Goal: Information Seeking & Learning: Learn about a topic

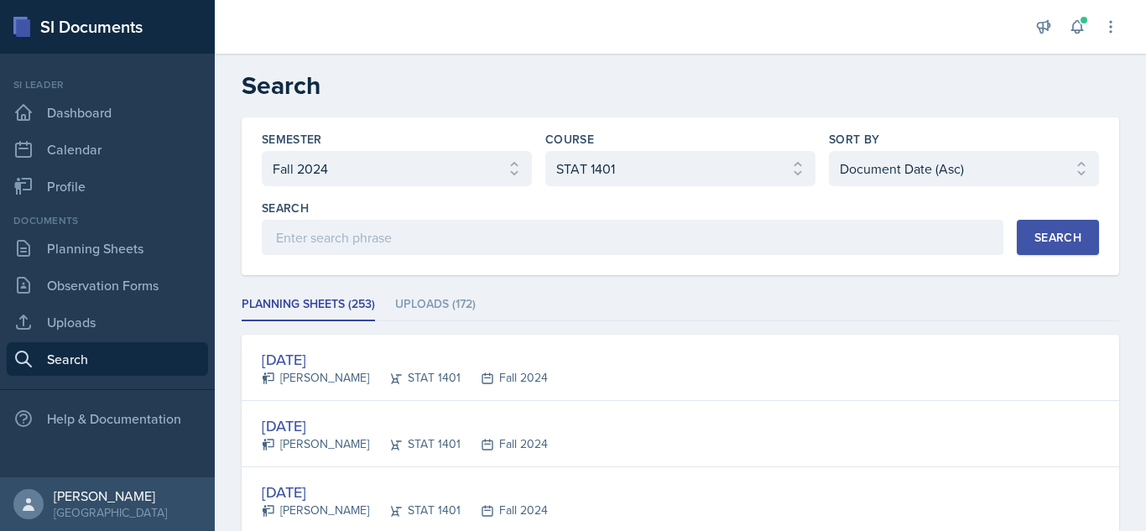
select select "a8ed5ca7-d3a3-44eb-ad59-ceca828f7d72"
select select "834e4a61-10d2-4b52-98e1-66666996b5f0"
select select "2"
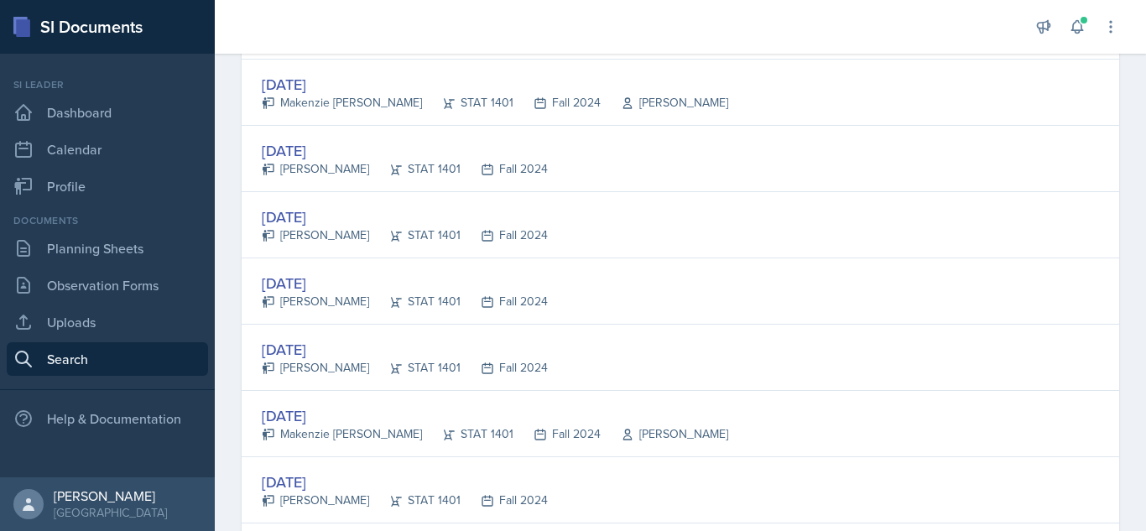
scroll to position [2344, 0]
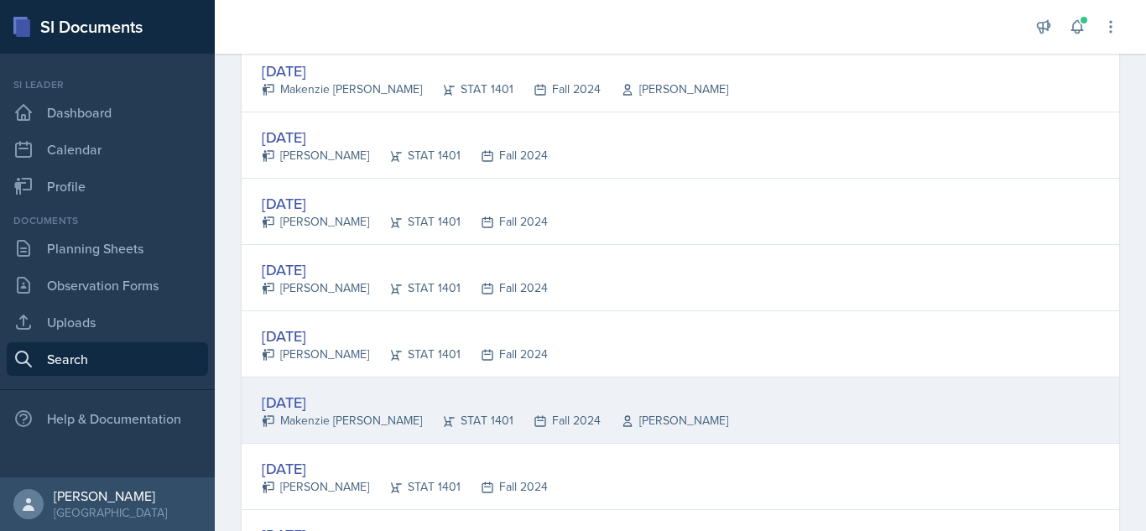
click at [601, 425] on div "[PERSON_NAME]" at bounding box center [665, 421] width 128 height 18
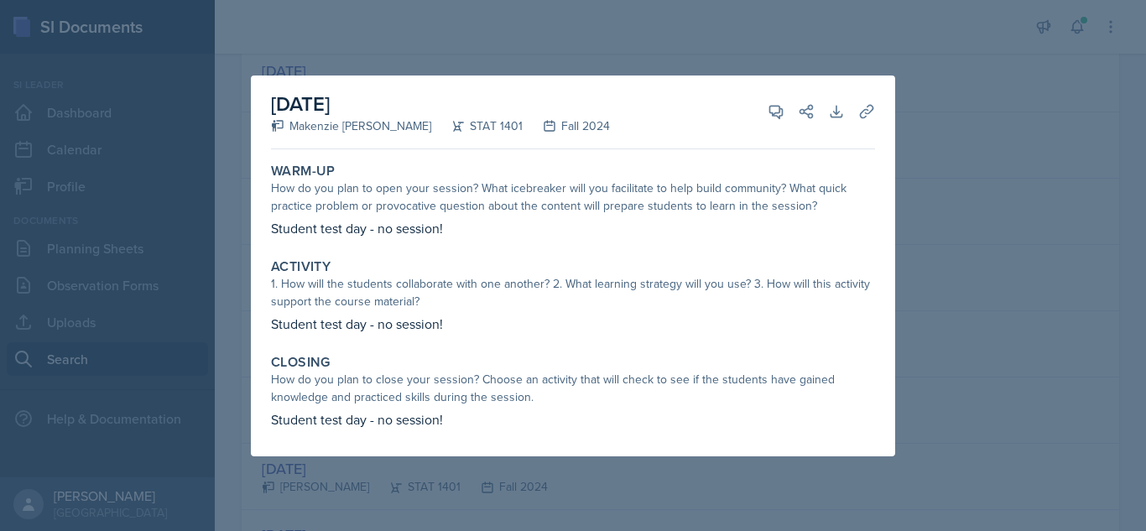
click at [1013, 244] on div at bounding box center [573, 265] width 1146 height 531
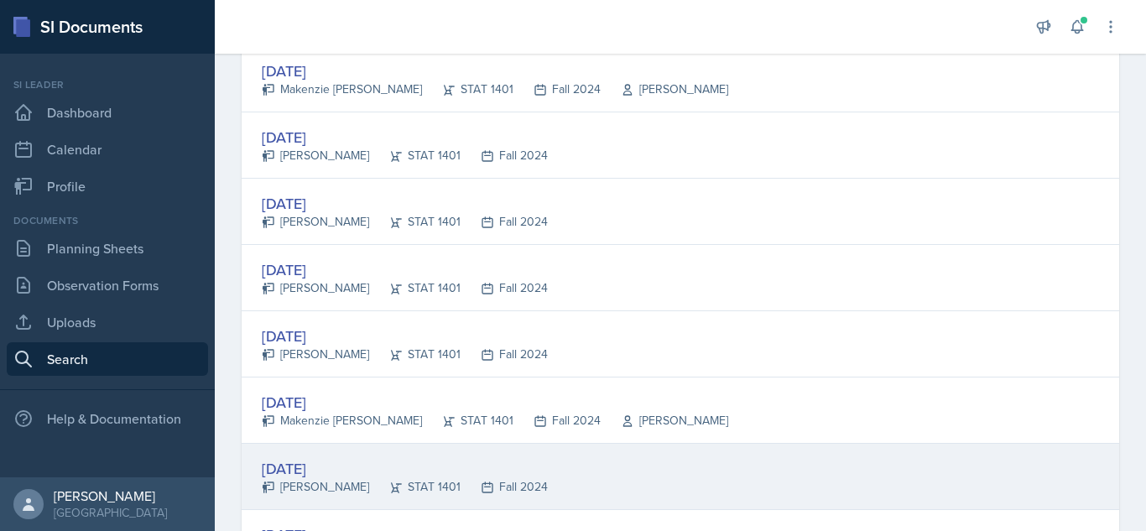
click at [477, 466] on div "Aug 29th, 2024" at bounding box center [405, 468] width 286 height 23
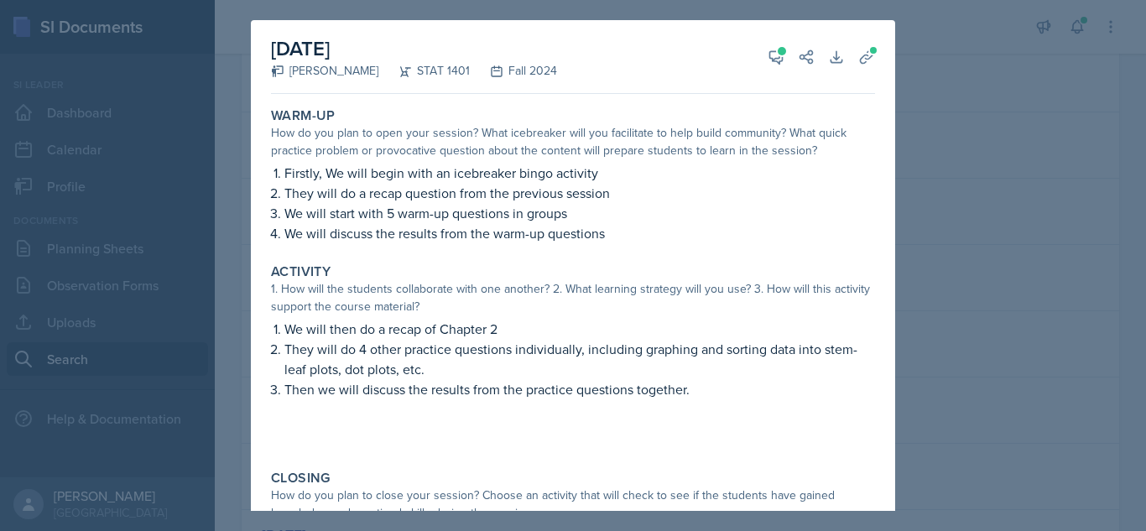
click at [968, 224] on div at bounding box center [573, 265] width 1146 height 531
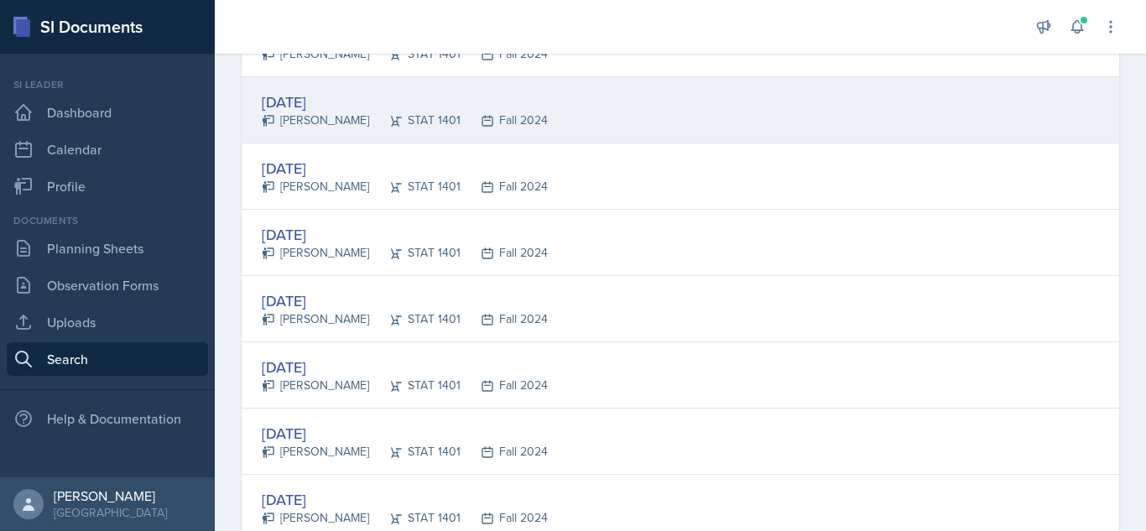
scroll to position [2780, 0]
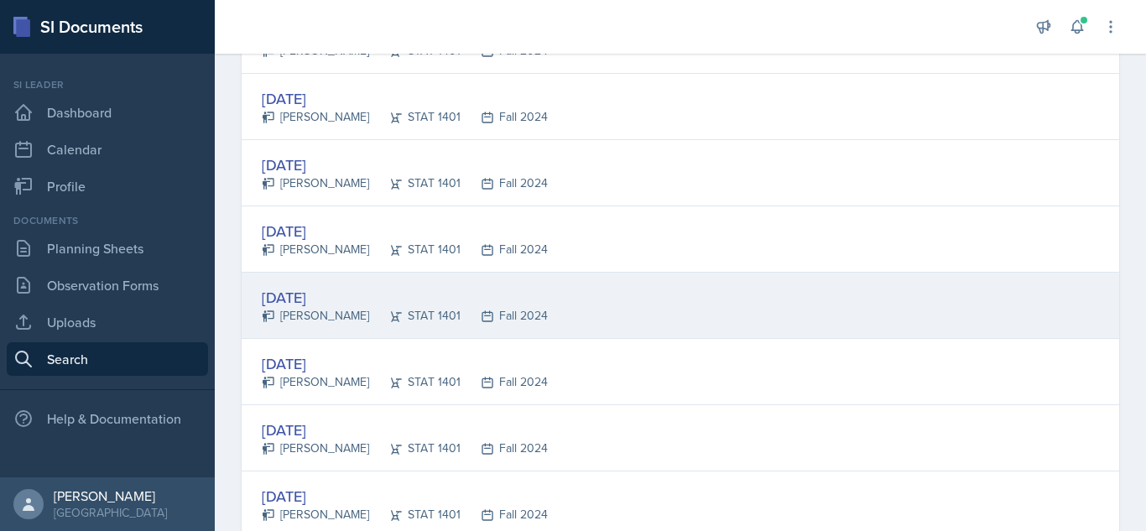
click at [407, 293] on div "Sep 2nd, 2024" at bounding box center [405, 297] width 286 height 23
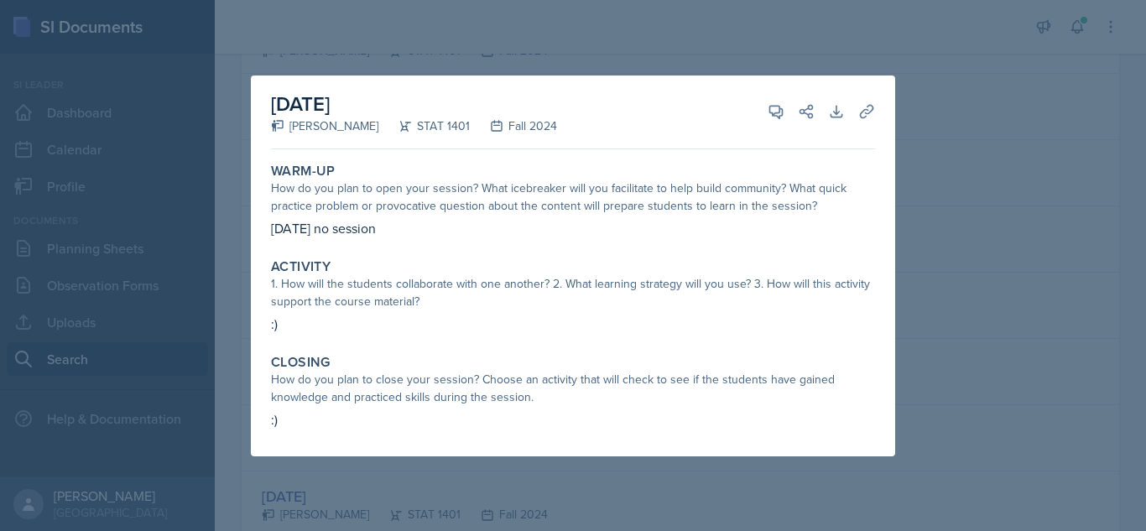
click at [892, 292] on div "September 2nd, 2024 Chandler Keown STAT 1401 Fall 2024 View Comments Comments S…" at bounding box center [573, 266] width 644 height 381
click at [936, 332] on div at bounding box center [573, 265] width 1146 height 531
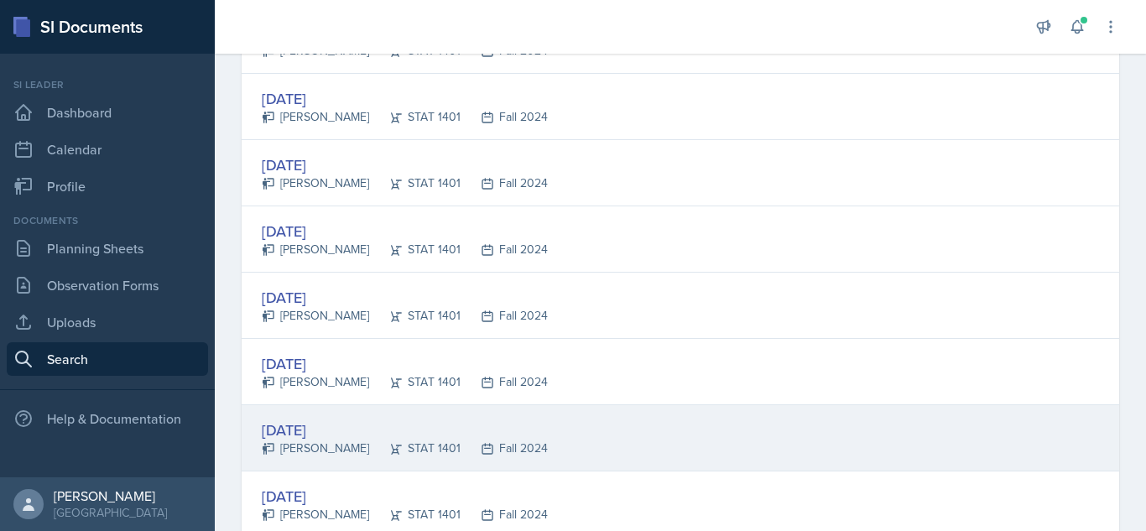
click at [607, 441] on div "Sep 3rd, 2024 Asha-Kaye Johnson STAT 1401 Fall 2024" at bounding box center [681, 438] width 878 height 66
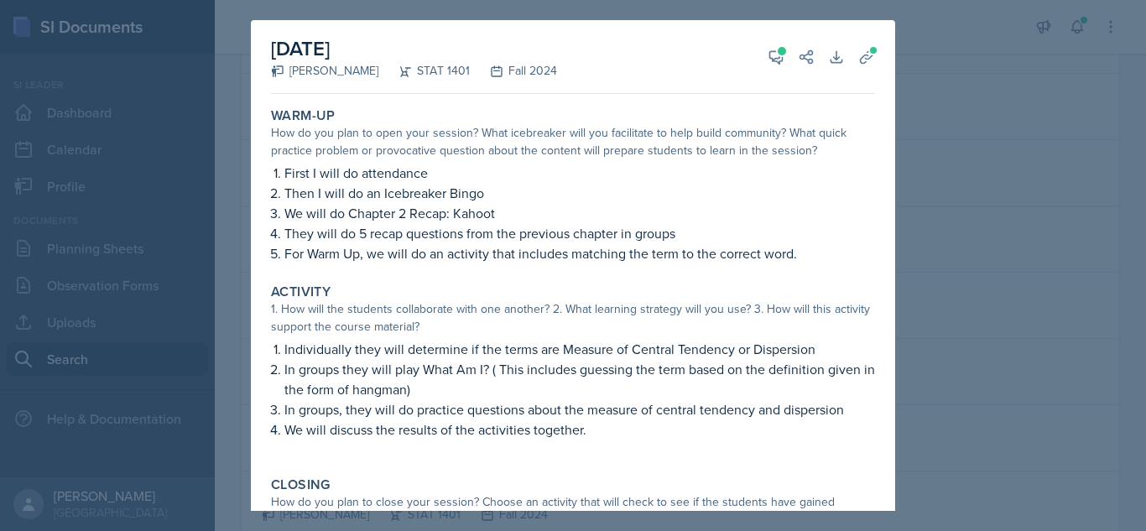
click at [901, 277] on div at bounding box center [573, 265] width 1146 height 531
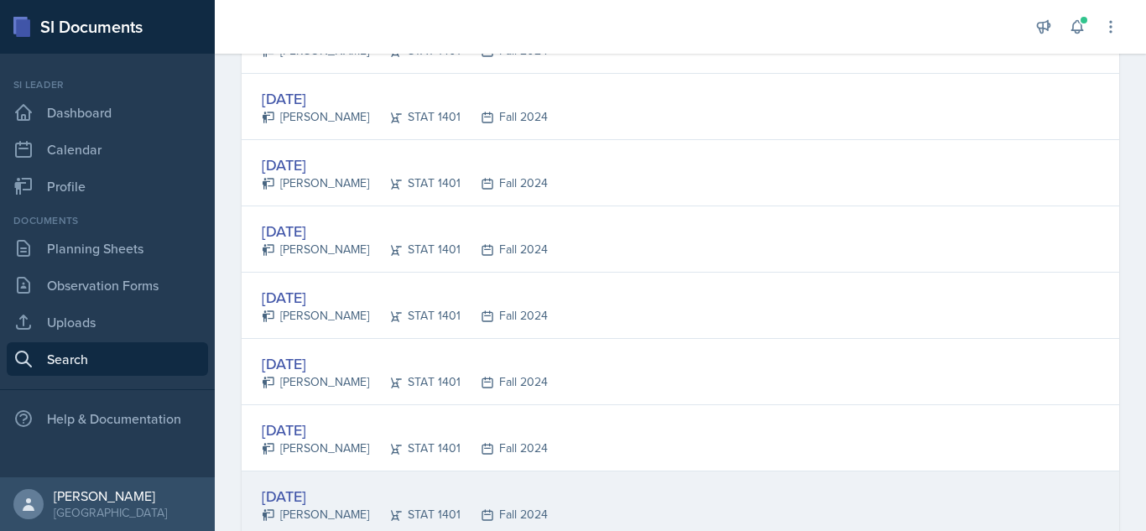
click at [391, 513] on icon at bounding box center [395, 515] width 13 height 13
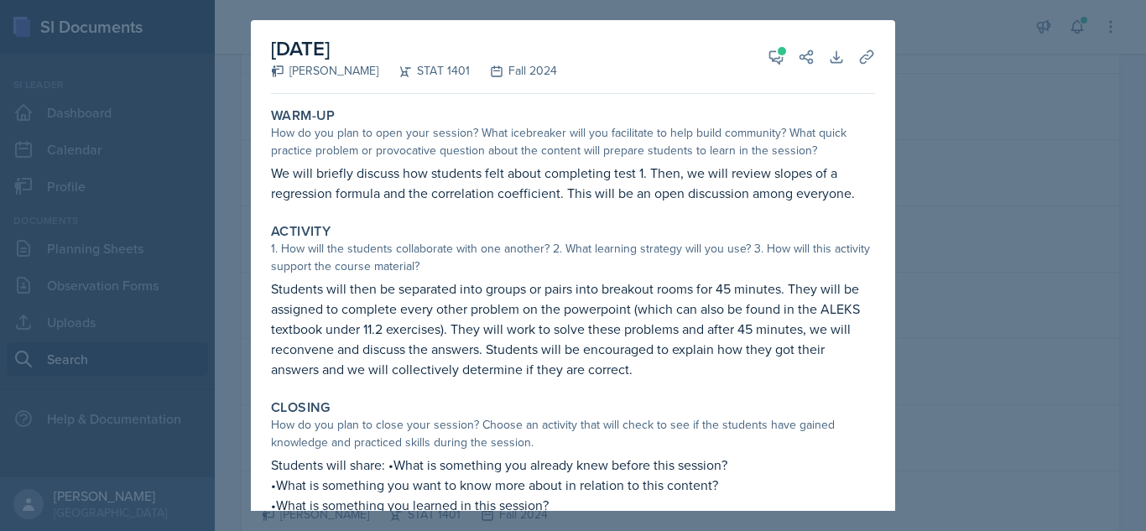
click at [926, 105] on div at bounding box center [573, 265] width 1146 height 531
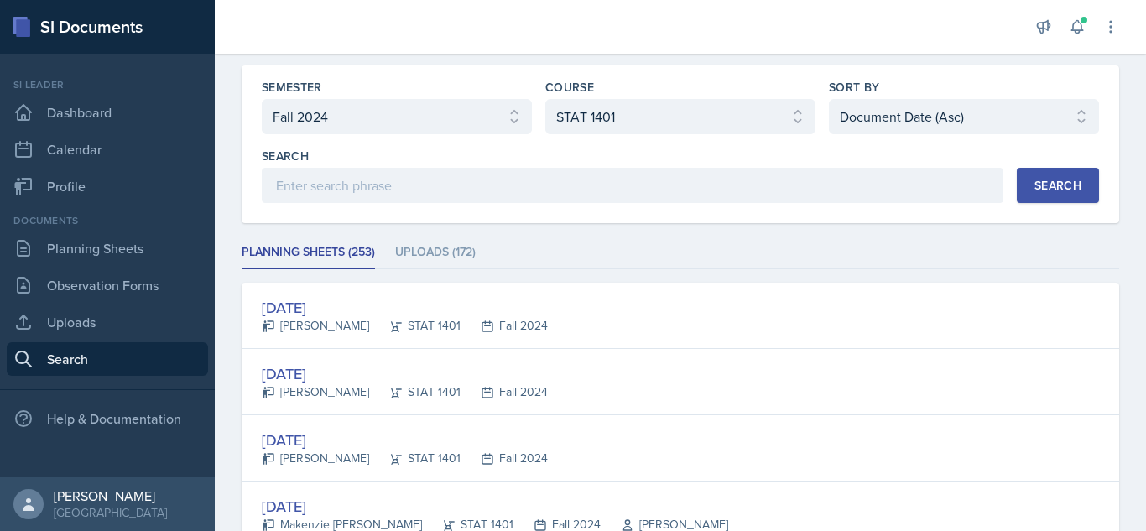
scroll to position [0, 0]
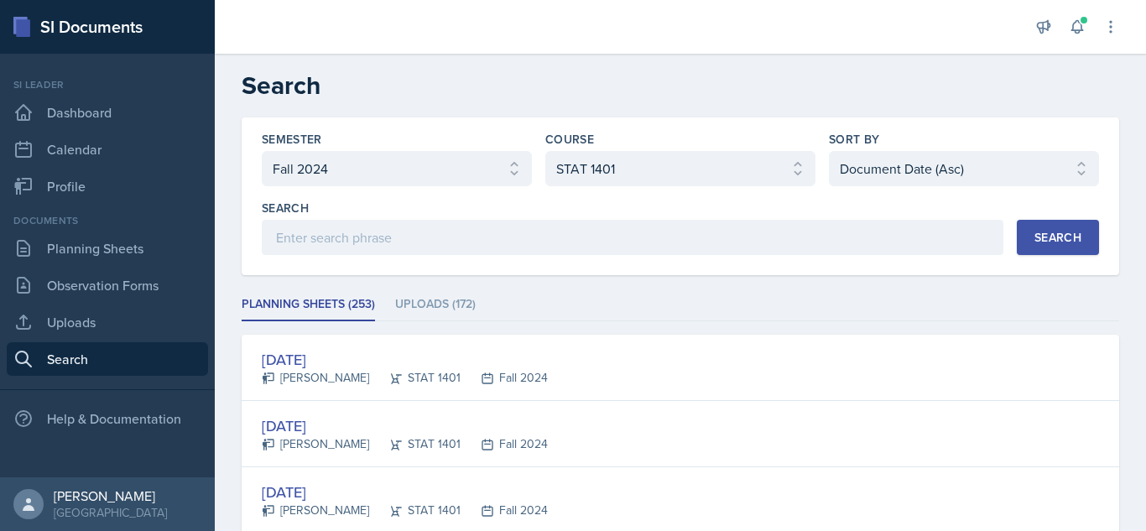
click at [728, 149] on div "Course Select course All ACCT 2101 ACCT 2102 ACCT 4050 ANTH 1102 ANTH 3301 ARCH…" at bounding box center [680, 158] width 270 height 55
click at [790, 167] on select "Select course All ACCT 2101 ACCT 2102 ACCT 4050 ANTH 1102 ANTH 3301 ARCH 1000 A…" at bounding box center [680, 168] width 270 height 35
click at [545, 151] on select "Select course All ACCT 2101 ACCT 2102 ACCT 4050 ANTH 1102 ANTH 3301 ARCH 1000 A…" at bounding box center [680, 168] width 270 height 35
drag, startPoint x: 780, startPoint y: 476, endPoint x: 800, endPoint y: 168, distance: 308.6
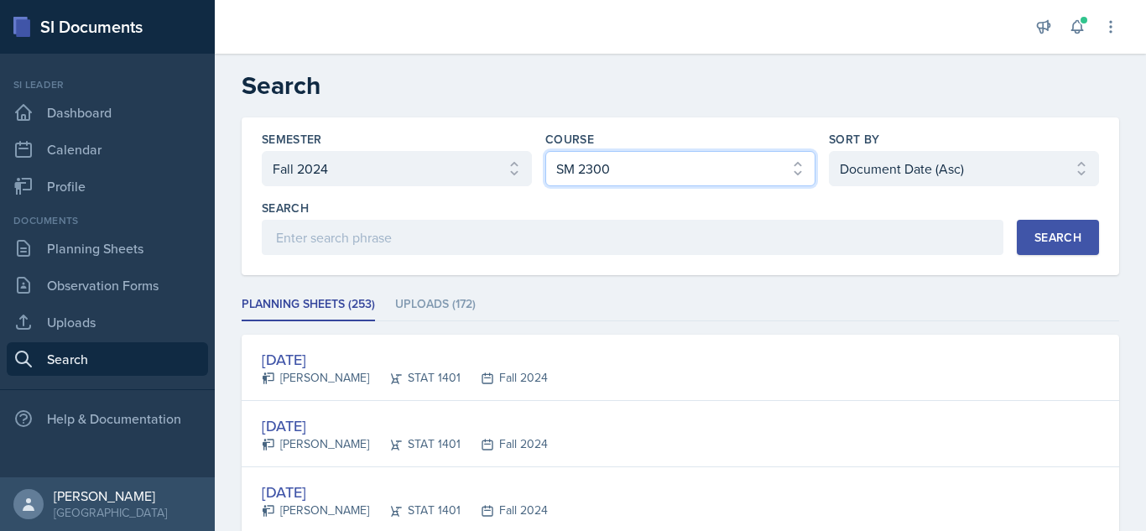
drag, startPoint x: 800, startPoint y: 168, endPoint x: 644, endPoint y: 206, distance: 160.8
click at [644, 206] on div "Semester Select semester All Fall 2025 Summer 2025 Spring 2025 Fall 2024 Summer…" at bounding box center [680, 193] width 837 height 124
click at [545, 151] on select "Select course All ACCT 2101 ACCT 2102 ACCT 4050 ANTH 1102 ANTH 3301 ARCH 1000 A…" at bounding box center [680, 168] width 270 height 35
click at [797, 168] on select "Select course All ACCT 2101 ACCT 2102 ACCT 4050 ANTH 1102 ANTH 3301 ARCH 1000 A…" at bounding box center [680, 168] width 270 height 35
select select "98e834a5-c83e-4e52-b556-b4b33834ab53"
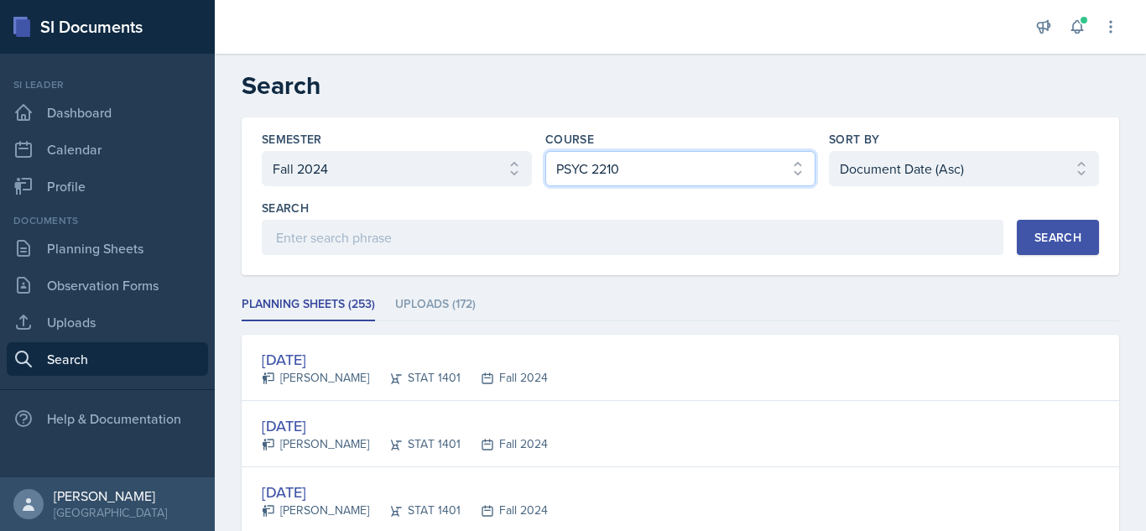
click at [545, 151] on select "Select course All ACCT 2101 ACCT 2102 ACCT 4050 ANTH 1102 ANTH 3301 ARCH 1000 A…" at bounding box center [680, 168] width 270 height 35
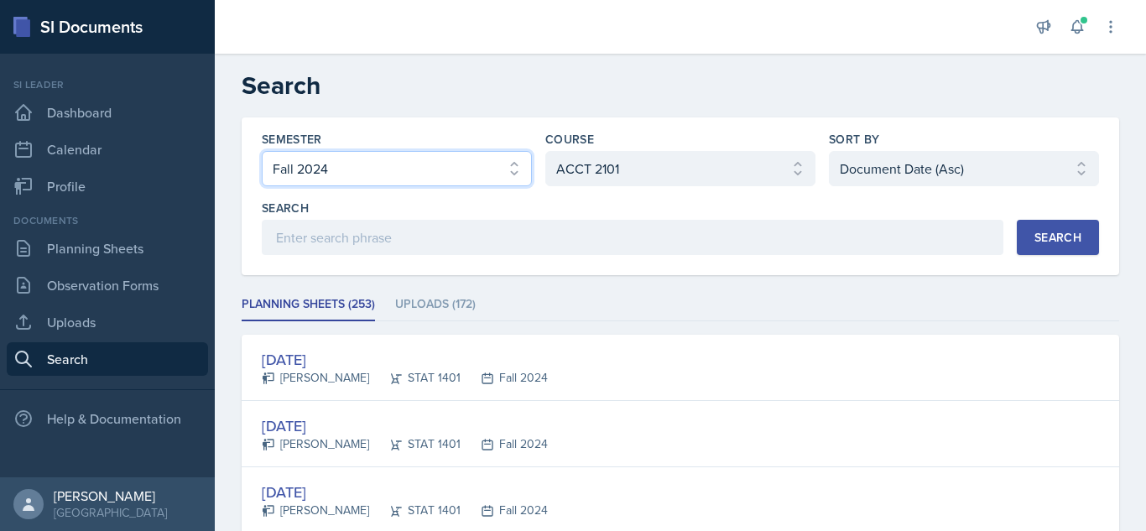
click at [459, 181] on select "Select semester All Fall 2025 Summer 2025 Spring 2025 Fall 2024 Summer 2024 Spr…" at bounding box center [397, 168] width 270 height 35
select select "2bed604d-1099-4043-b1bc-2365e8740244"
click at [262, 151] on select "Select semester All Fall 2025 Summer 2025 Spring 2025 Fall 2024 Summer 2024 Spr…" at bounding box center [397, 168] width 270 height 35
click at [695, 295] on ul "Planning Sheets (253) Uploads (172)" at bounding box center [681, 305] width 878 height 33
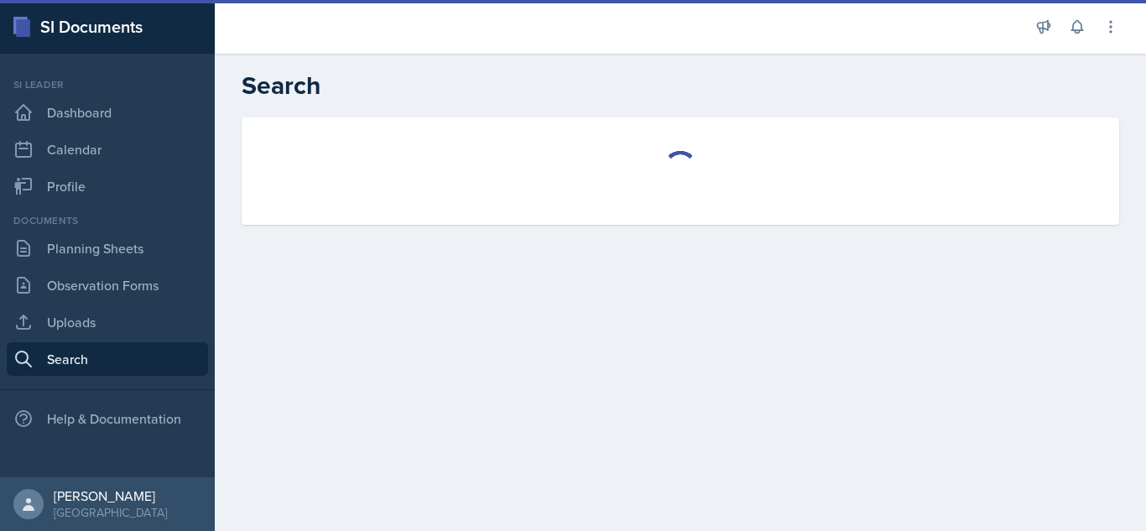
select select "all"
select select "1"
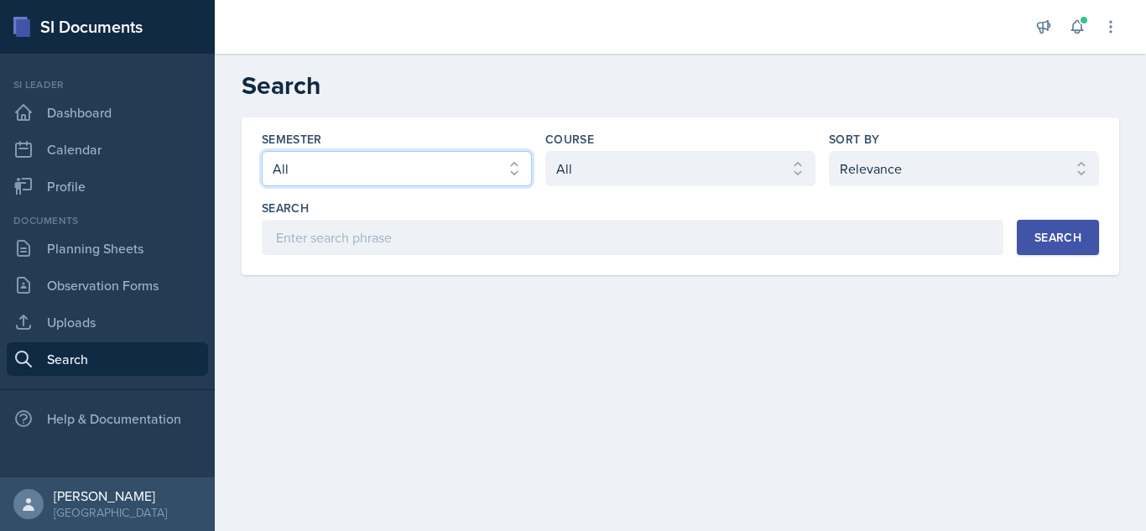
click at [492, 167] on select "Select semester All Fall 2025 Summer 2025 Spring 2025 Fall 2024 Summer 2024 Spr…" at bounding box center [397, 168] width 270 height 35
select select "2bed604d-1099-4043-b1bc-2365e8740244"
click at [262, 151] on select "Select semester All Fall 2025 Summer 2025 Spring 2025 Fall 2024 Summer 2024 Spr…" at bounding box center [397, 168] width 270 height 35
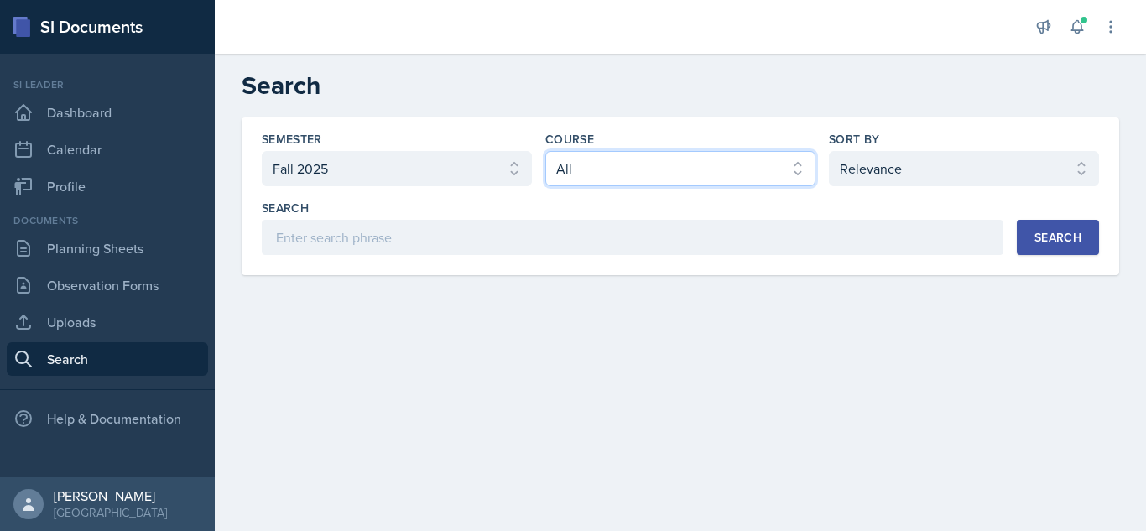
click at [639, 161] on select "Select course All ACCT 2101 ACCT 2102 ACCT 4050 ANTH 1102 ANTH 3301 ARCH 1000 A…" at bounding box center [680, 168] width 270 height 35
select select "834e4a61-10d2-4b52-98e1-66666996b5f0"
click at [545, 151] on select "Select course All ACCT 2101 ACCT 2102 ACCT 4050 ANTH 1102 ANTH 3301 ARCH 1000 A…" at bounding box center [680, 168] width 270 height 35
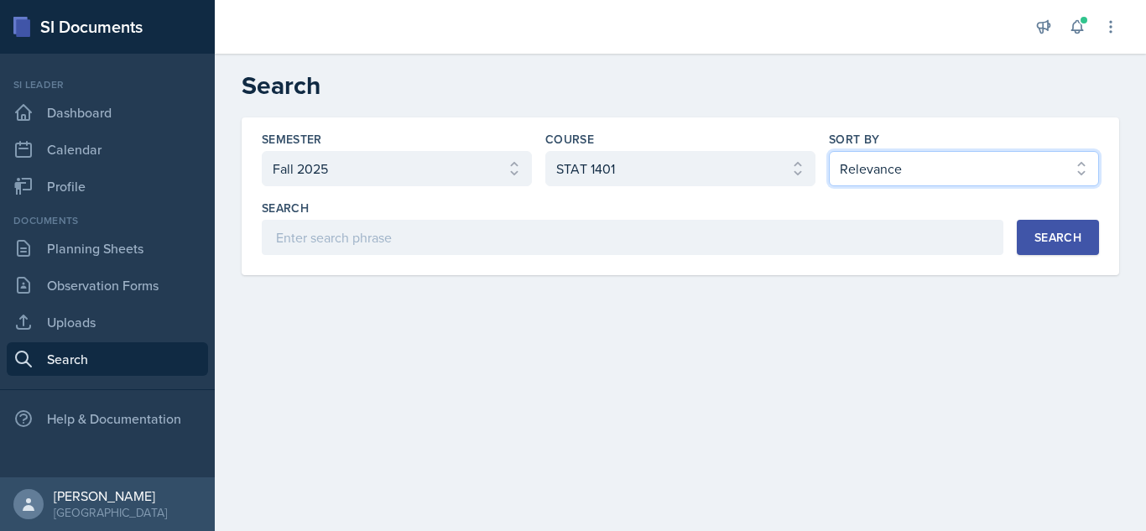
click at [1004, 181] on select "Select sort by Relevance Document Date (Asc) Document Date (Desc)" at bounding box center [964, 168] width 270 height 35
click at [999, 519] on main "Search Semester Select semester All Fall 2025 Summer 2025 Spring 2025 Fall 2024…" at bounding box center [680, 292] width 931 height 477
click at [1067, 240] on div "Search" at bounding box center [1058, 237] width 47 height 13
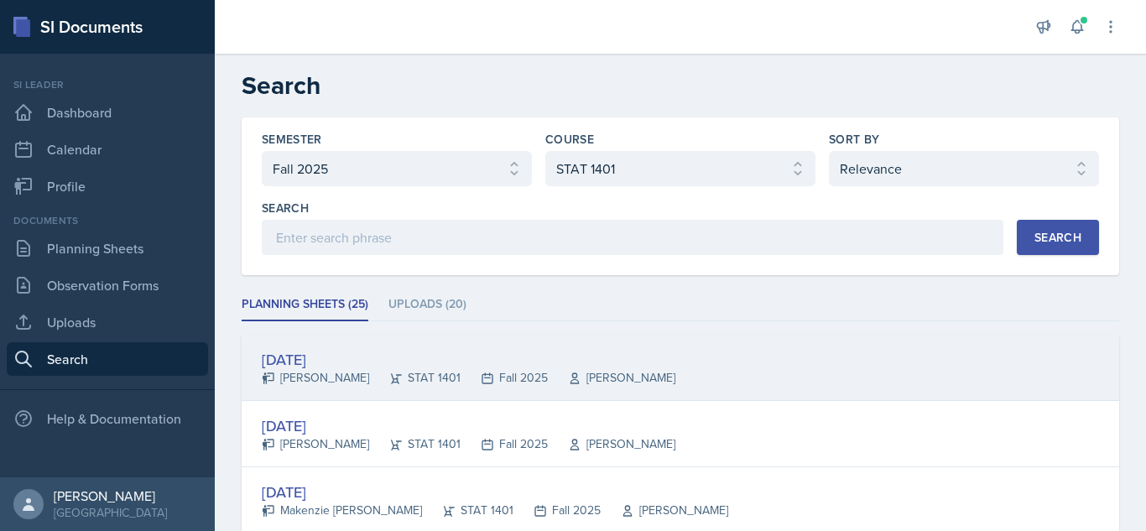
click at [715, 357] on div "[DATE] [PERSON_NAME] STAT 1401 Fall 2025 [PERSON_NAME]" at bounding box center [681, 368] width 878 height 66
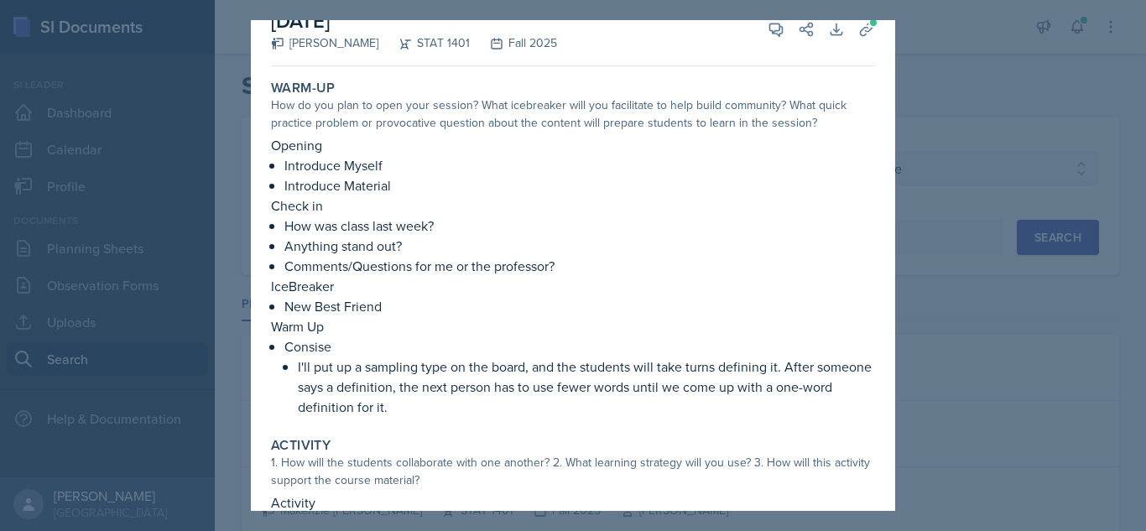
scroll to position [14, 0]
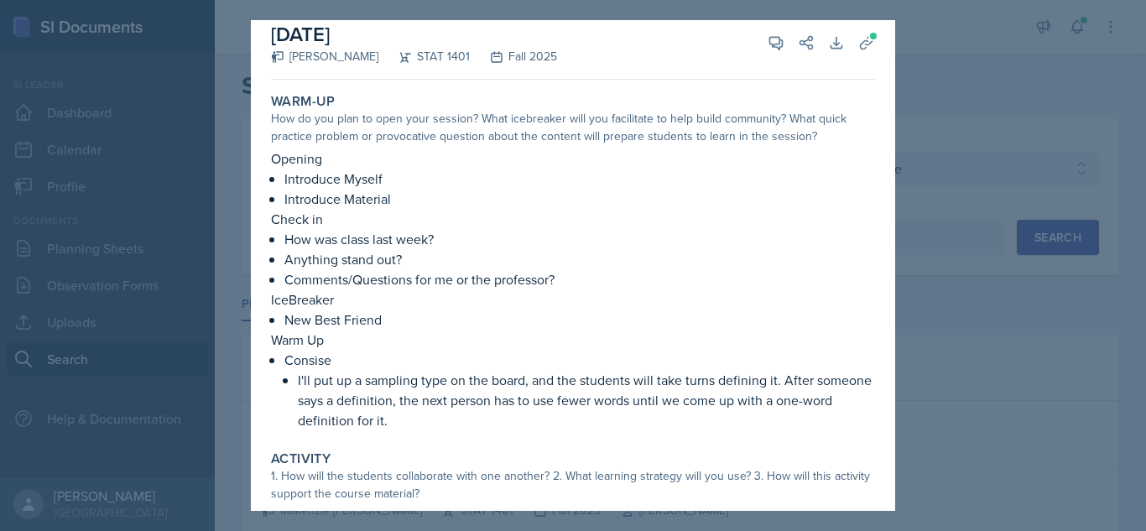
click at [1127, 91] on div at bounding box center [573, 265] width 1146 height 531
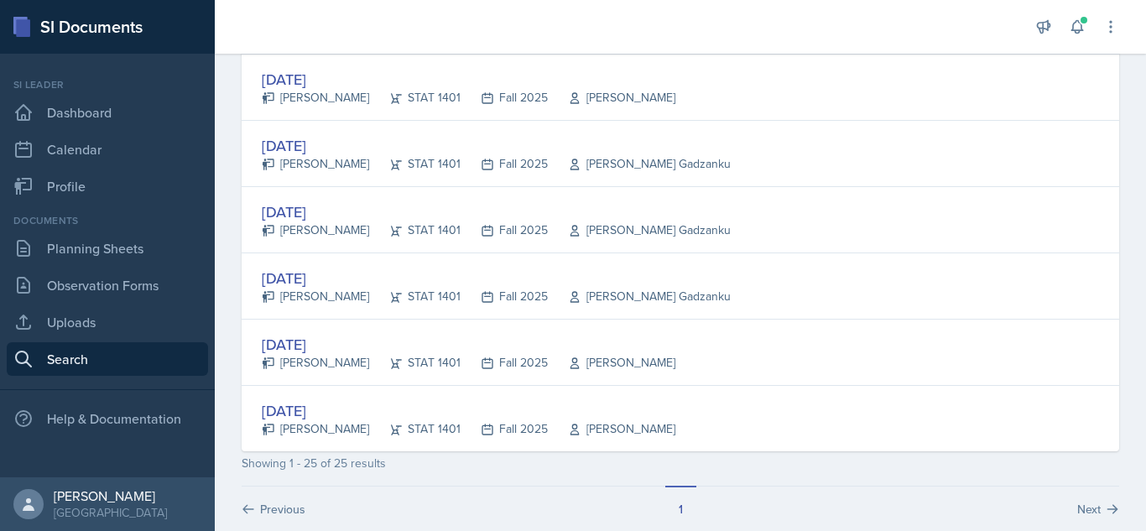
scroll to position [1536, 0]
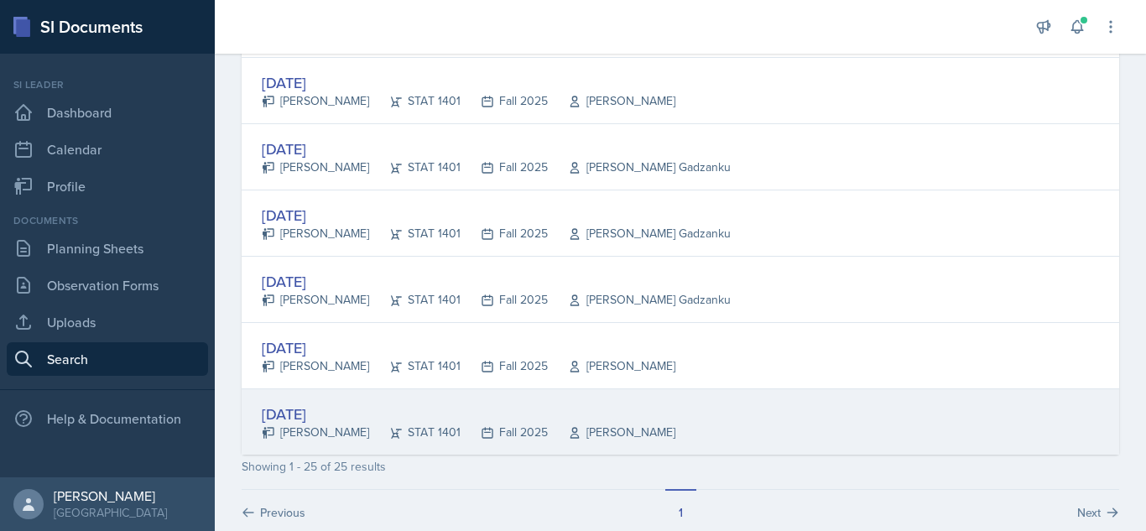
click at [561, 437] on div "[PERSON_NAME]" at bounding box center [612, 433] width 128 height 18
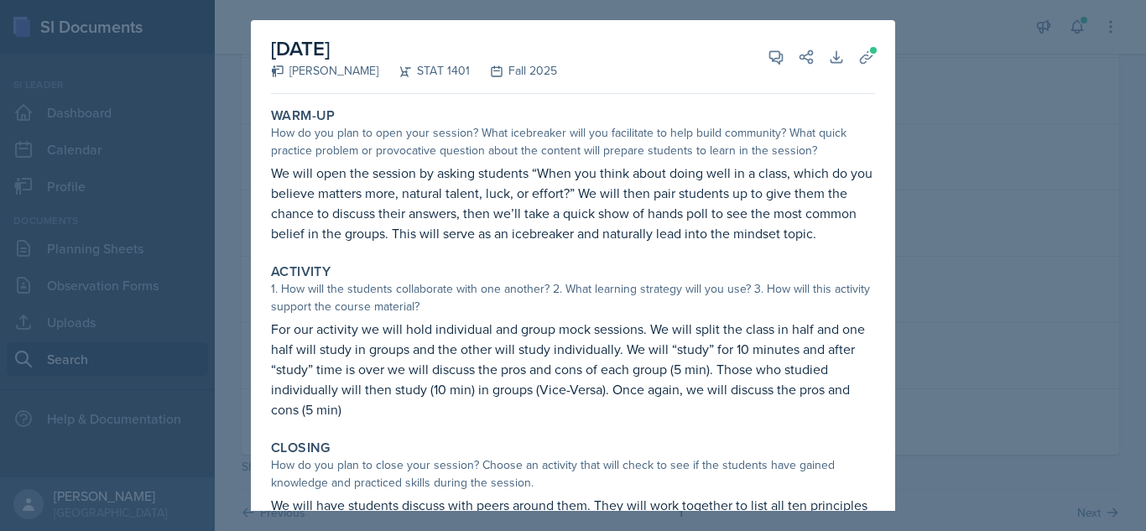
click at [938, 257] on div at bounding box center [573, 265] width 1146 height 531
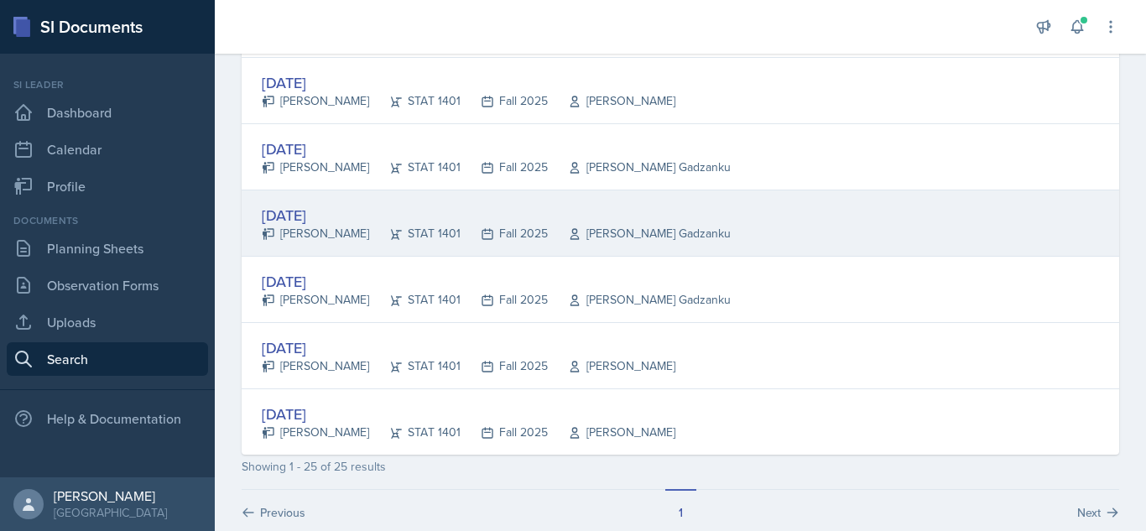
click at [934, 247] on div "[DATE] [PERSON_NAME] STAT 1401 Fall 2025 [PERSON_NAME] Gadzanku" at bounding box center [681, 223] width 878 height 66
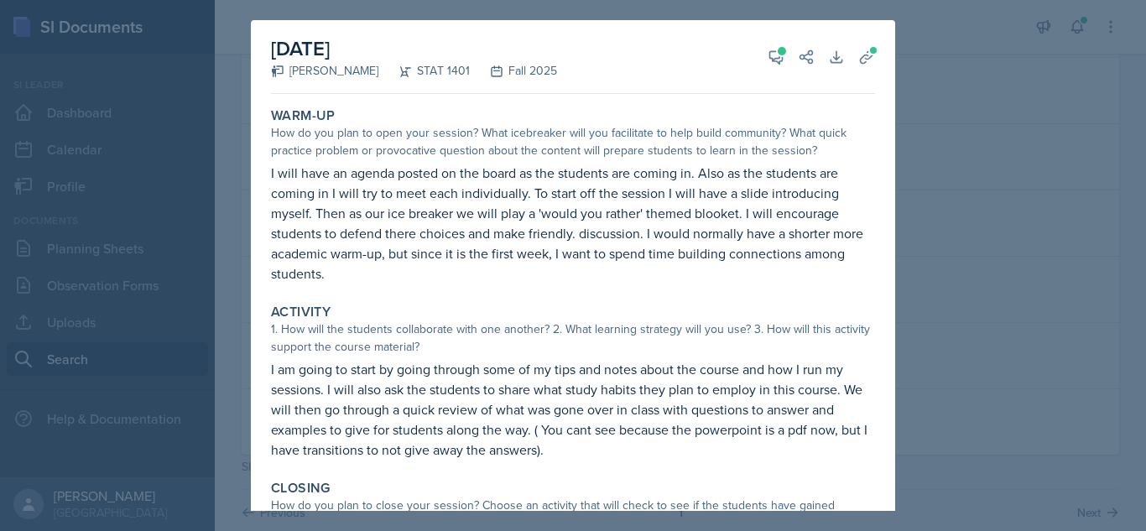
click at [995, 238] on div at bounding box center [573, 265] width 1146 height 531
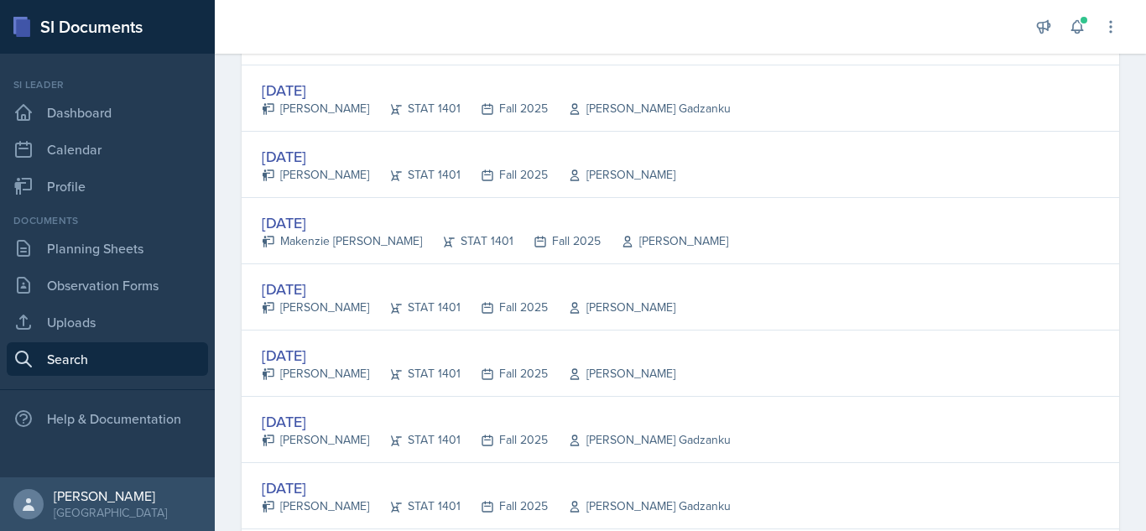
scroll to position [1249, 0]
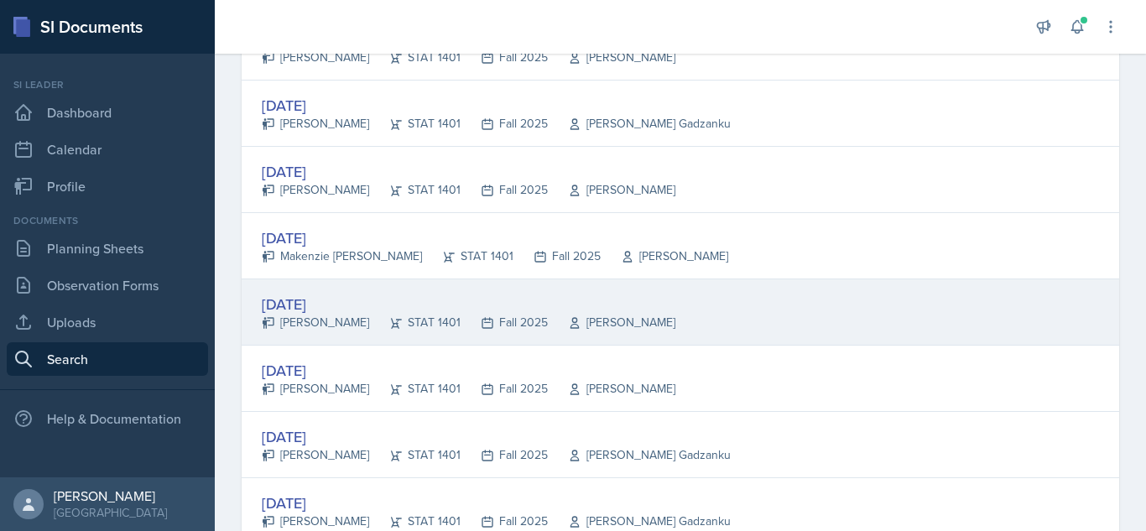
click at [545, 301] on div "[DATE]" at bounding box center [469, 304] width 414 height 23
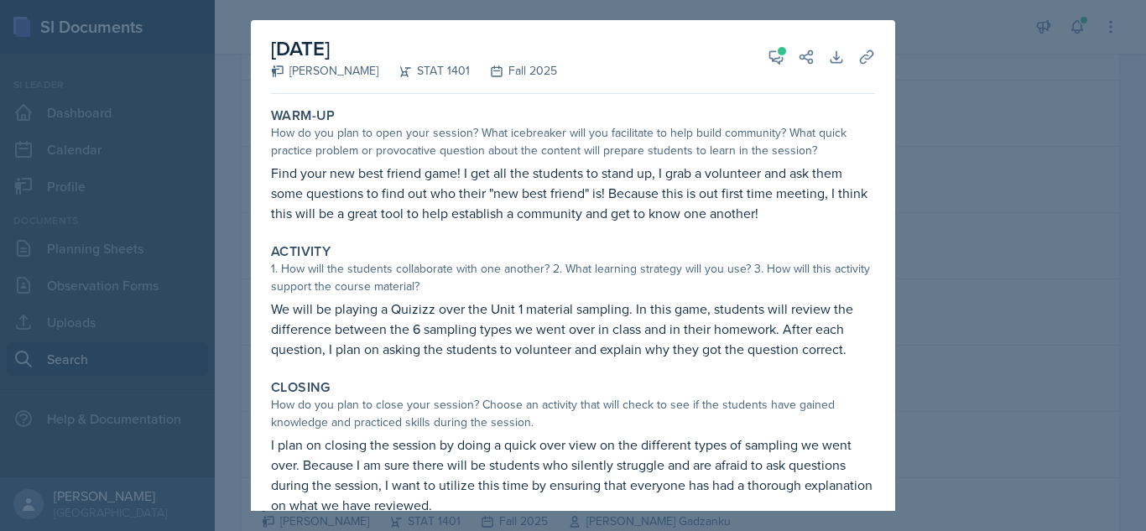
click at [946, 236] on div at bounding box center [573, 265] width 1146 height 531
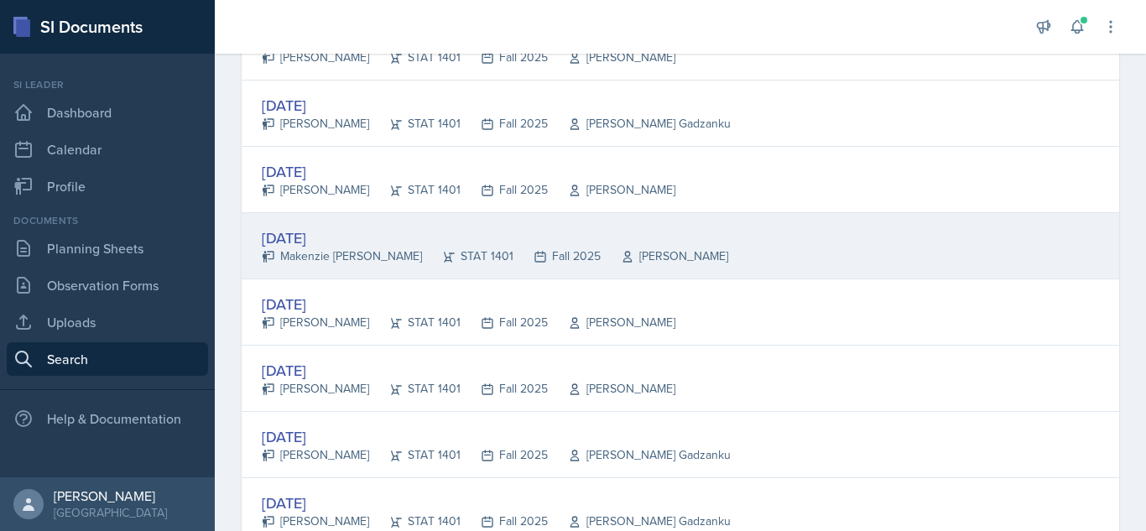
click at [630, 261] on div "[PERSON_NAME]" at bounding box center [665, 257] width 128 height 18
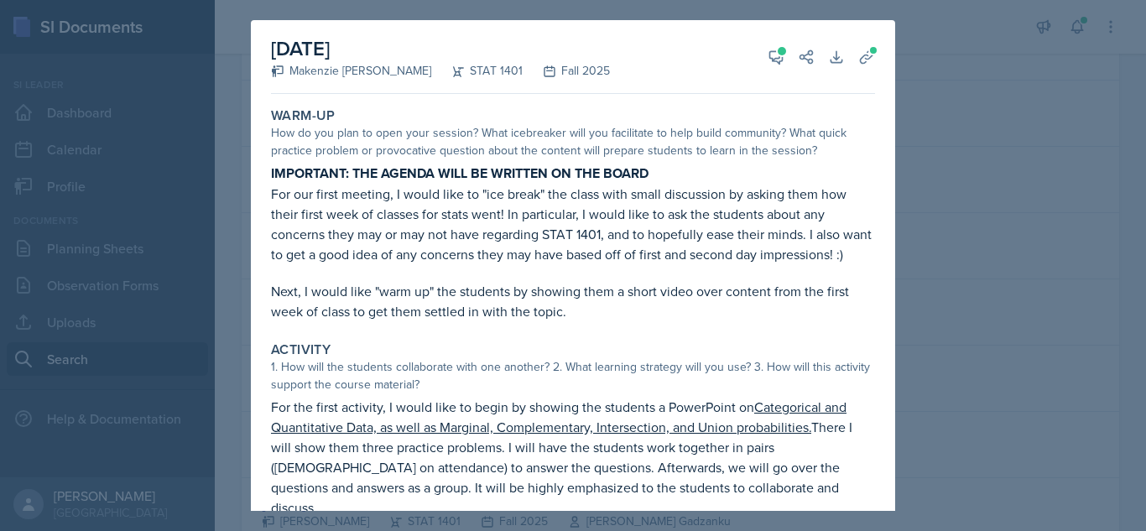
click at [916, 269] on div at bounding box center [573, 265] width 1146 height 531
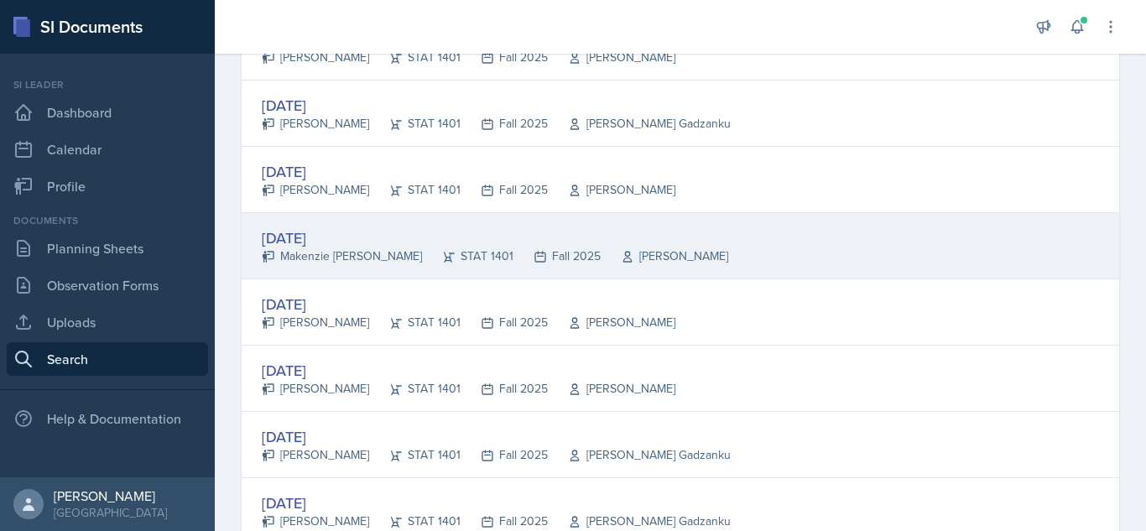
click at [509, 227] on div "[DATE]" at bounding box center [495, 238] width 467 height 23
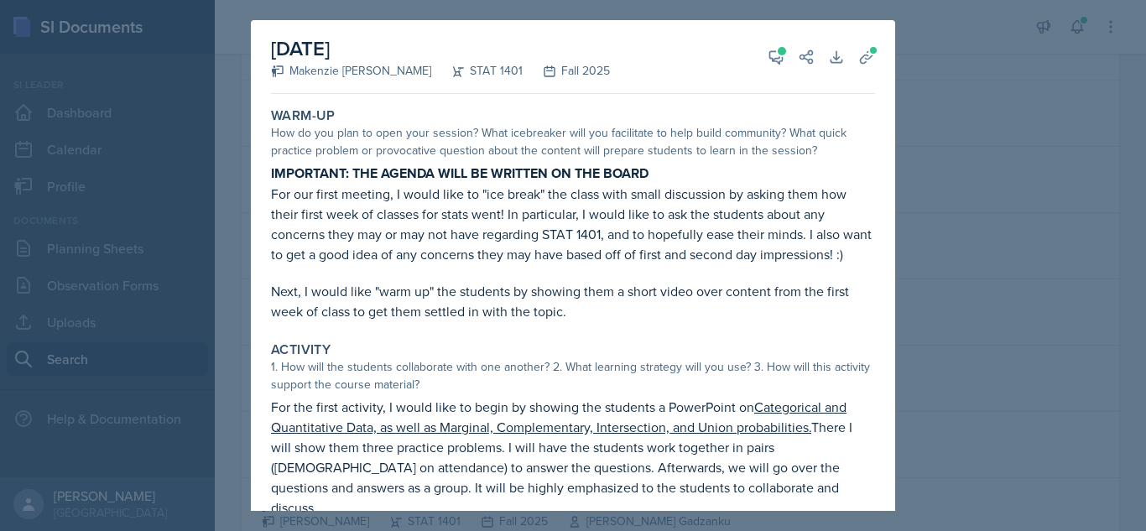
click at [923, 324] on div at bounding box center [573, 265] width 1146 height 531
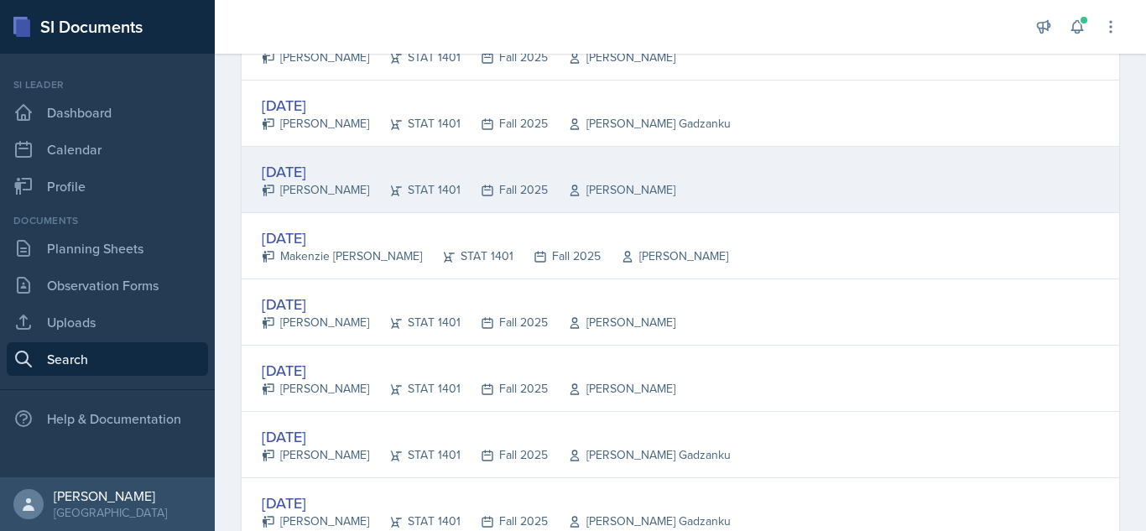
click at [602, 169] on div "[DATE]" at bounding box center [469, 171] width 414 height 23
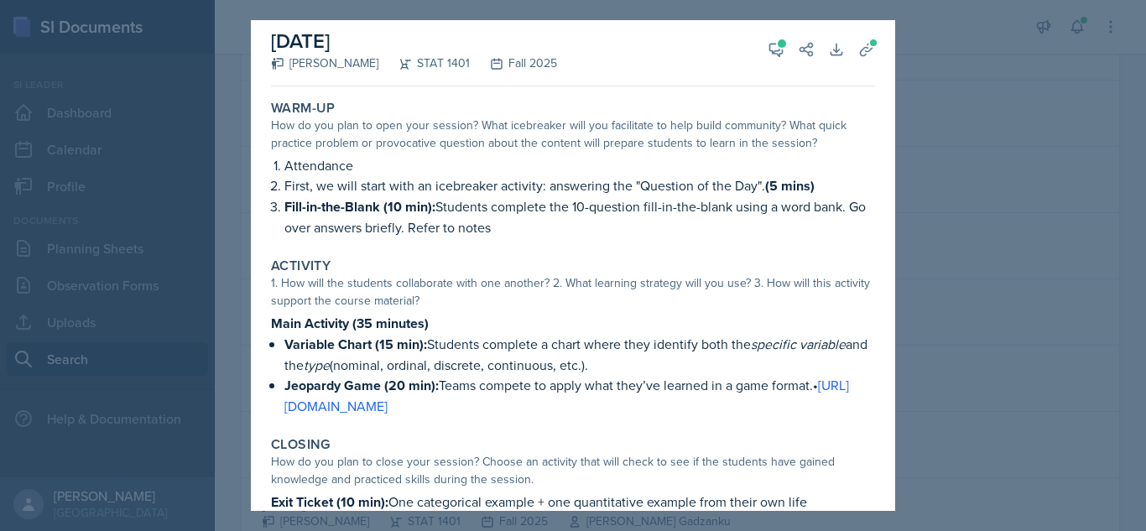
scroll to position [5, 0]
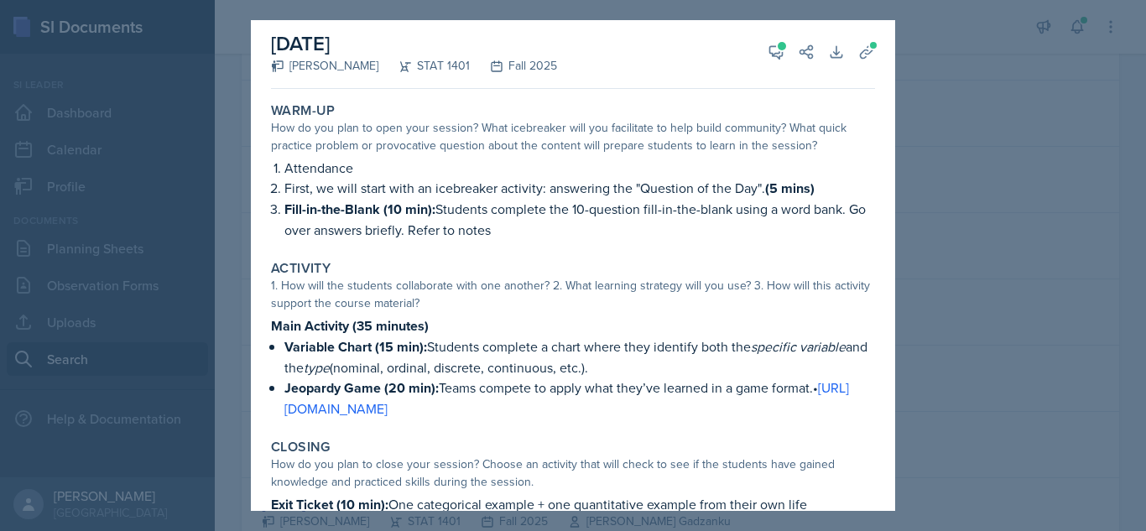
click at [931, 332] on div at bounding box center [573, 265] width 1146 height 531
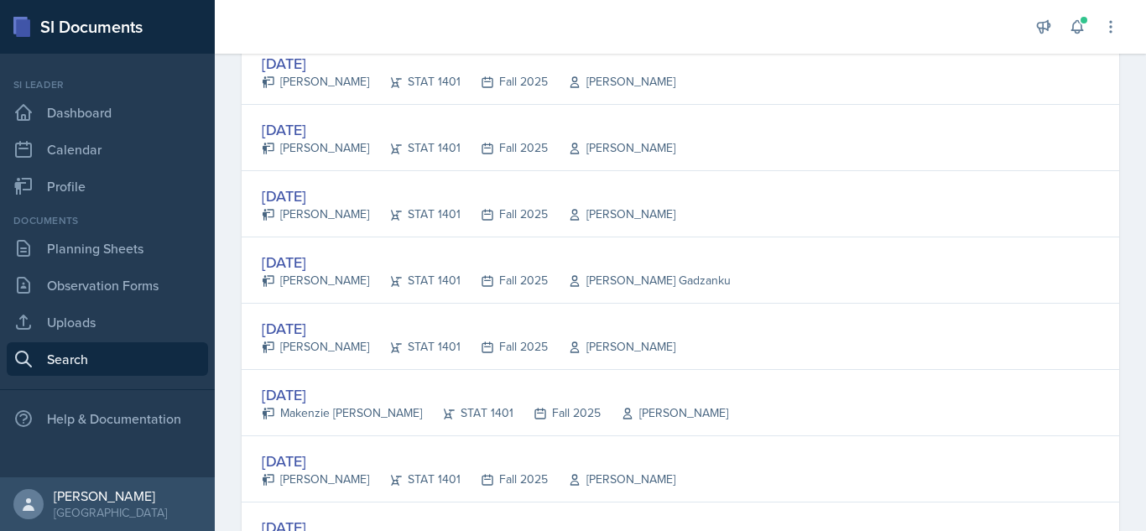
scroll to position [1085, 0]
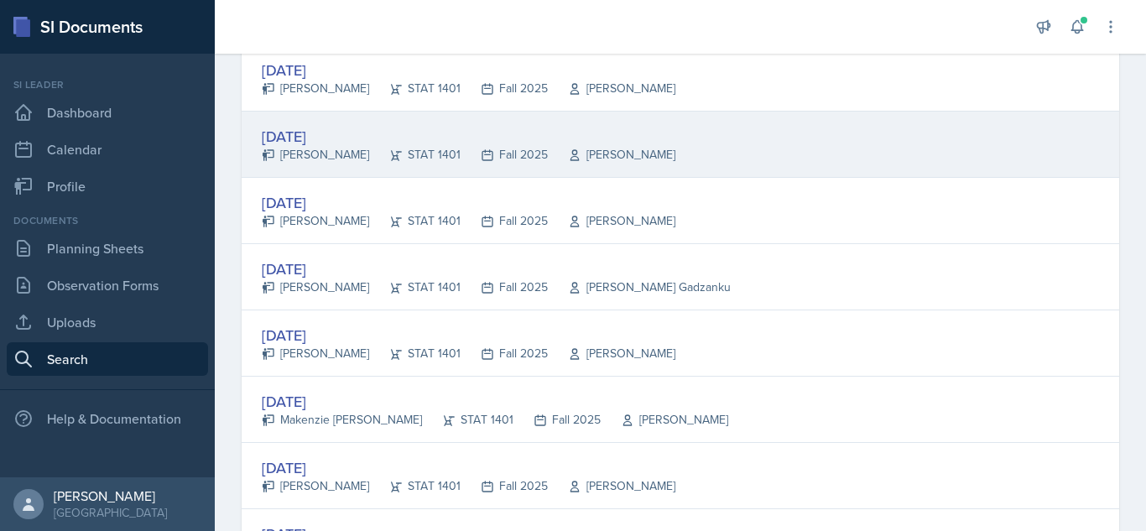
click at [460, 149] on div "STAT 1401" at bounding box center [414, 155] width 91 height 18
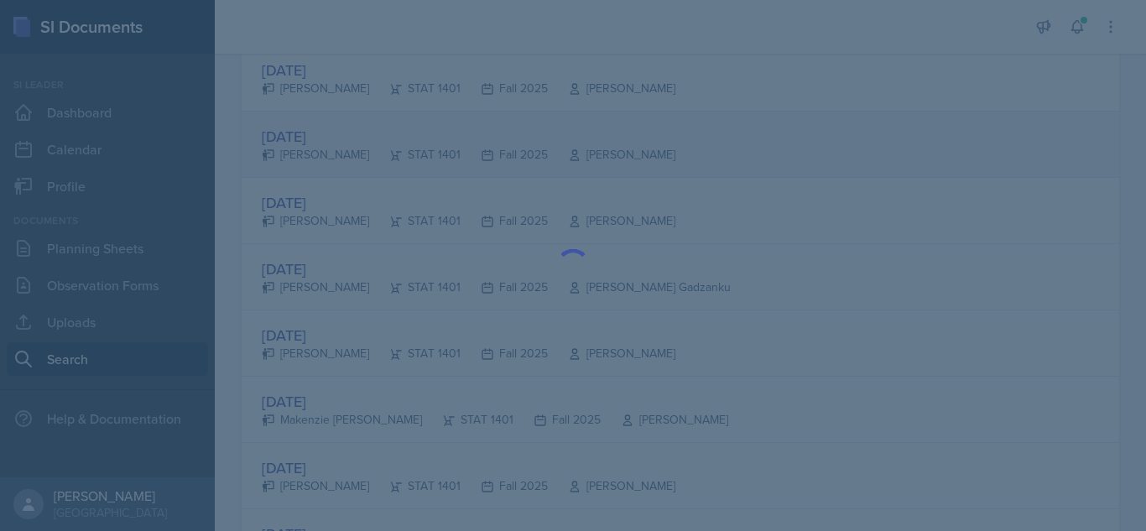
scroll to position [0, 0]
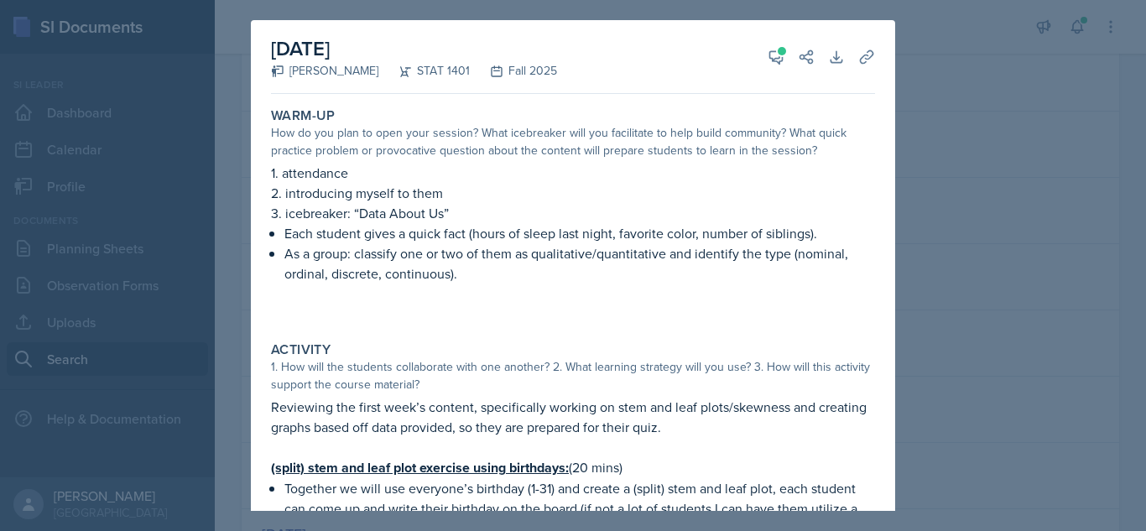
click at [932, 220] on div at bounding box center [573, 265] width 1146 height 531
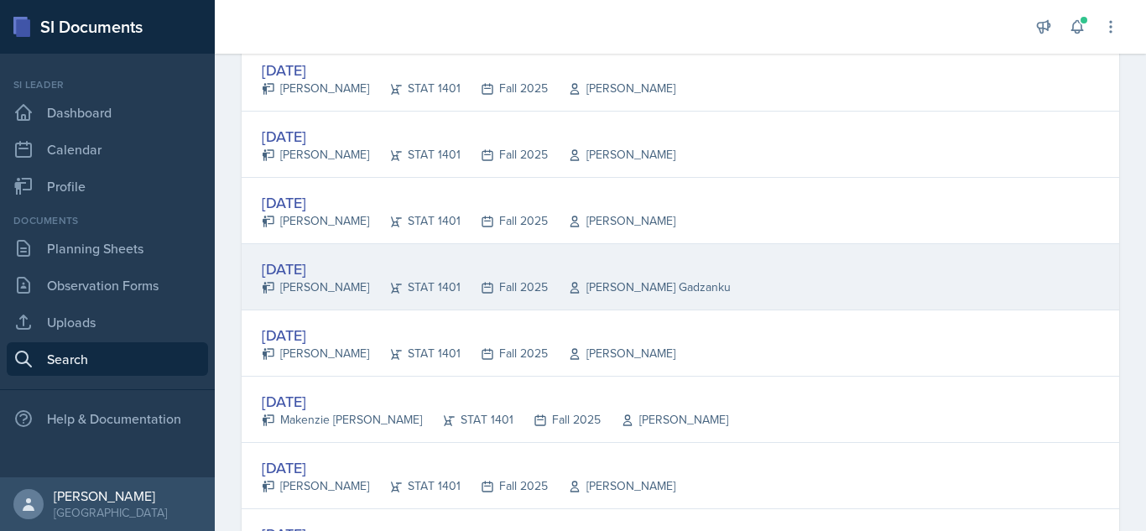
click at [378, 275] on div "[DATE]" at bounding box center [496, 269] width 469 height 23
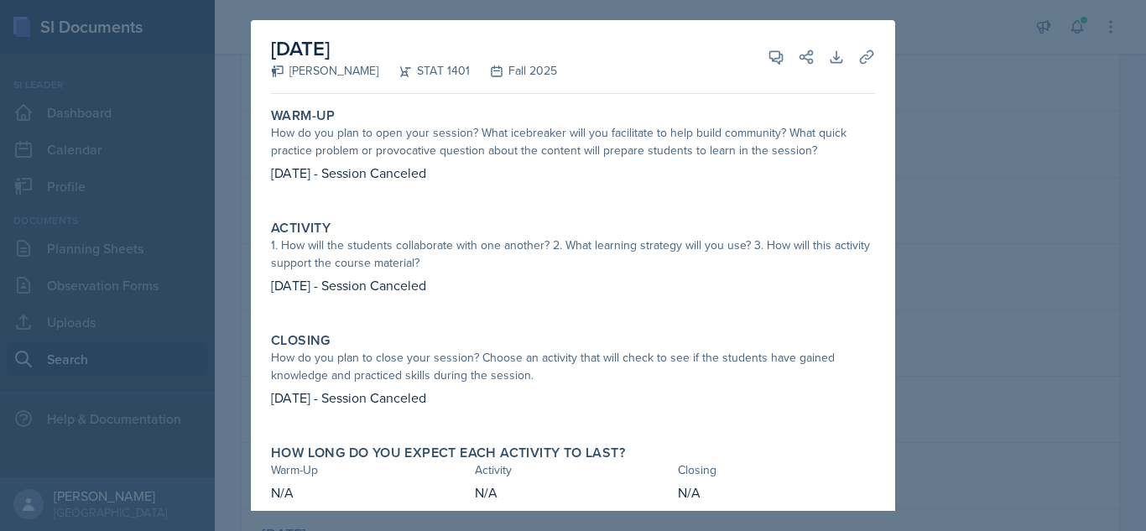
click at [911, 292] on div at bounding box center [573, 265] width 1146 height 531
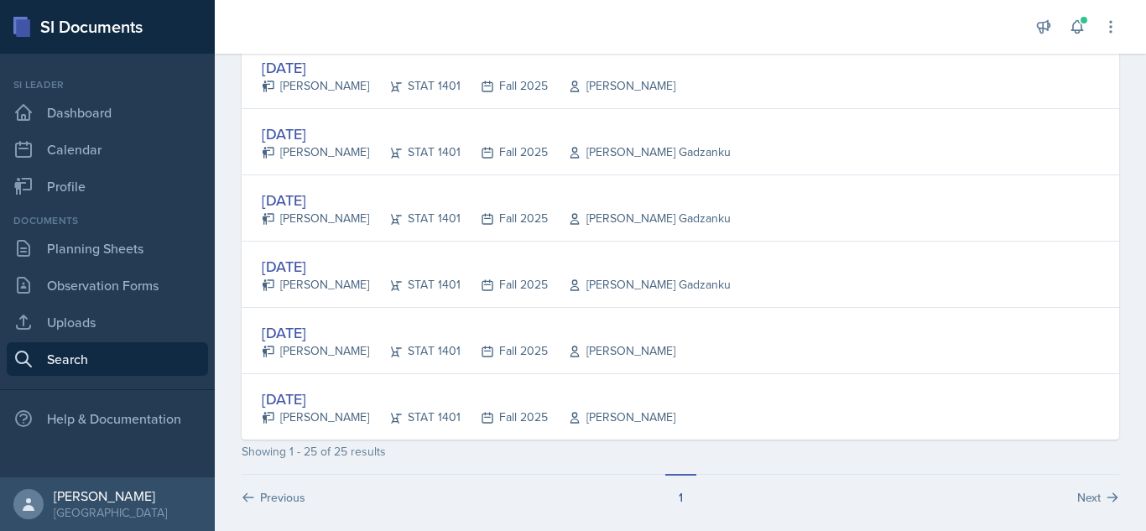
scroll to position [1559, 0]
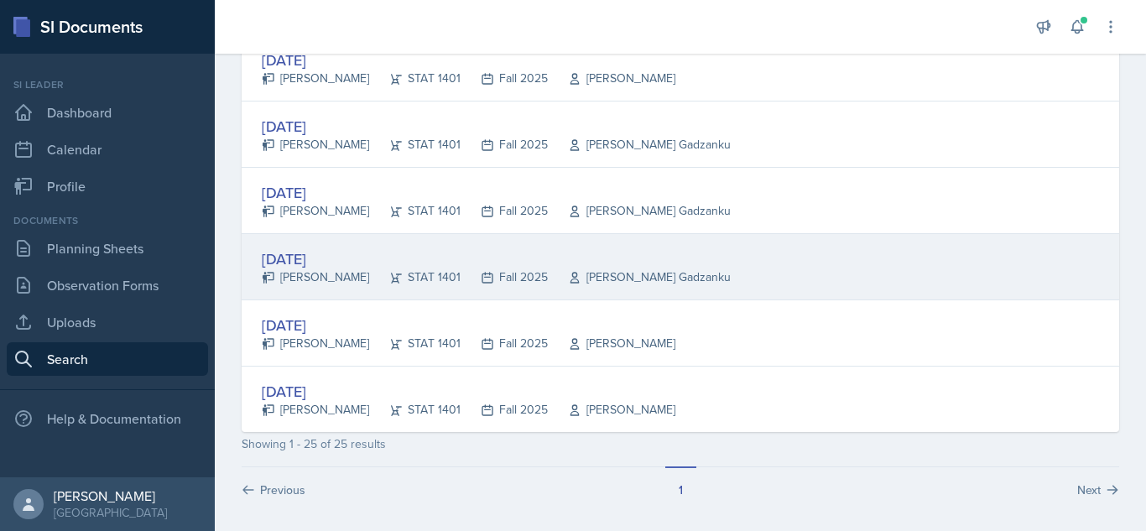
click at [483, 275] on icon at bounding box center [488, 278] width 10 height 10
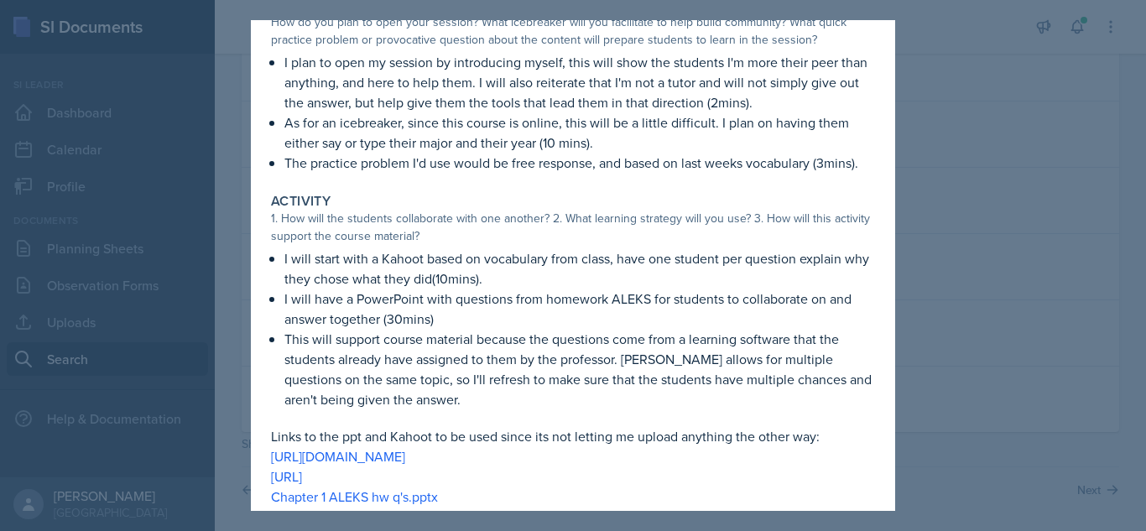
scroll to position [0, 0]
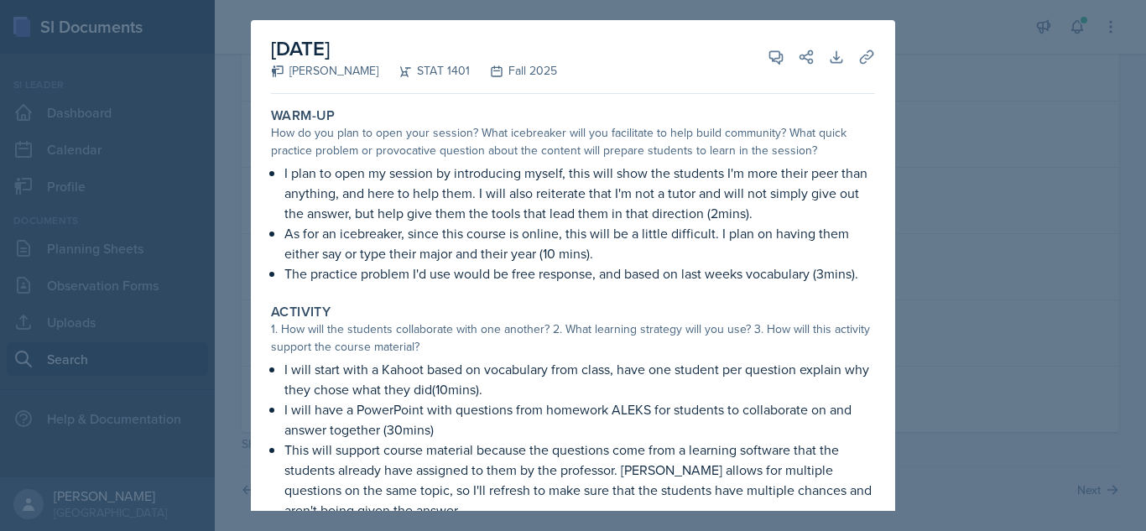
click at [1005, 117] on div at bounding box center [573, 265] width 1146 height 531
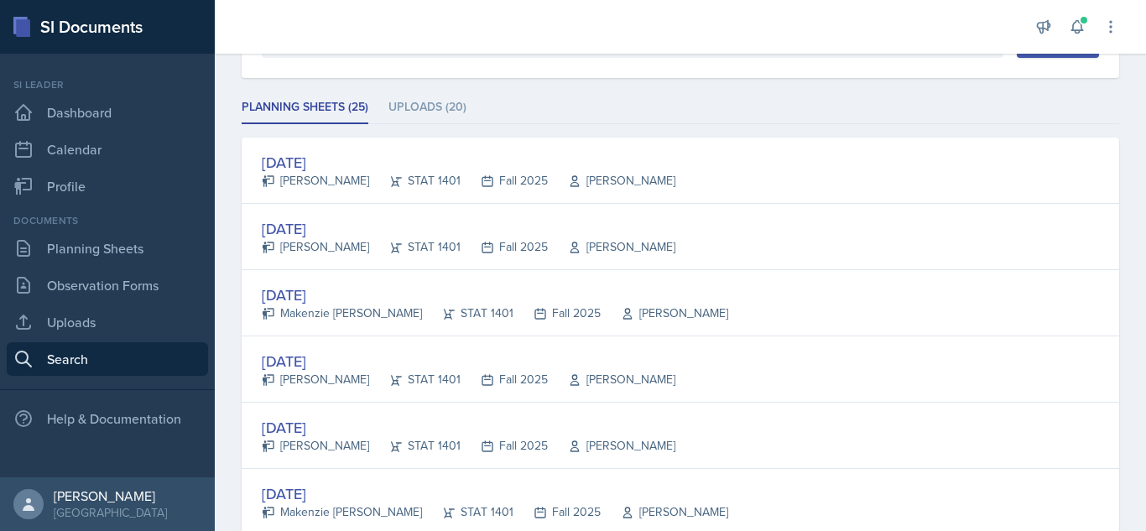
scroll to position [183, 0]
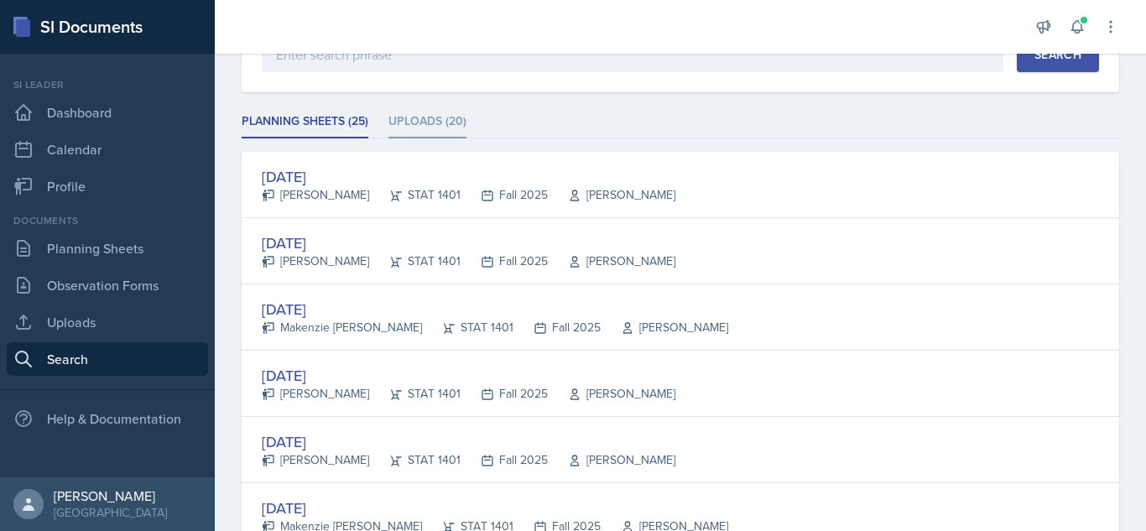
click at [453, 134] on li "Uploads (20)" at bounding box center [428, 122] width 78 height 33
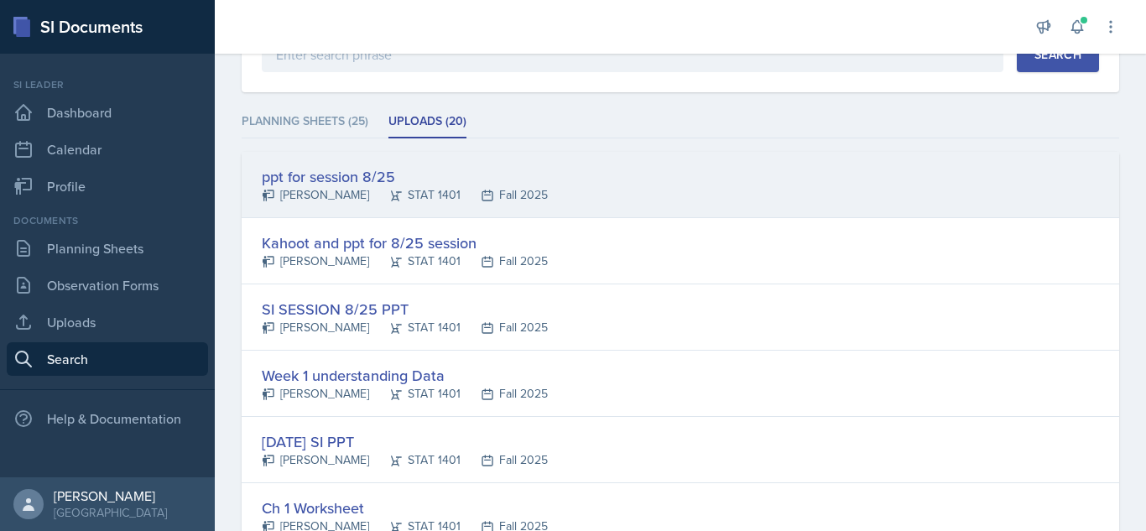
click at [443, 177] on div "ppt for session 8/25" at bounding box center [405, 176] width 286 height 23
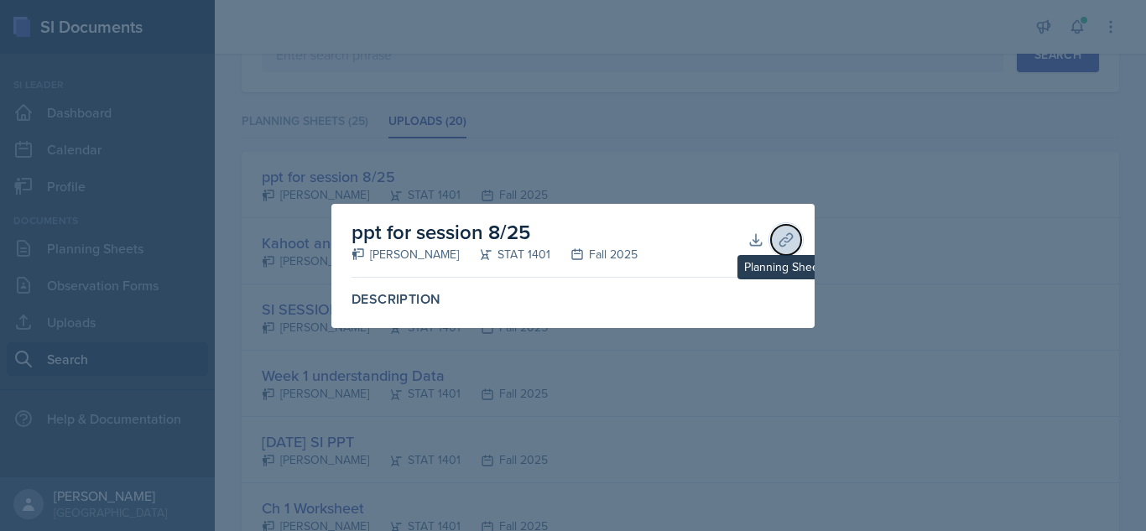
click at [776, 243] on button "Planning Sheets" at bounding box center [786, 240] width 30 height 30
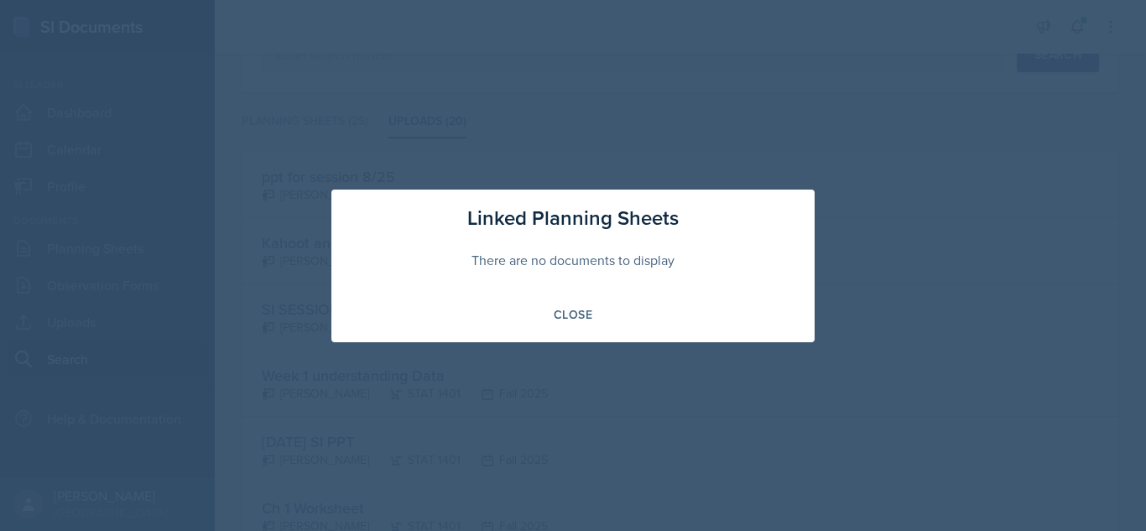
click at [776, 243] on div "There are no documents to display" at bounding box center [573, 260] width 443 height 54
click at [577, 324] on button "Close" at bounding box center [573, 314] width 60 height 29
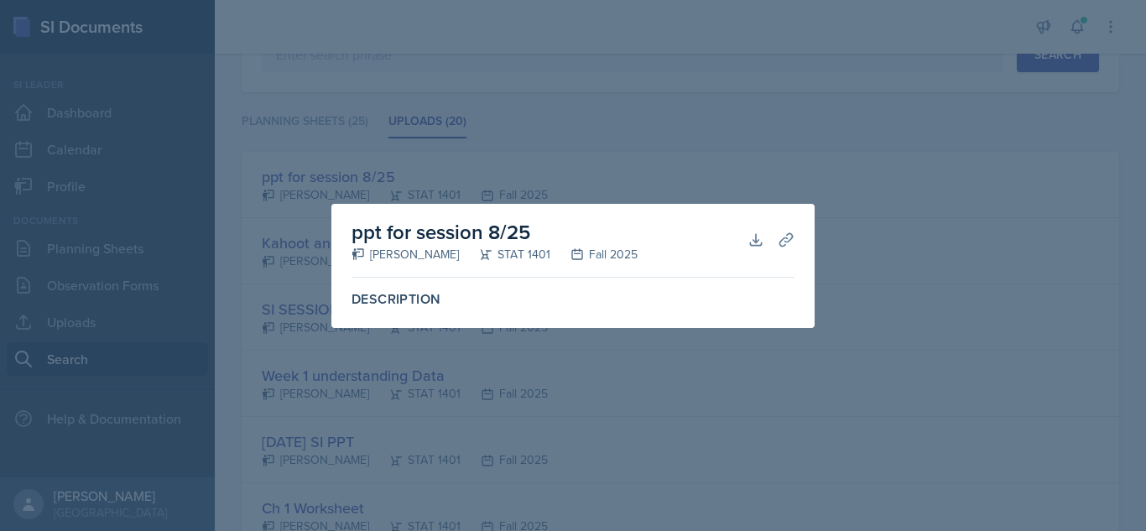
click at [618, 159] on div at bounding box center [573, 265] width 1146 height 531
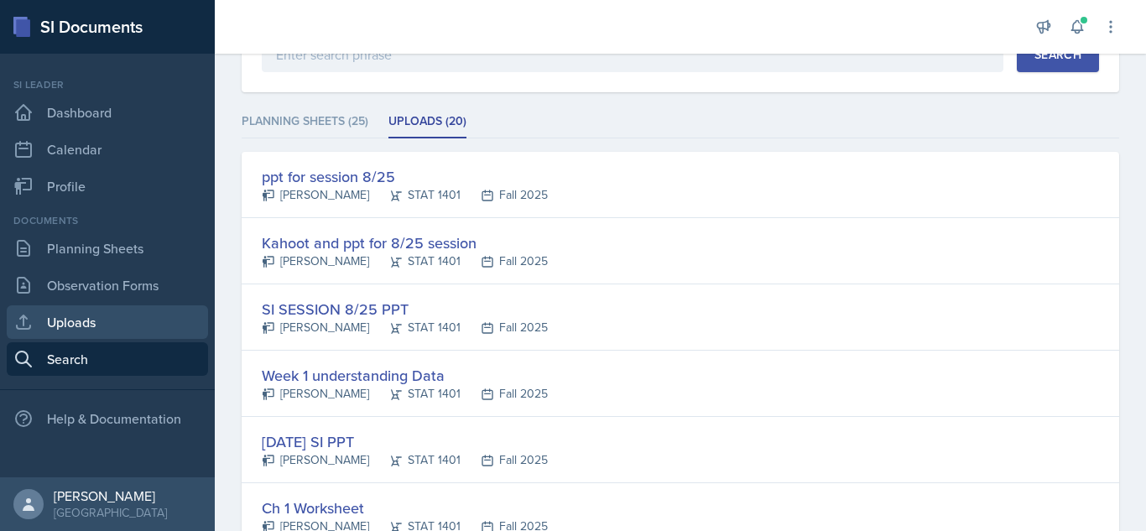
click at [71, 321] on link "Uploads" at bounding box center [107, 322] width 201 height 34
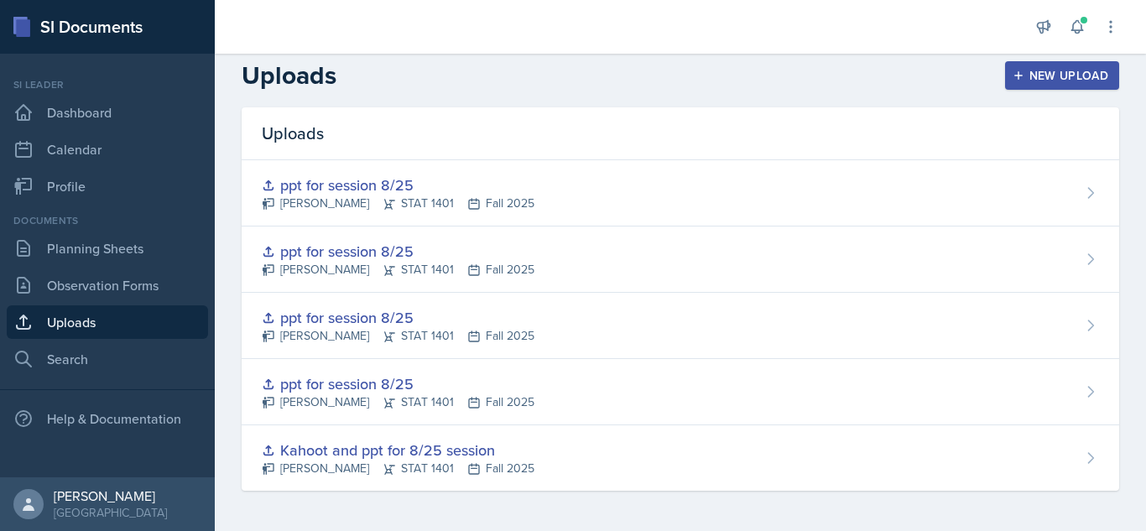
scroll to position [10, 0]
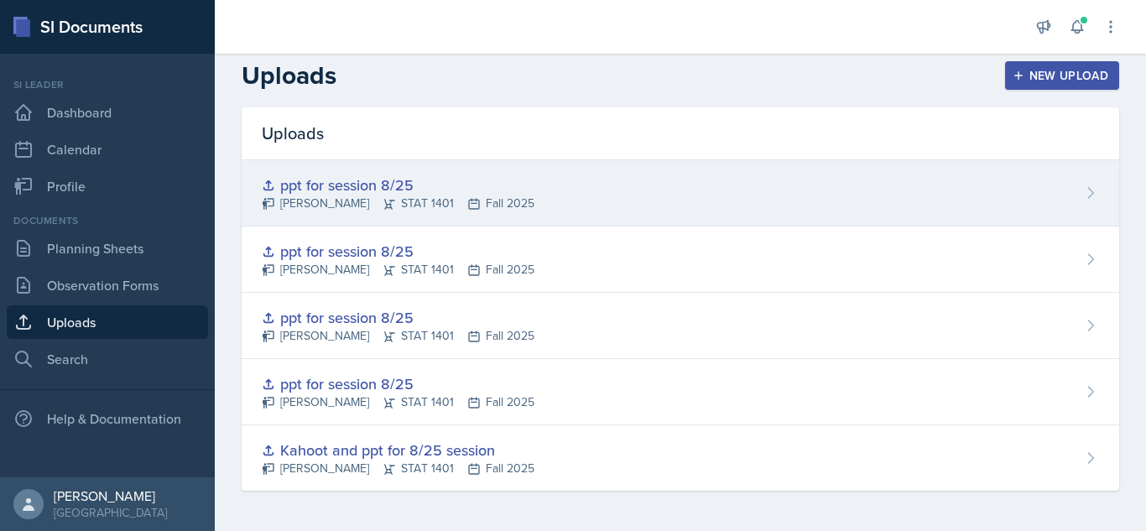
click at [1068, 203] on div "ppt for session 8/25 [PERSON_NAME] STAT 1401 Fall 2025" at bounding box center [681, 193] width 878 height 66
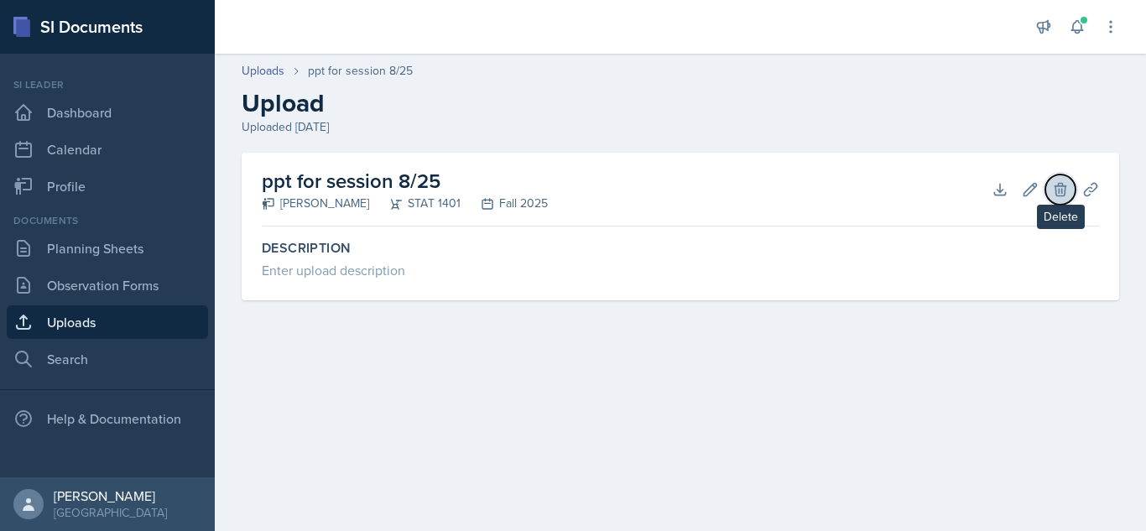
click at [1063, 191] on icon at bounding box center [1060, 189] width 17 height 17
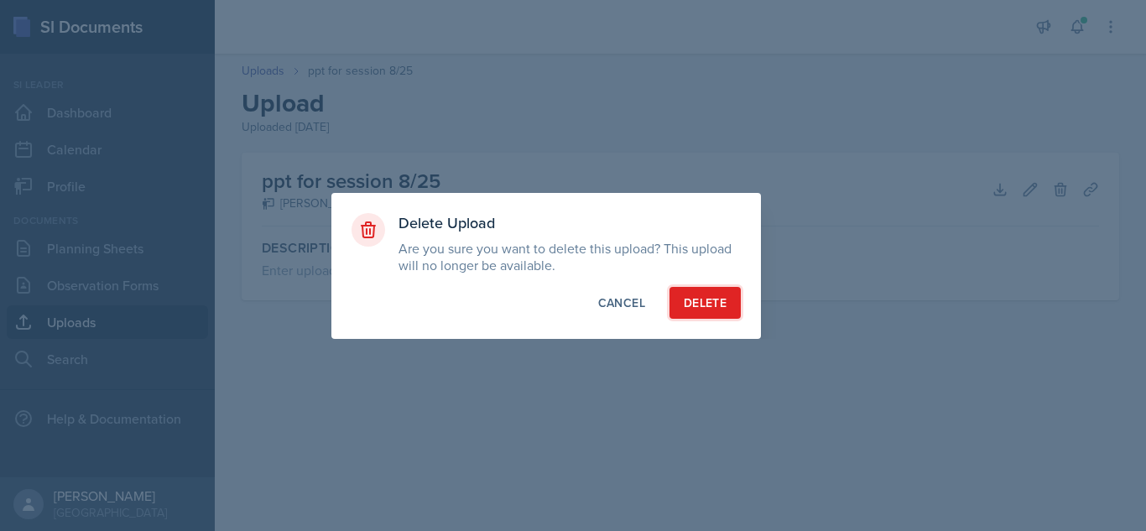
click at [723, 300] on div "Delete" at bounding box center [705, 303] width 43 height 17
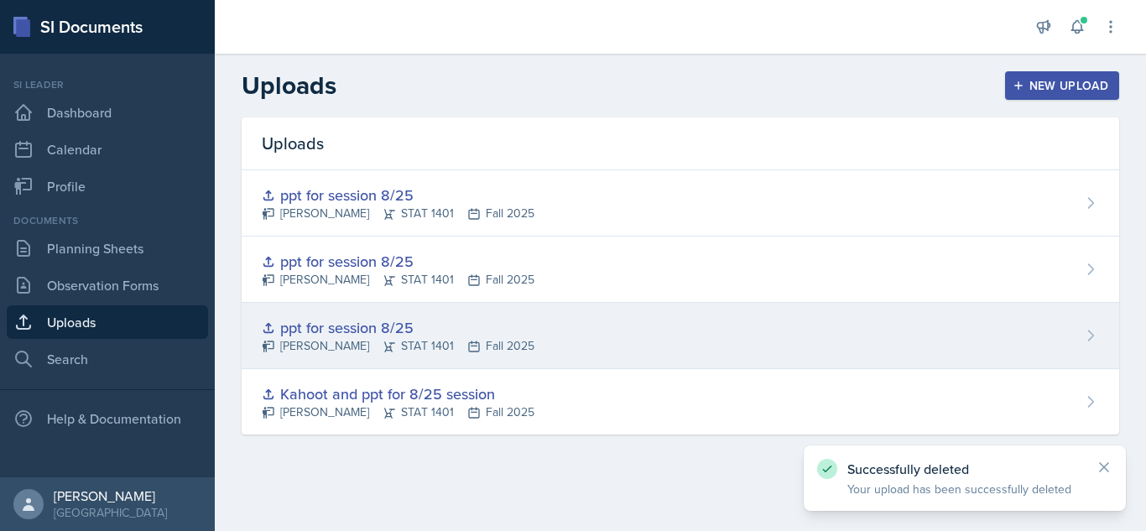
click at [1111, 326] on div "ppt for session 8/25 [PERSON_NAME] STAT 1401 Fall 2025" at bounding box center [681, 336] width 878 height 66
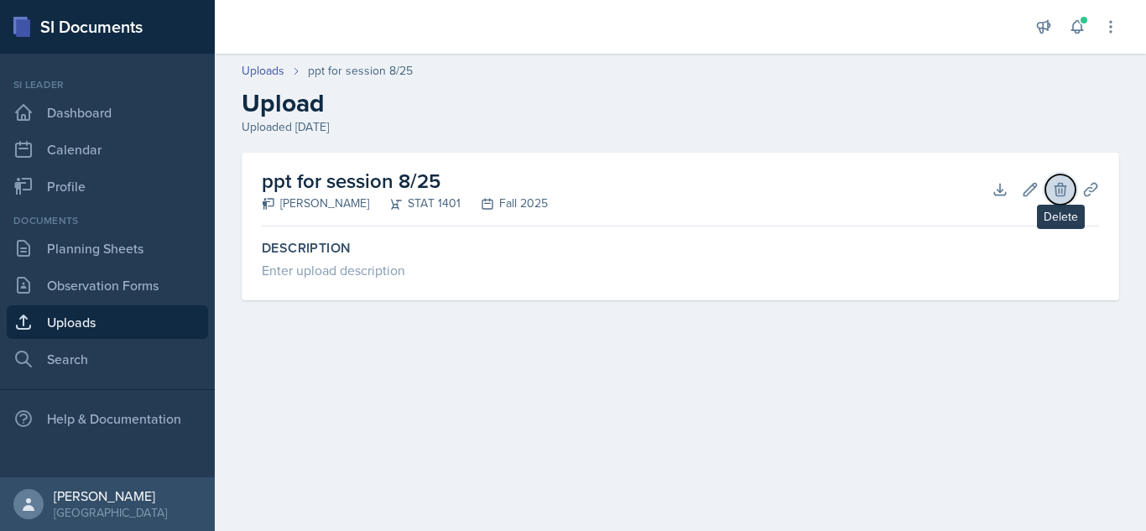
click at [1056, 181] on icon at bounding box center [1060, 189] width 17 height 17
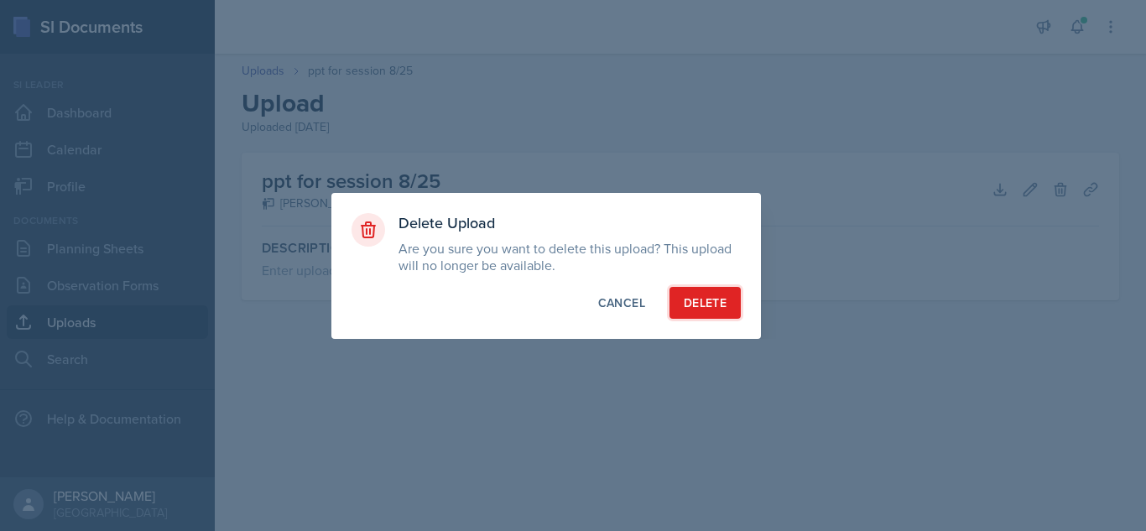
click at [704, 292] on button "Delete" at bounding box center [705, 303] width 71 height 32
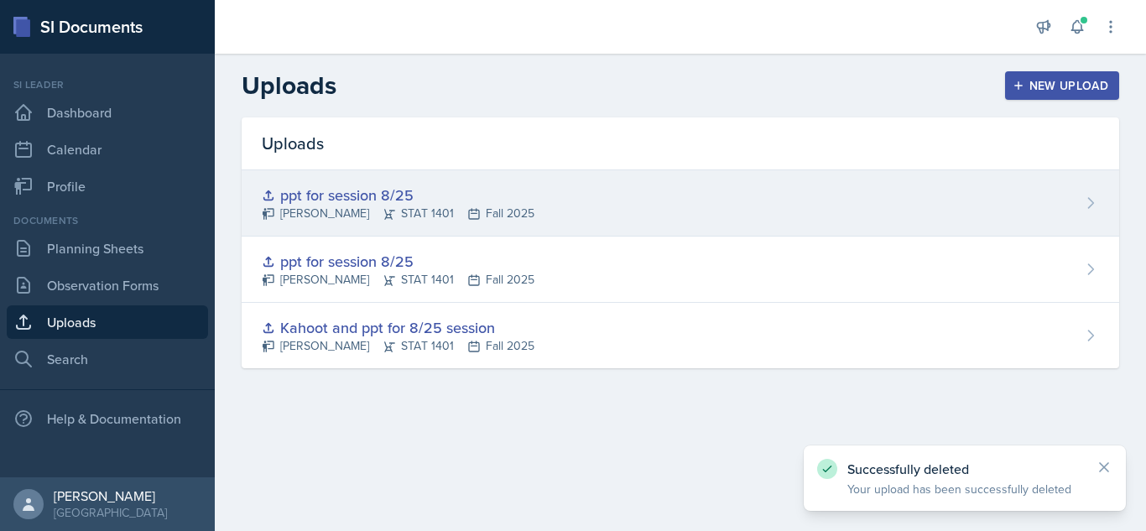
click at [1103, 225] on div "ppt for session 8/25 [PERSON_NAME] STAT 1401 Fall 2025" at bounding box center [681, 203] width 878 height 66
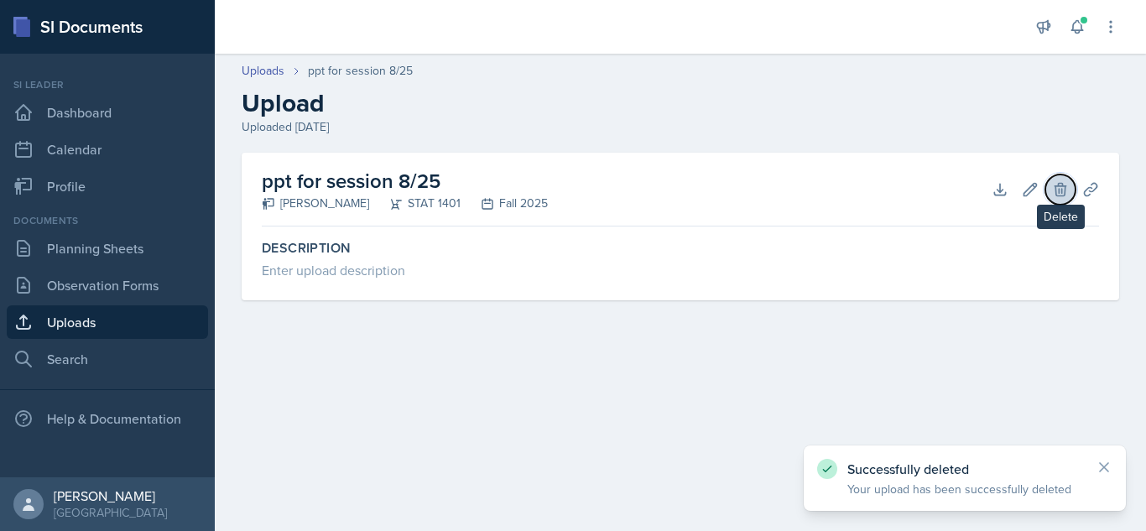
click at [1061, 186] on icon at bounding box center [1060, 189] width 17 height 17
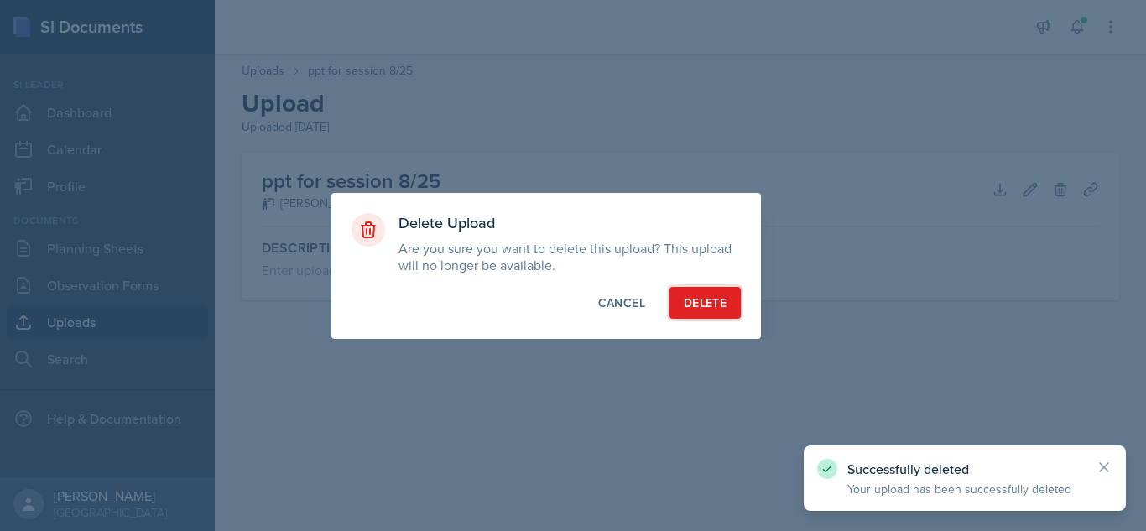
click at [736, 305] on button "Delete" at bounding box center [705, 303] width 71 height 32
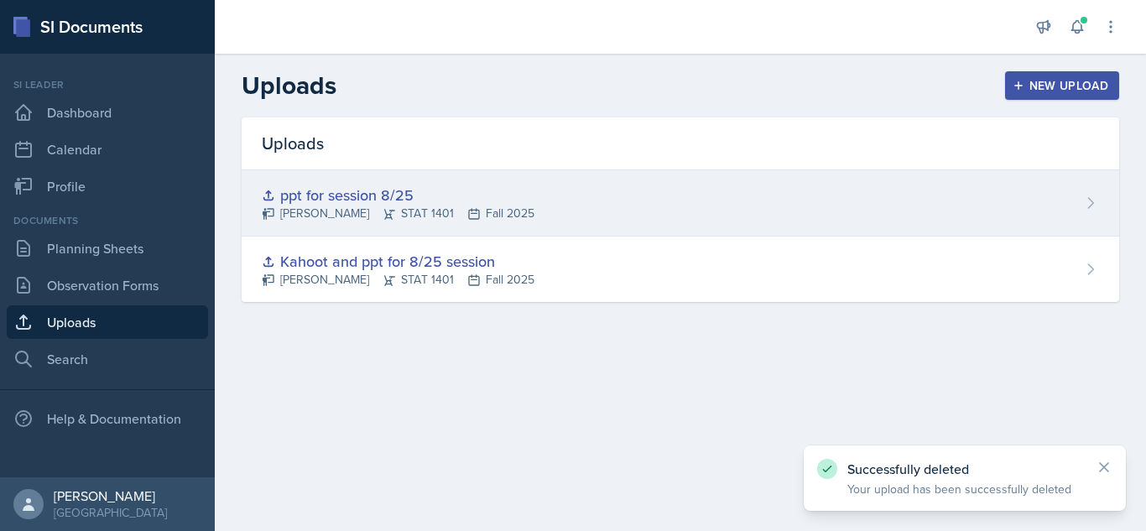
click at [1086, 208] on icon at bounding box center [1090, 203] width 17 height 17
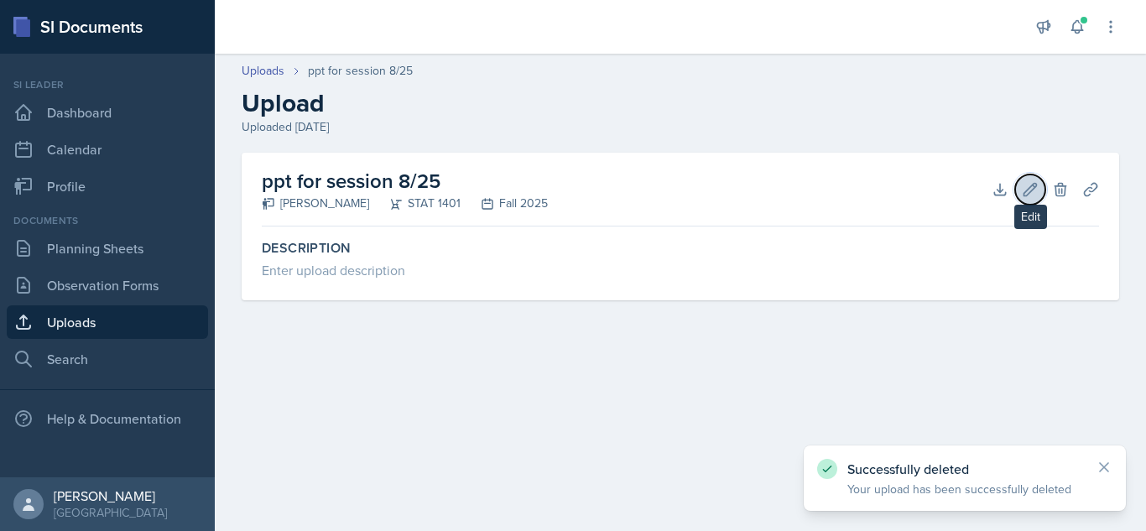
click at [1039, 199] on button "Edit" at bounding box center [1030, 190] width 30 height 30
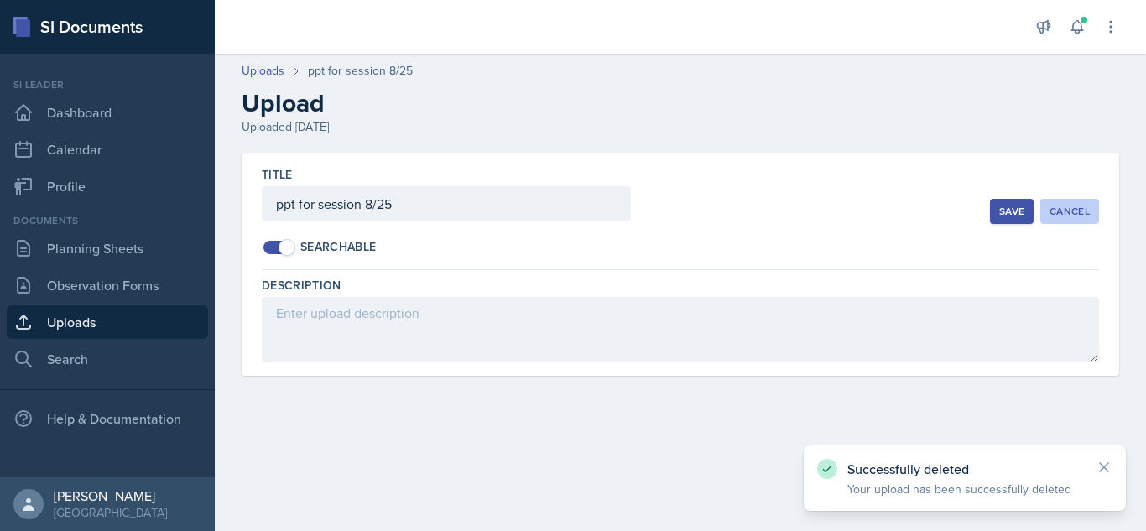
click at [1044, 212] on button "Cancel" at bounding box center [1070, 211] width 59 height 25
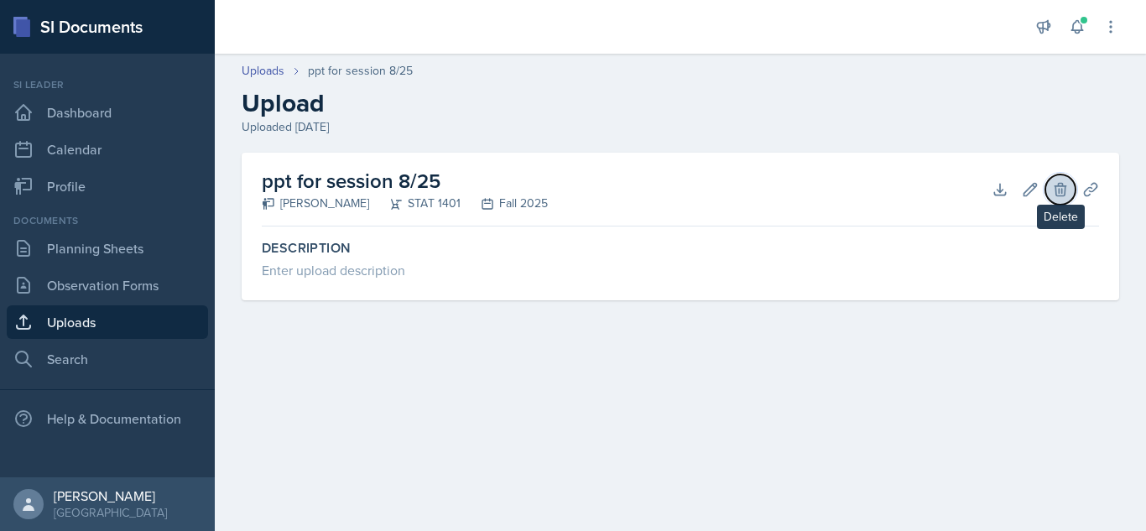
click at [1057, 201] on button "Delete" at bounding box center [1061, 190] width 30 height 30
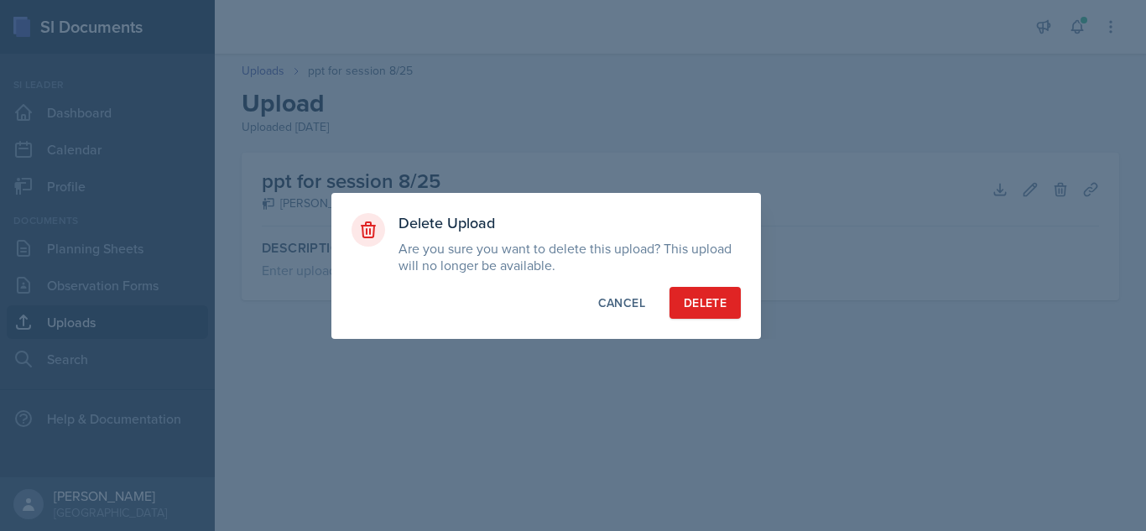
click at [715, 284] on div "Delete Upload Are you sure you want to delete this upload? This upload will no …" at bounding box center [546, 266] width 430 height 146
click at [712, 291] on button "Delete" at bounding box center [705, 303] width 71 height 32
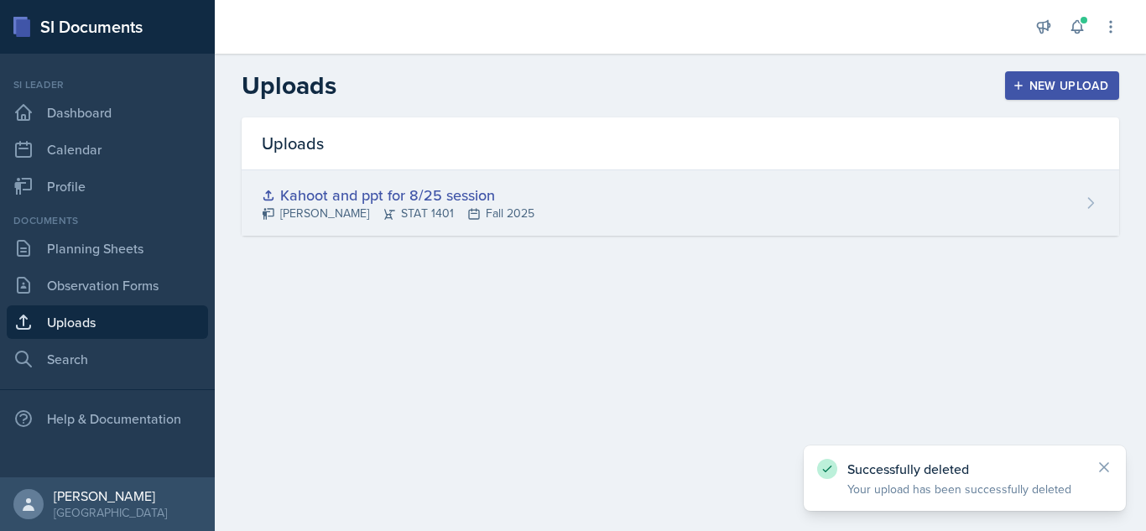
click at [1051, 220] on div "Kahoot and ppt for 8/25 session [PERSON_NAME] STAT 1401 Fall 2025" at bounding box center [681, 202] width 878 height 65
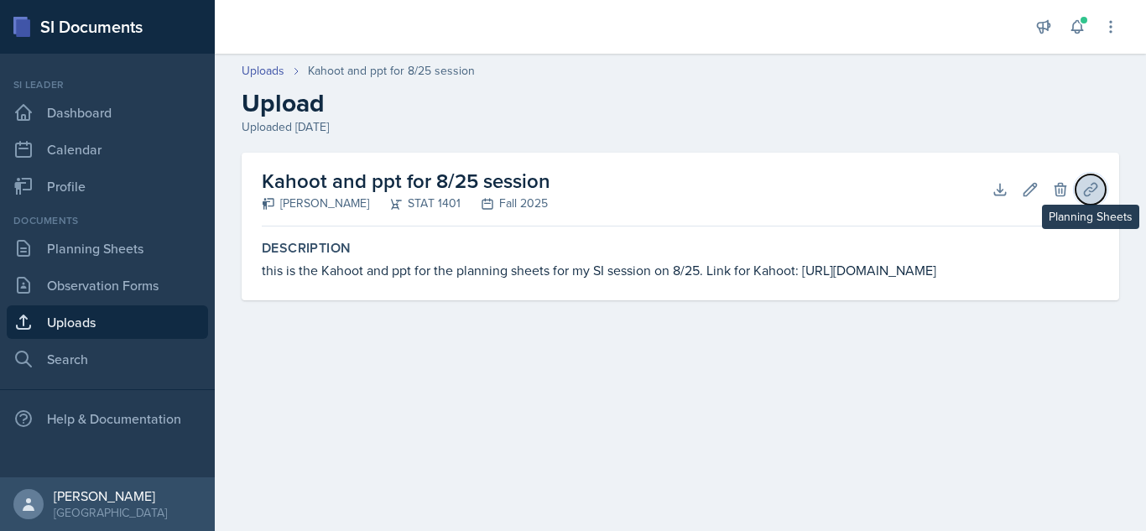
click at [1088, 190] on icon at bounding box center [1090, 189] width 13 height 13
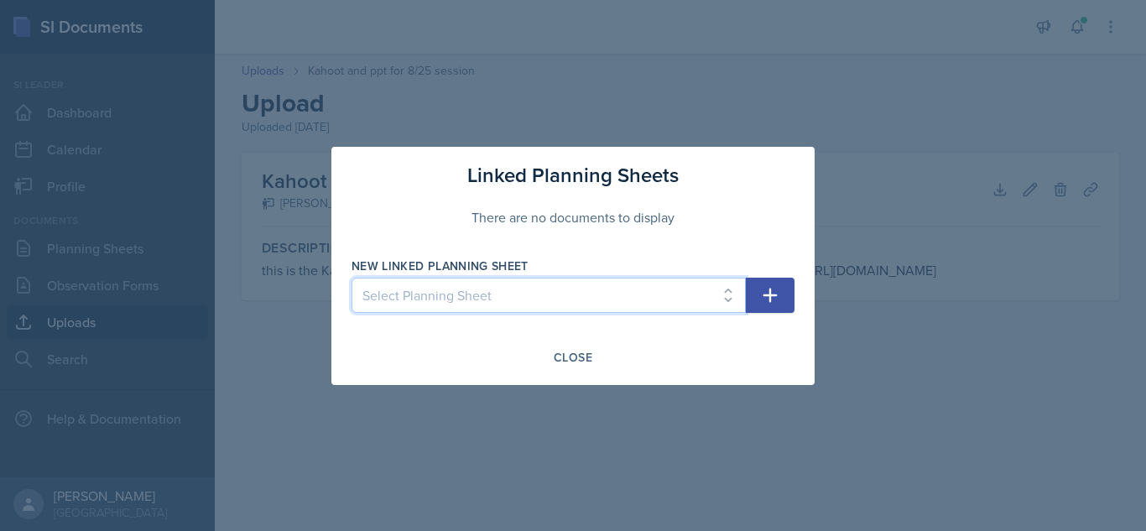
click at [726, 293] on select "Select Planning Sheet [DATE] [DATE] [DATE] [DATE]" at bounding box center [549, 295] width 394 height 35
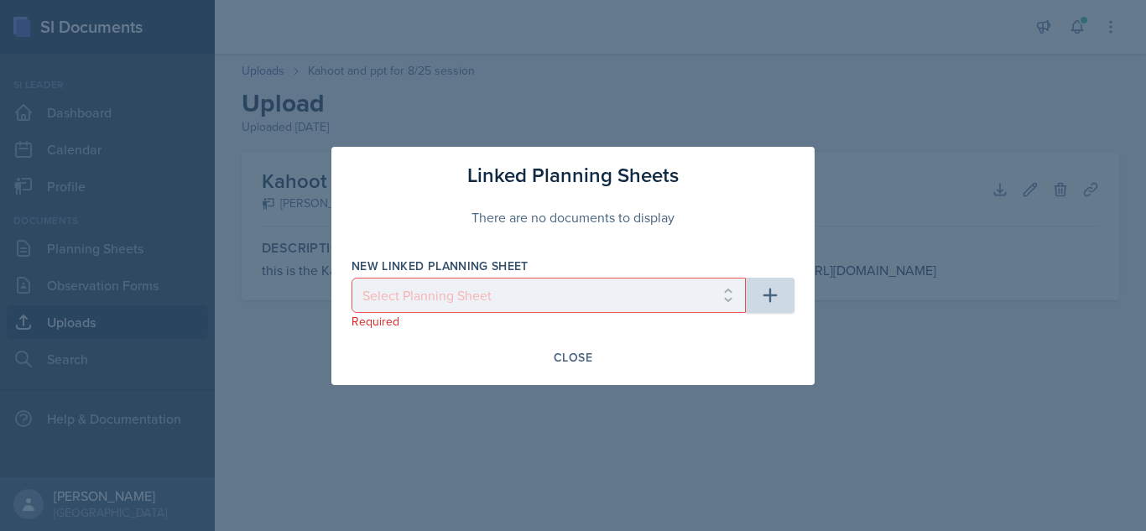
click at [815, 163] on div at bounding box center [573, 265] width 1146 height 531
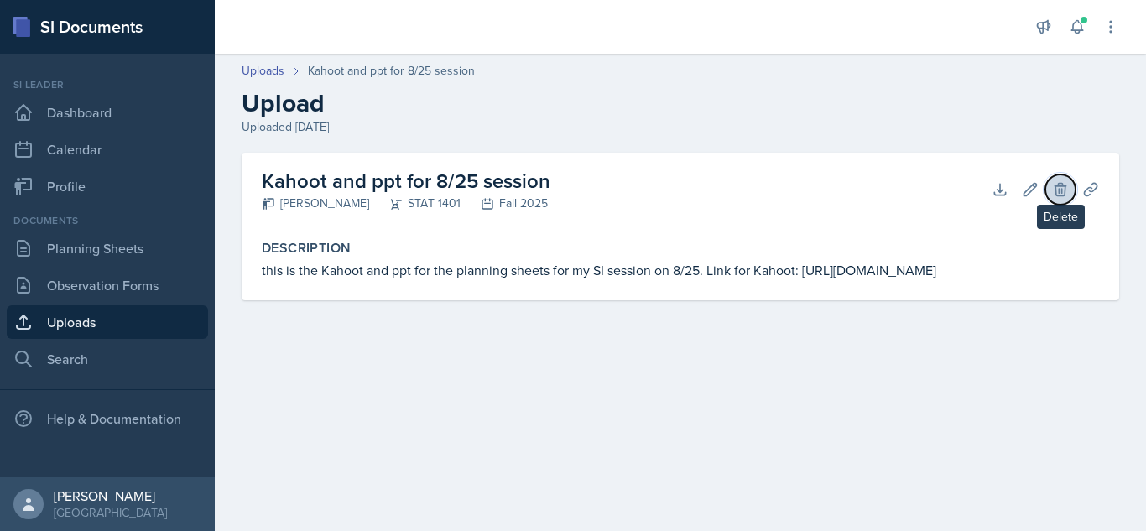
click at [1053, 198] on button "Delete" at bounding box center [1061, 190] width 30 height 30
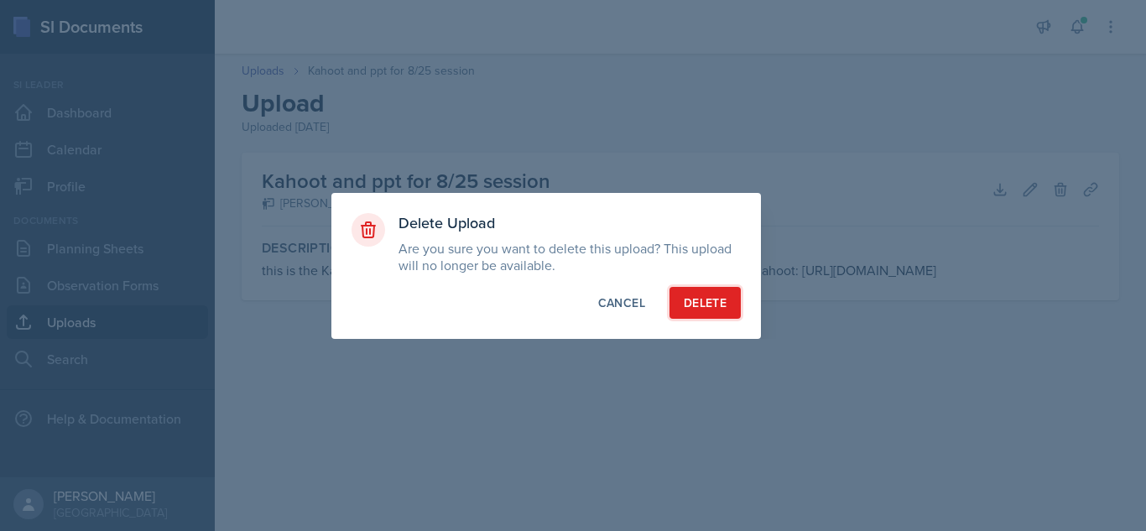
click at [714, 289] on button "Delete" at bounding box center [705, 303] width 71 height 32
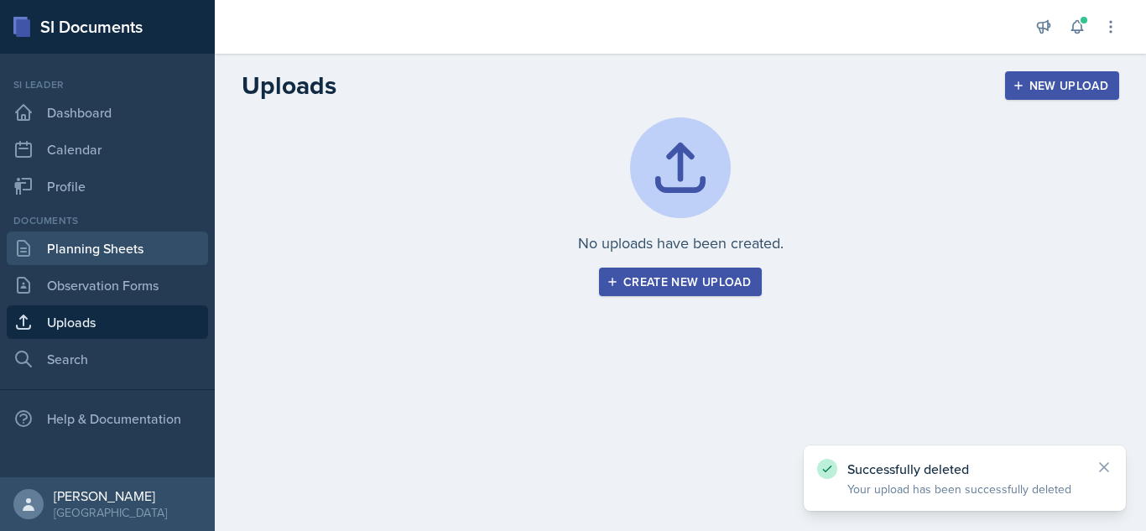
click at [91, 249] on link "Planning Sheets" at bounding box center [107, 249] width 201 height 34
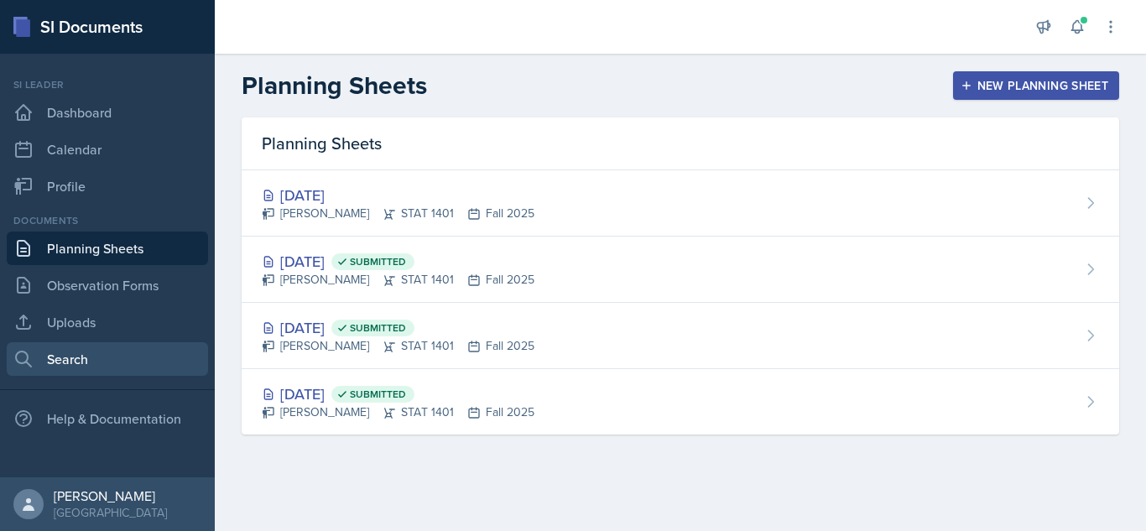
click at [102, 372] on link "Search" at bounding box center [107, 359] width 201 height 34
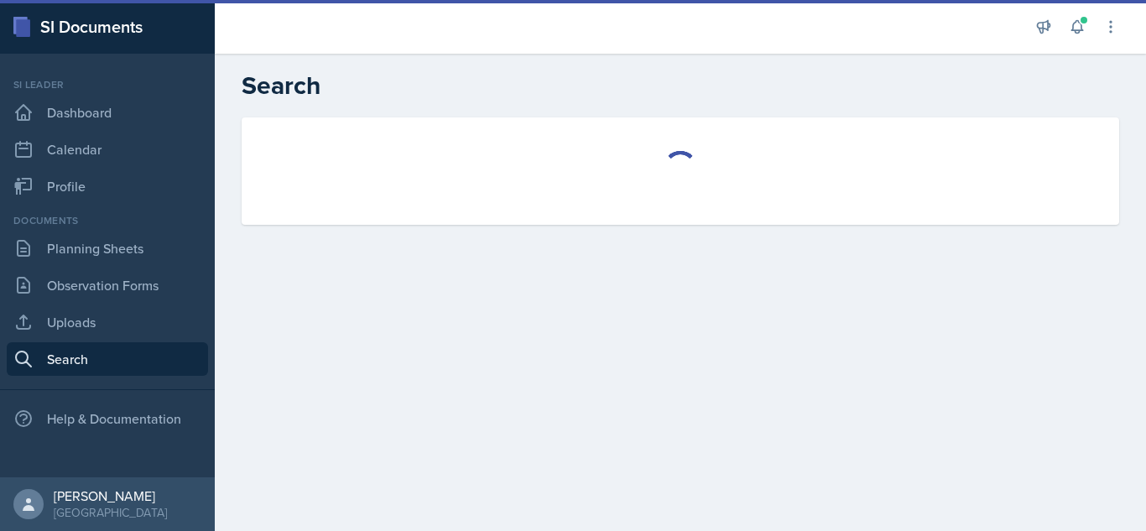
select select "all"
select select "1"
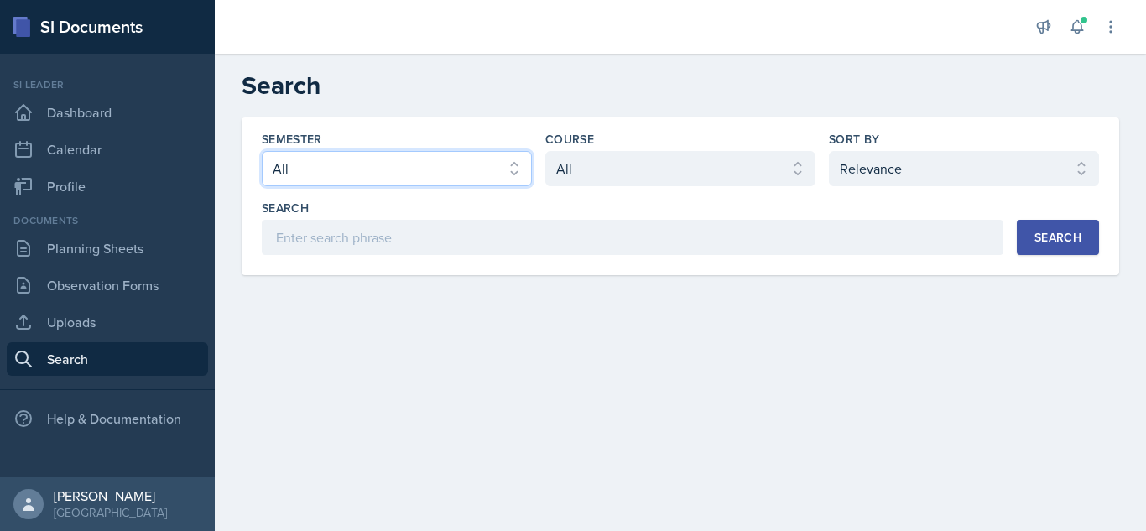
click at [476, 159] on select "Select semester All Fall 2025 Summer 2025 Spring 2025 Fall 2024 Summer 2024 Spr…" at bounding box center [397, 168] width 270 height 35
select select "2bed604d-1099-4043-b1bc-2365e8740244"
click at [262, 151] on select "Select semester All Fall 2025 Summer 2025 Spring 2025 Fall 2024 Summer 2024 Spr…" at bounding box center [397, 168] width 270 height 35
click at [721, 138] on div "Course" at bounding box center [680, 139] width 270 height 17
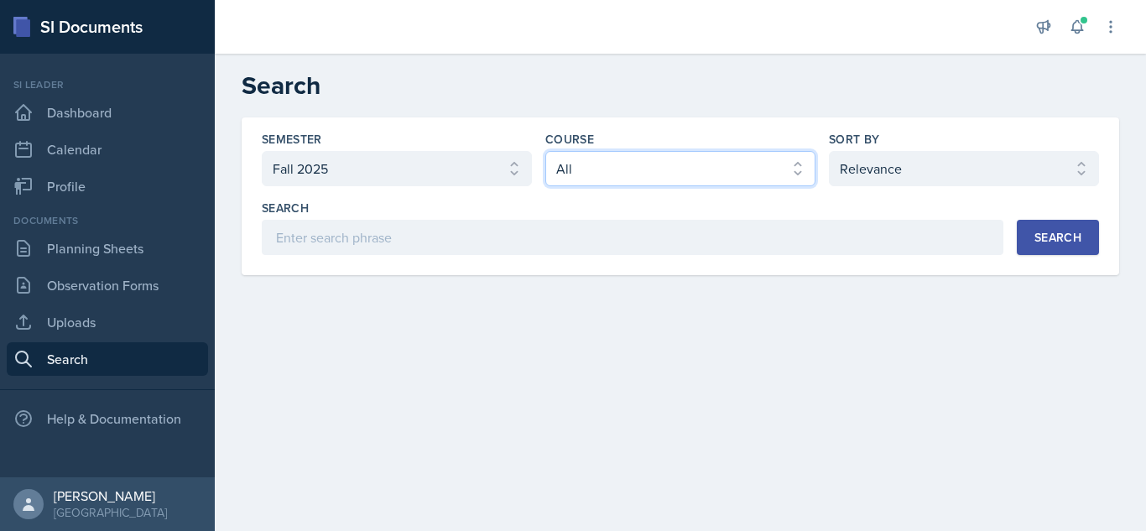
click at [718, 168] on select "Select course All ACCT 2101 ACCT 2102 ACCT 4050 ANTH 1102 ANTH 3301 ARCH 1000 A…" at bounding box center [680, 168] width 270 height 35
click at [545, 151] on select "Select course All ACCT 2101 ACCT 2102 ACCT 4050 ANTH 1102 ANTH 3301 ARCH 1000 A…" at bounding box center [680, 168] width 270 height 35
click at [1035, 252] on button "Search" at bounding box center [1058, 237] width 82 height 35
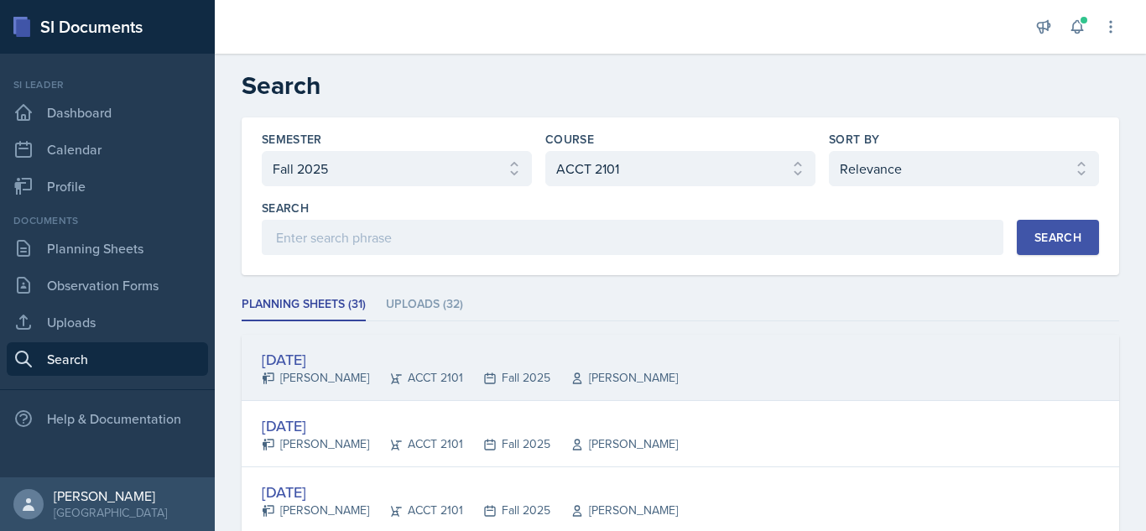
click at [667, 382] on div "[DATE] [PERSON_NAME] ACCT 2101 Fall 2025 [PERSON_NAME]" at bounding box center [681, 368] width 878 height 66
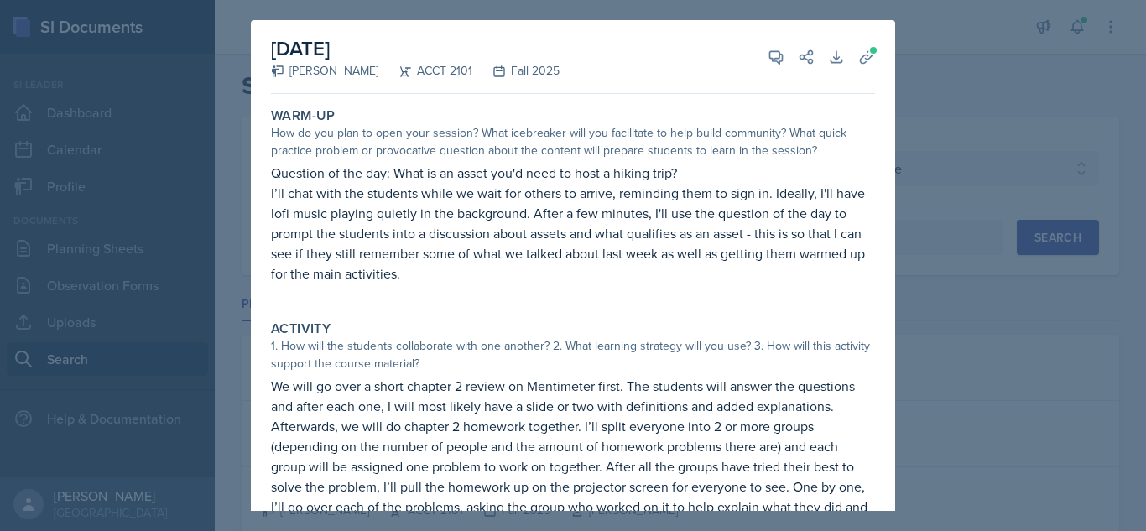
click at [946, 378] on div at bounding box center [573, 265] width 1146 height 531
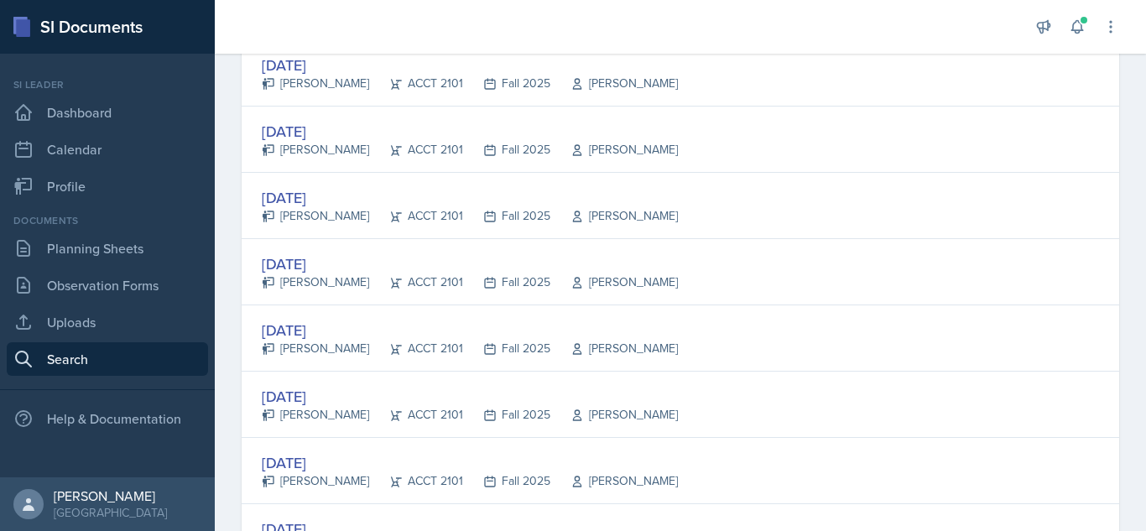
scroll to position [369, 0]
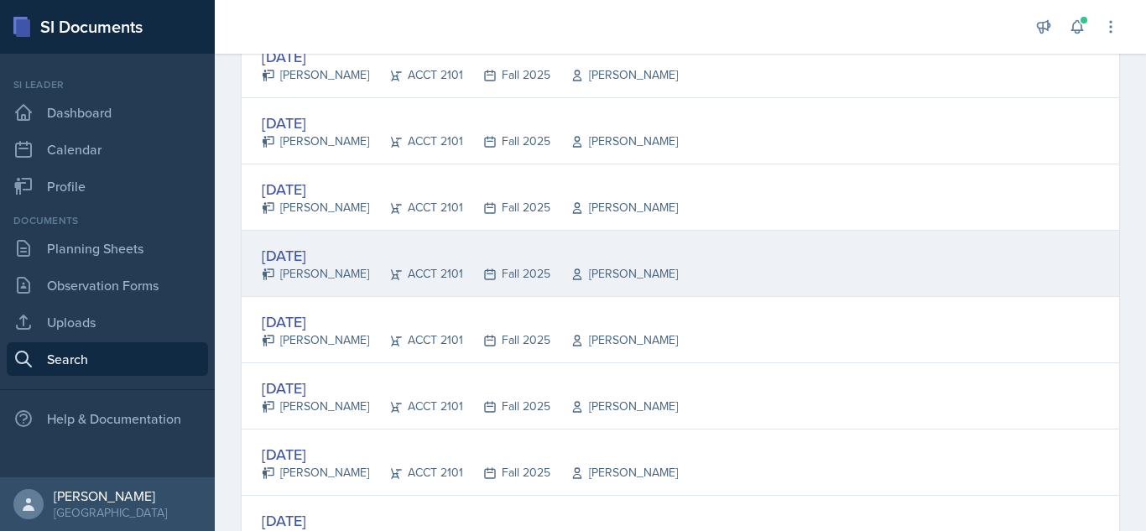
click at [618, 282] on div "[PERSON_NAME]" at bounding box center [614, 274] width 128 height 18
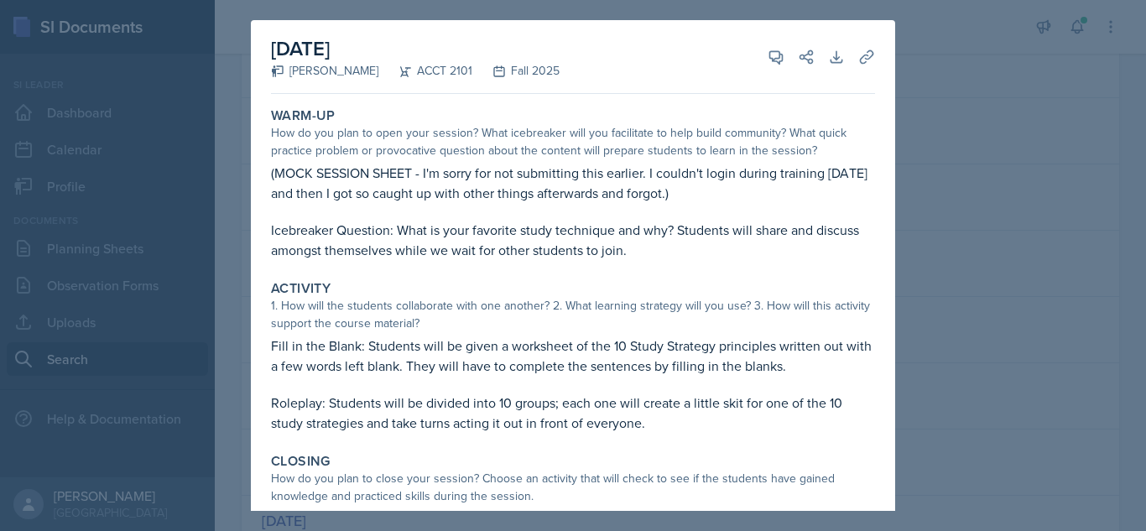
click at [915, 296] on div at bounding box center [573, 265] width 1146 height 531
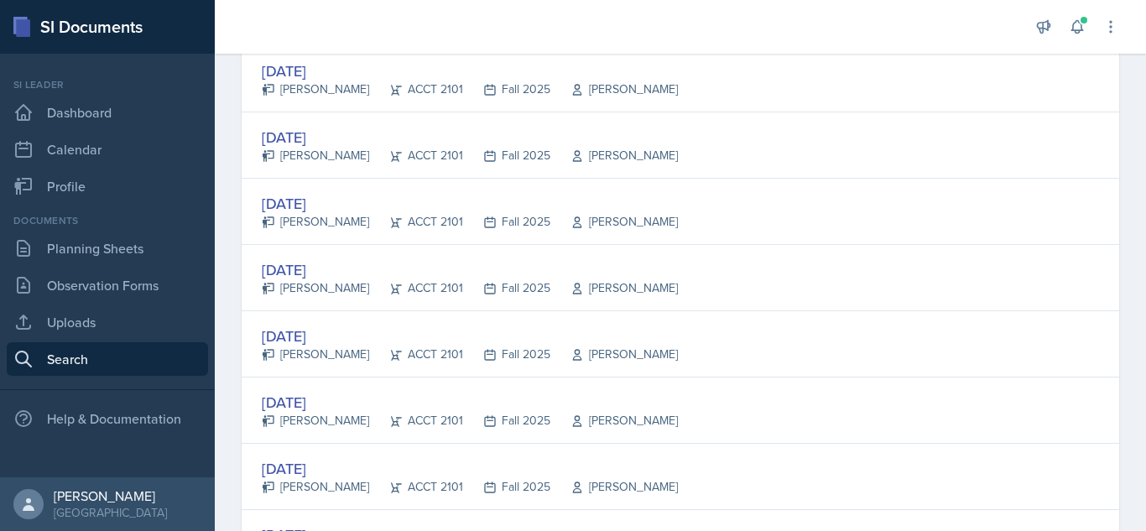
scroll to position [1026, 0]
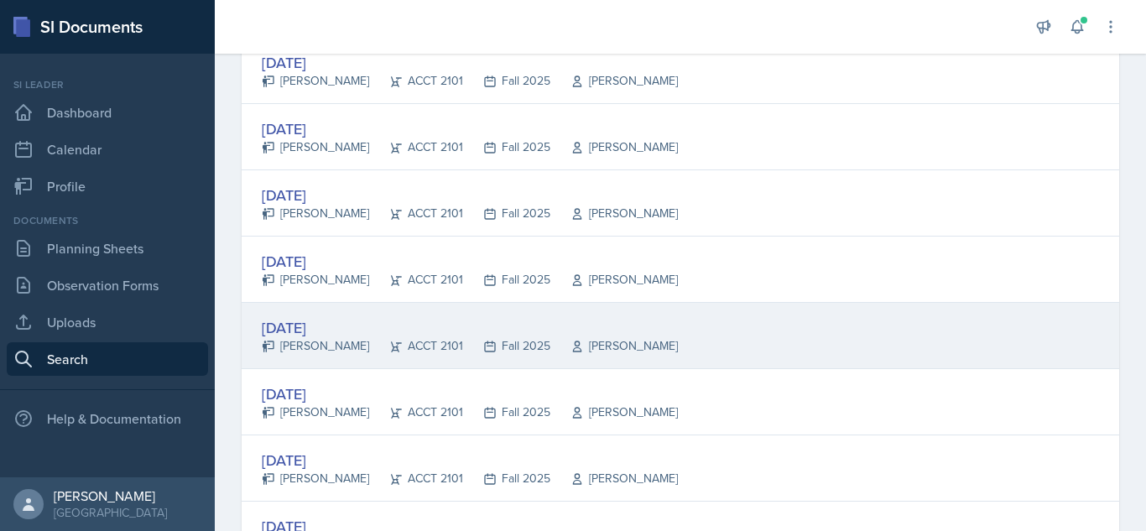
click at [707, 347] on div "[DATE] [PERSON_NAME] ACCT 2101 Fall 2025 [PERSON_NAME]" at bounding box center [681, 336] width 878 height 66
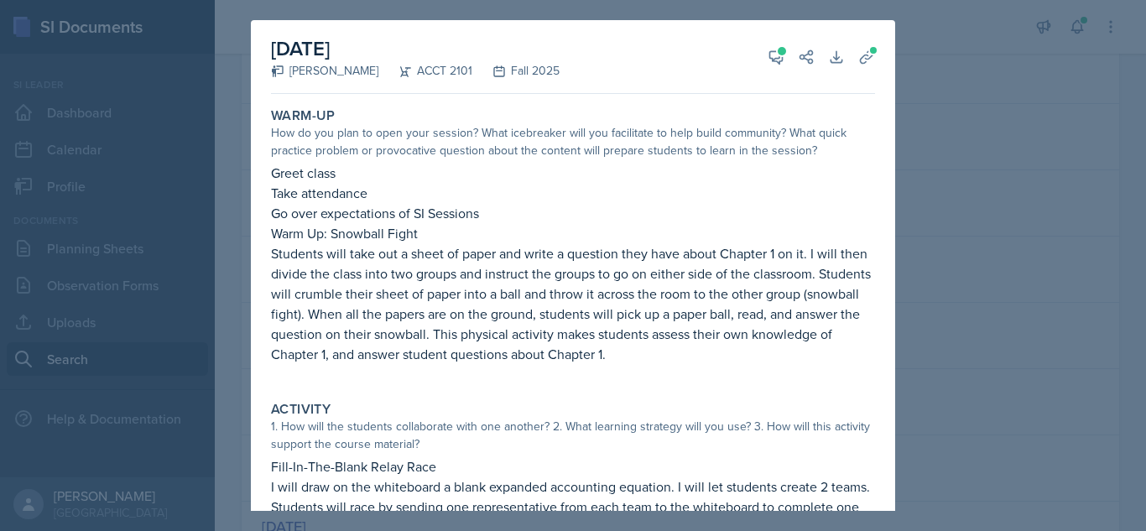
click at [808, 358] on p "Students will take out a sheet of paper and write a question they have about Ch…" at bounding box center [573, 303] width 604 height 121
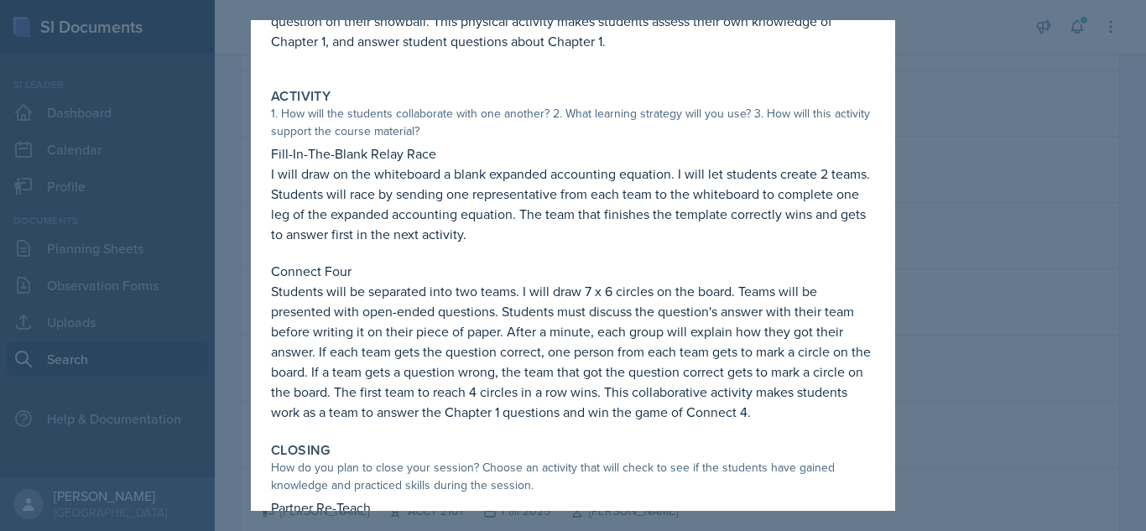
scroll to position [330, 0]
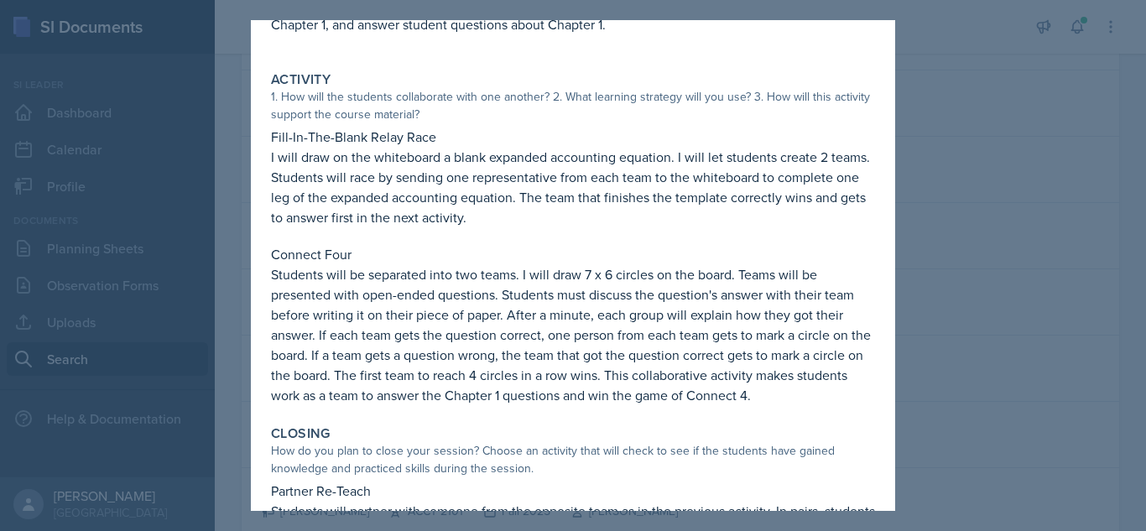
click at [1067, 319] on div at bounding box center [573, 265] width 1146 height 531
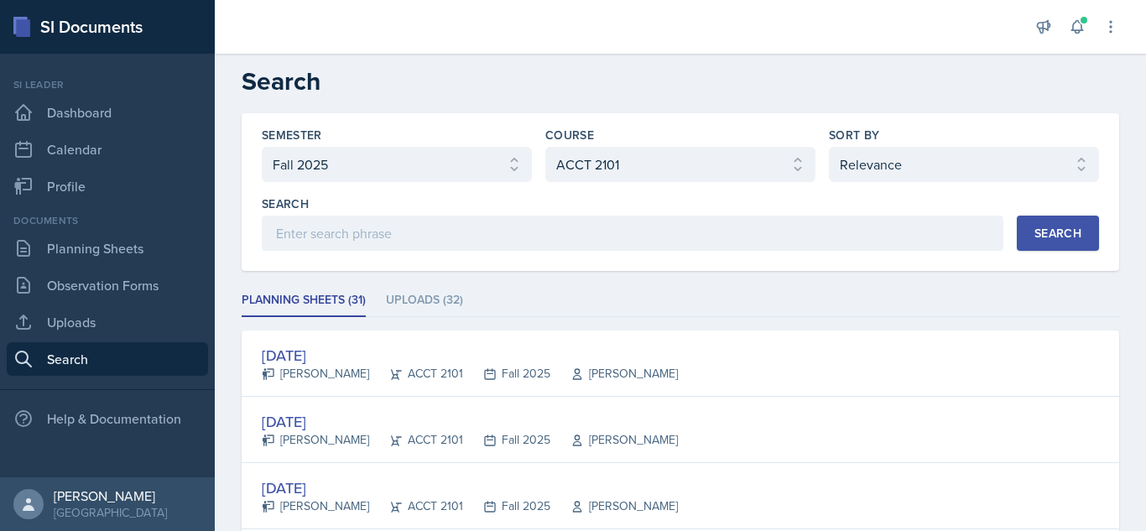
scroll to position [0, 0]
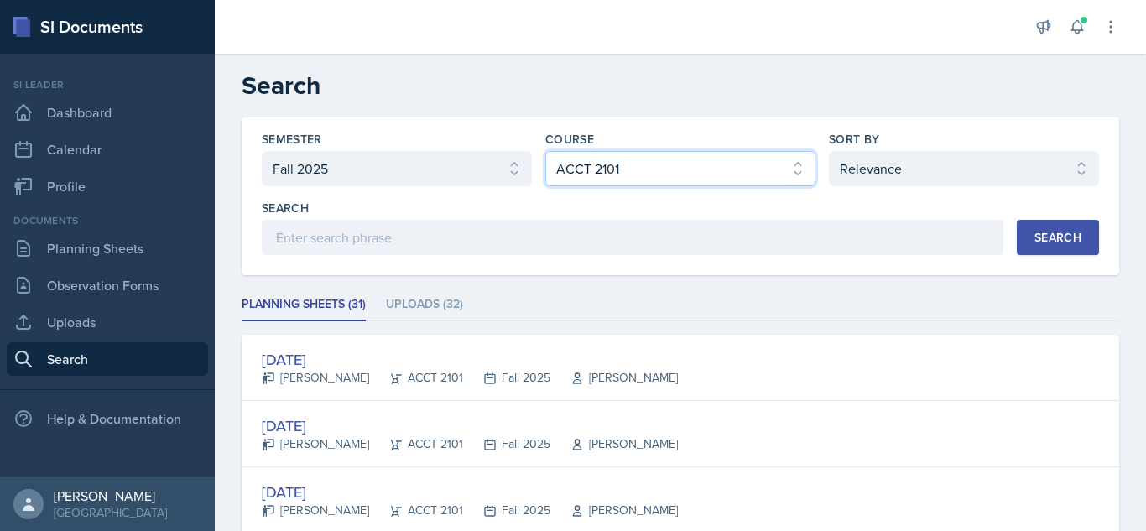
click at [627, 168] on select "Select course All ACCT 2101 ACCT 2102 ACCT 4050 ANTH 1102 ANTH 3301 ARCH 1000 A…" at bounding box center [680, 168] width 270 height 35
click at [545, 151] on select "Select course All ACCT 2101 ACCT 2102 ACCT 4050 ANTH 1102 ANTH 3301 ARCH 1000 A…" at bounding box center [680, 168] width 270 height 35
click at [1080, 227] on button "Search" at bounding box center [1058, 237] width 82 height 35
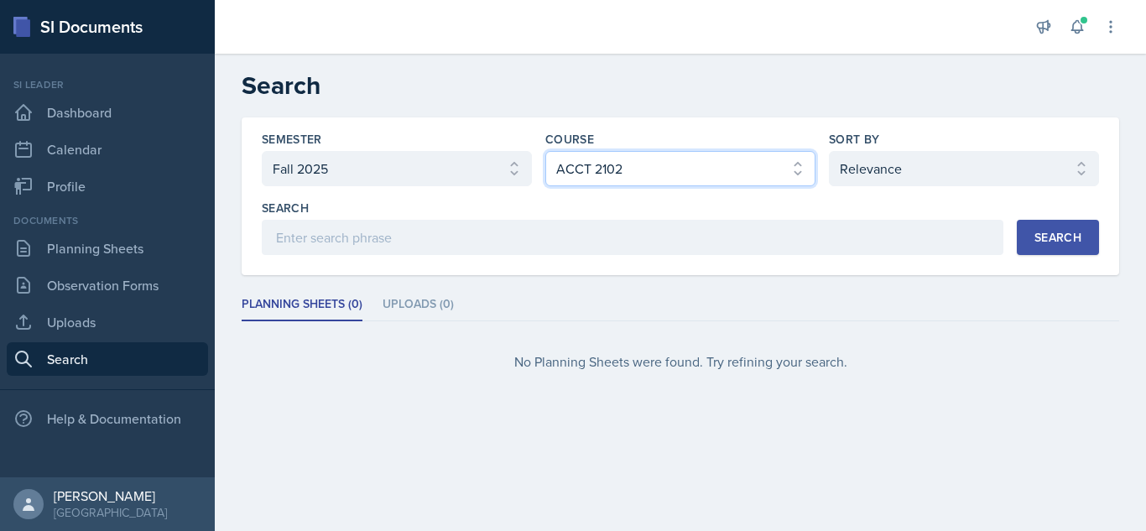
click at [780, 184] on select "Select course All ACCT 2101 ACCT 2102 ACCT 4050 ANTH 1102 ANTH 3301 ARCH 1000 A…" at bounding box center [680, 168] width 270 height 35
click at [545, 151] on select "Select course All ACCT 2101 ACCT 2102 ACCT 4050 ANTH 1102 ANTH 3301 ARCH 1000 A…" at bounding box center [680, 168] width 270 height 35
click at [1040, 244] on div "Search" at bounding box center [1058, 237] width 47 height 13
click at [791, 172] on select "Select course All ACCT 2101 ACCT 2102 ACCT 4050 ANTH 1102 ANTH 3301 ARCH 1000 A…" at bounding box center [680, 168] width 270 height 35
click at [545, 151] on select "Select course All ACCT 2101 ACCT 2102 ACCT 4050 ANTH 1102 ANTH 3301 ARCH 1000 A…" at bounding box center [680, 168] width 270 height 35
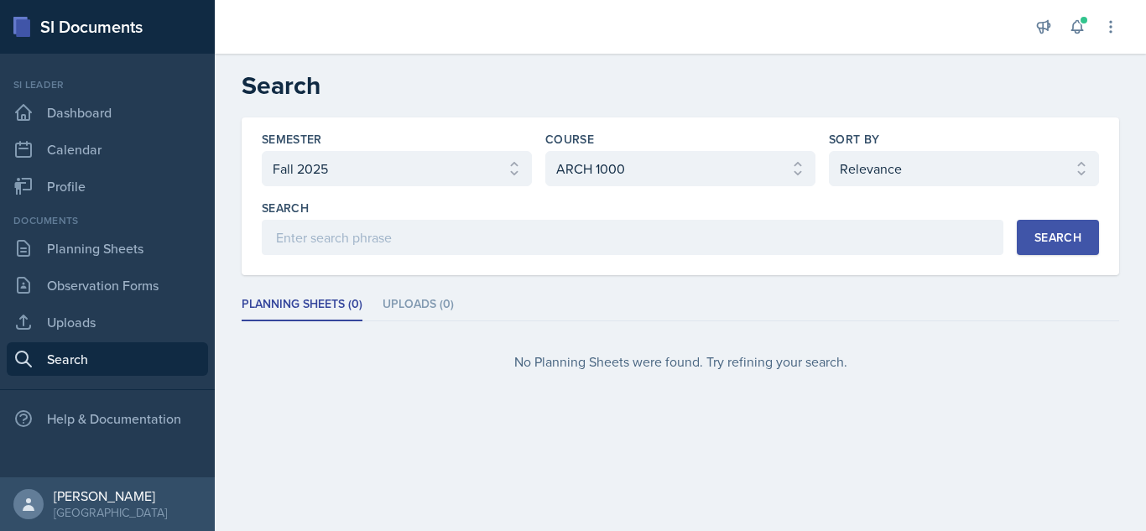
click at [1042, 240] on div "Search" at bounding box center [1058, 237] width 47 height 13
click at [807, 171] on select "Select course All ACCT 2101 ACCT 2102 ACCT 4050 ANTH 1102 ANTH 3301 ARCH 1000 A…" at bounding box center [680, 168] width 270 height 35
select select "4fdbbe39-d6cc-4816-a3be-f2a887b9c80e"
click at [545, 151] on select "Select course All ACCT 2101 ACCT 2102 ACCT 4050 ANTH 1102 ANTH 3301 ARCH 1000 A…" at bounding box center [680, 168] width 270 height 35
click at [1083, 236] on button "Search" at bounding box center [1058, 237] width 82 height 35
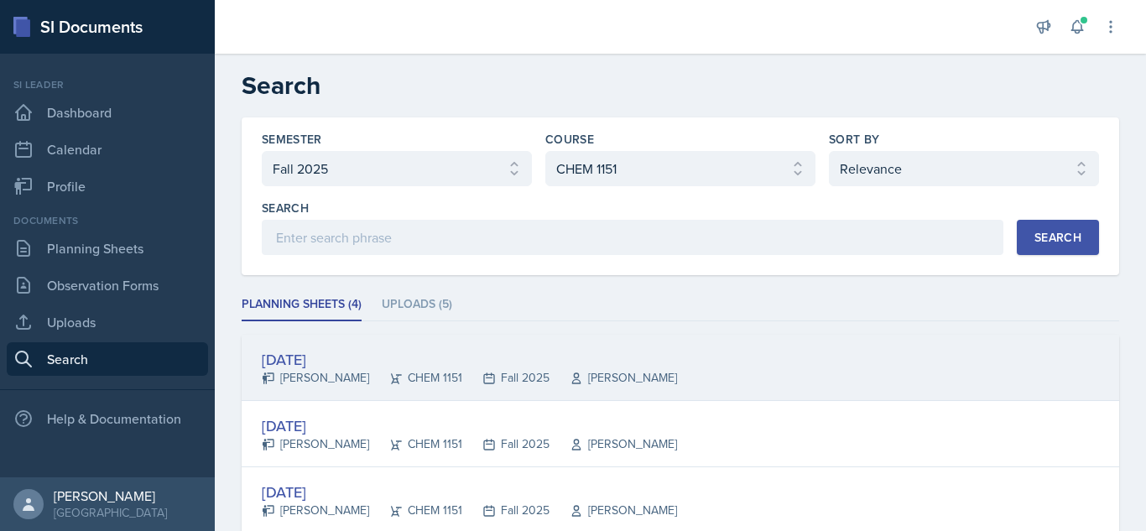
click at [702, 355] on div "[DATE] [PERSON_NAME] CHEM 1151 Fall 2025 [PERSON_NAME]" at bounding box center [681, 368] width 878 height 66
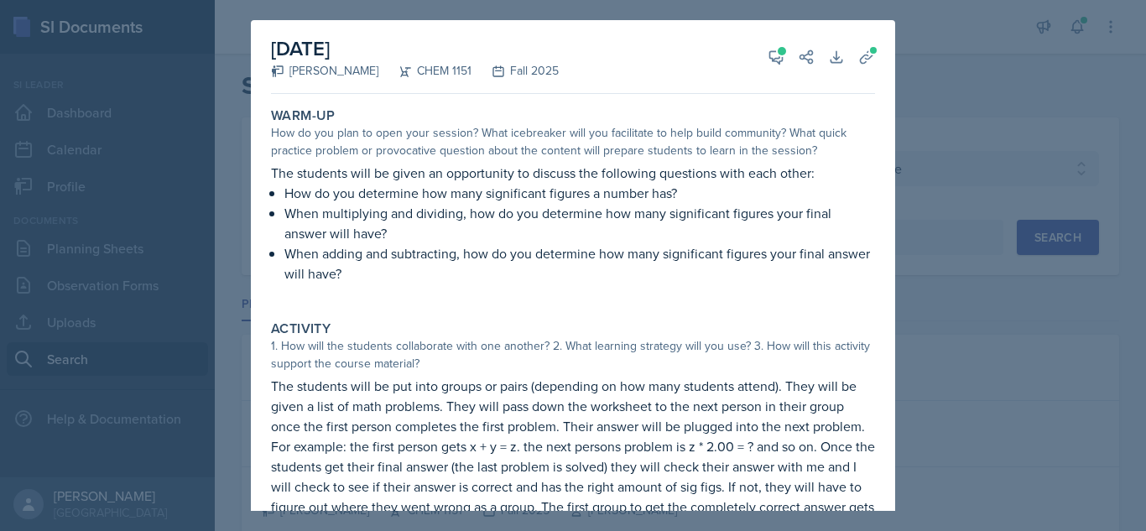
click at [991, 345] on div at bounding box center [573, 265] width 1146 height 531
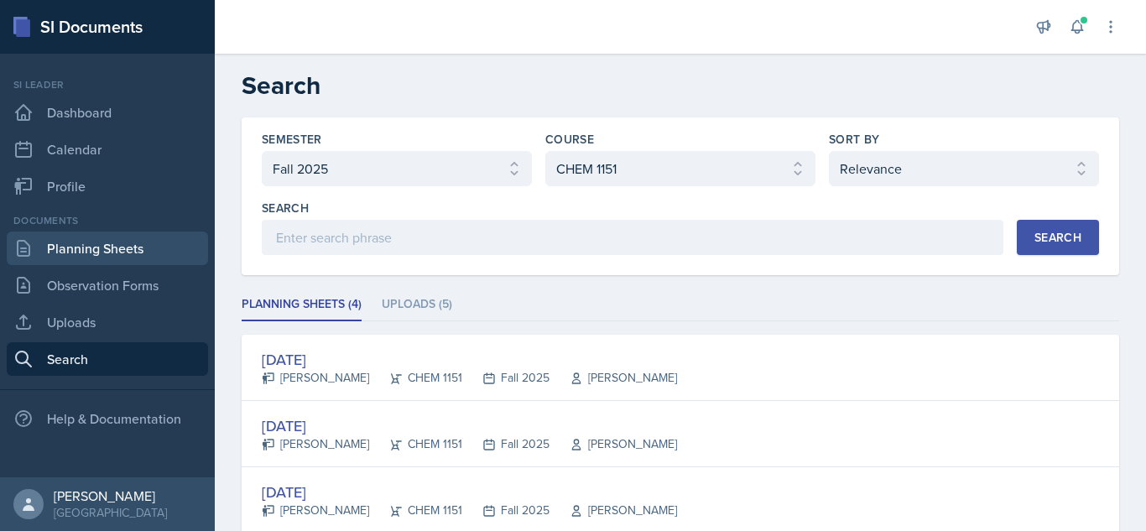
click at [123, 243] on link "Planning Sheets" at bounding box center [107, 249] width 201 height 34
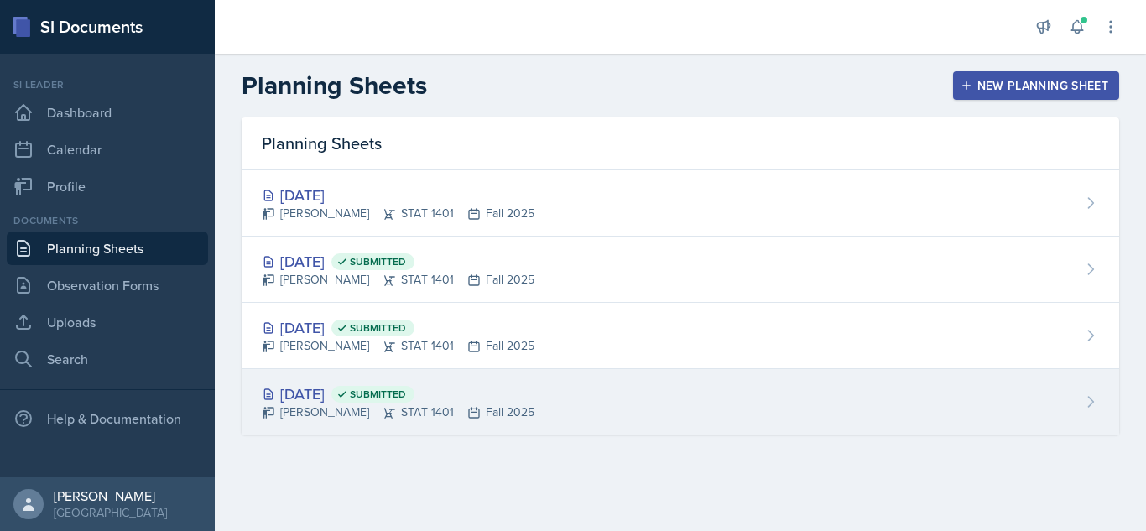
click at [503, 383] on div "[DATE] Submitted" at bounding box center [398, 394] width 273 height 23
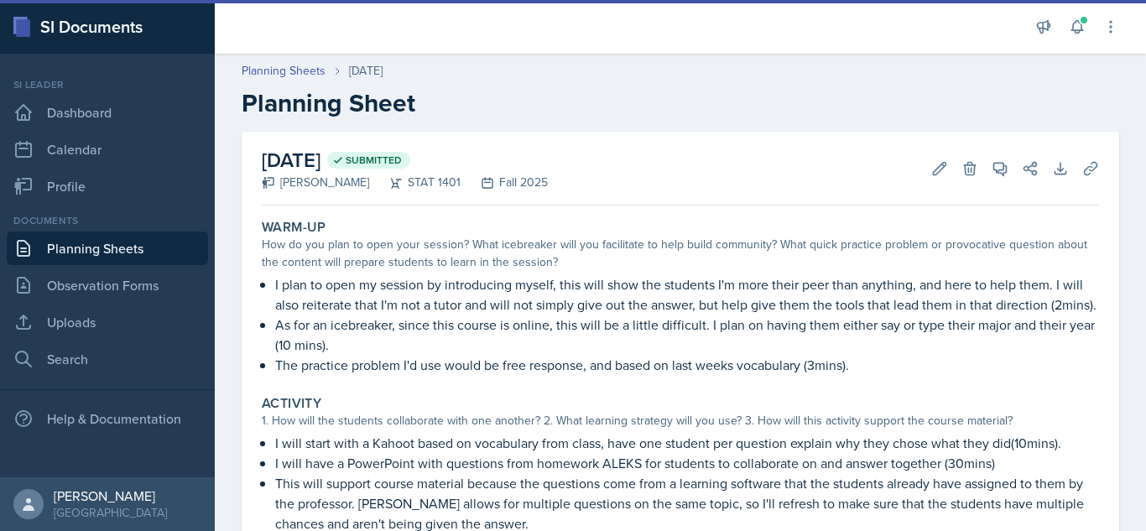
click at [1098, 212] on div "Warm-Up How do you plan to open your session? What icebreaker will you facilita…" at bounding box center [680, 297] width 851 height 170
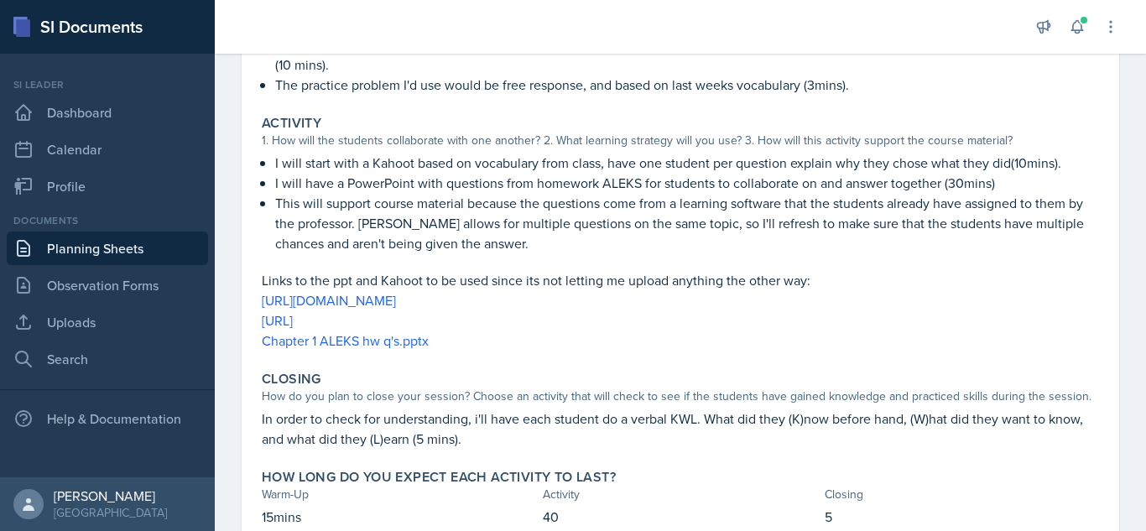
scroll to position [343, 0]
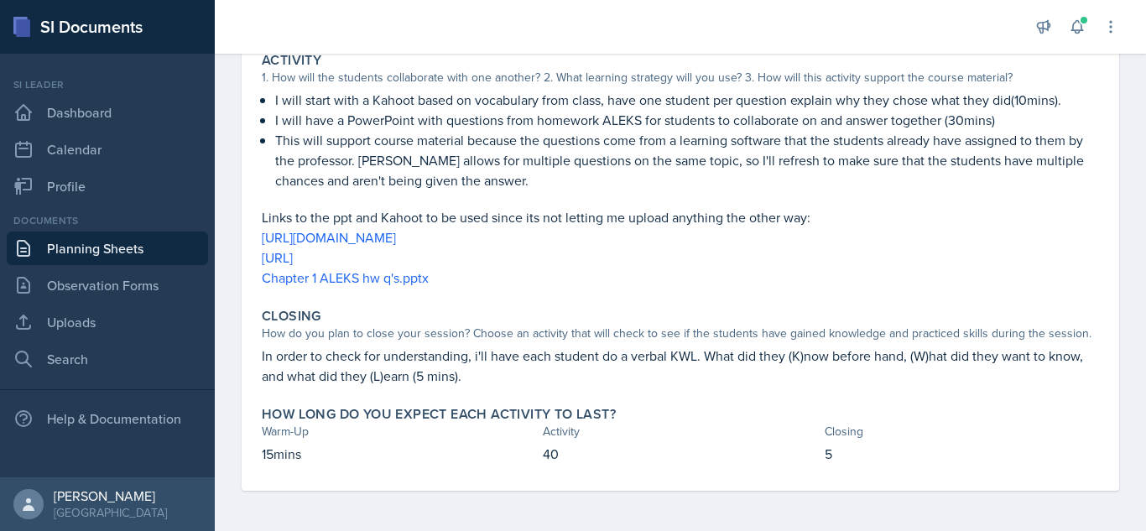
click at [1042, 268] on p "Chapter 1 ALEKS hw q's.pptx" at bounding box center [680, 278] width 837 height 20
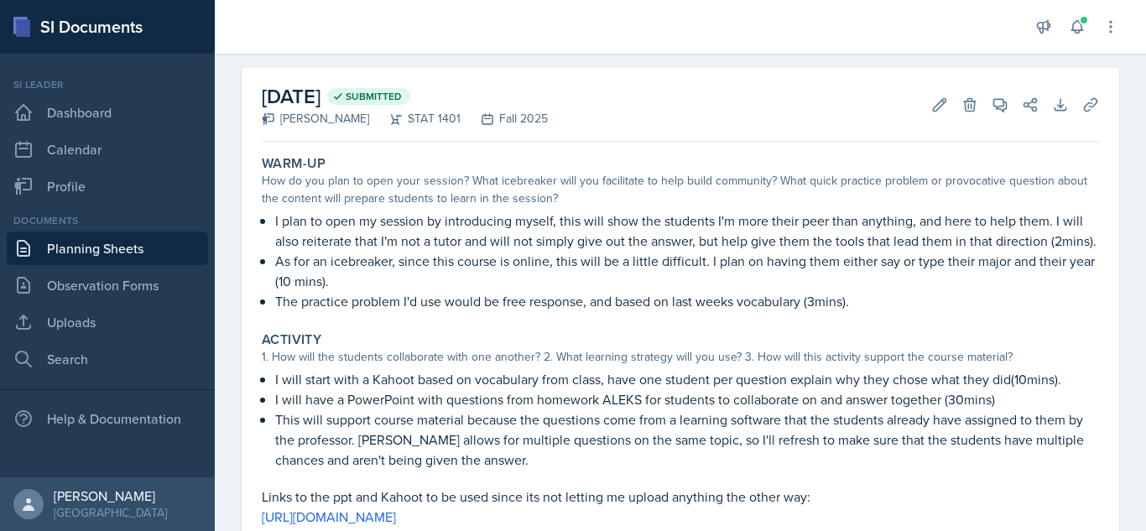
scroll to position [0, 0]
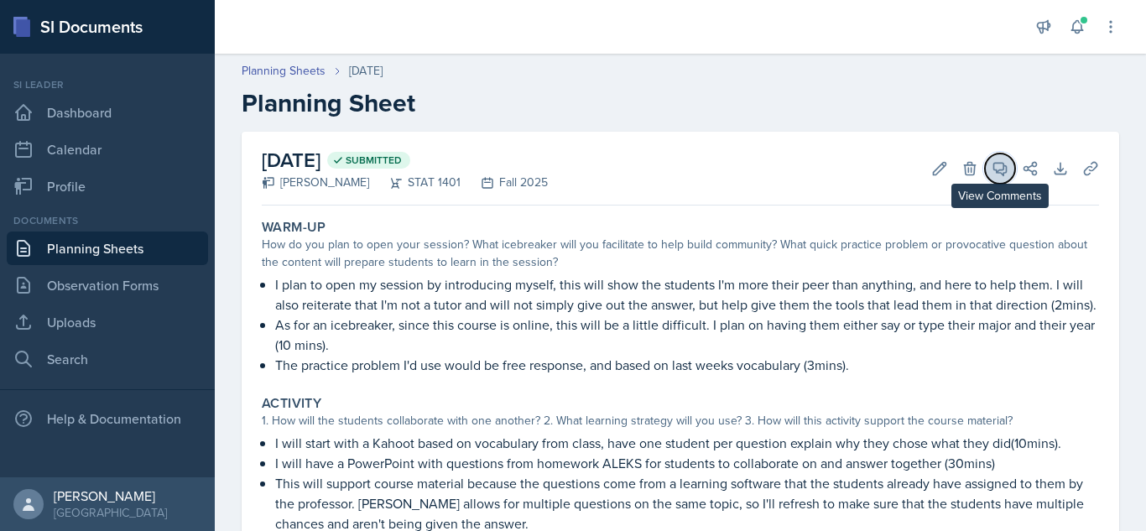
click at [1006, 160] on span at bounding box center [1006, 163] width 8 height 8
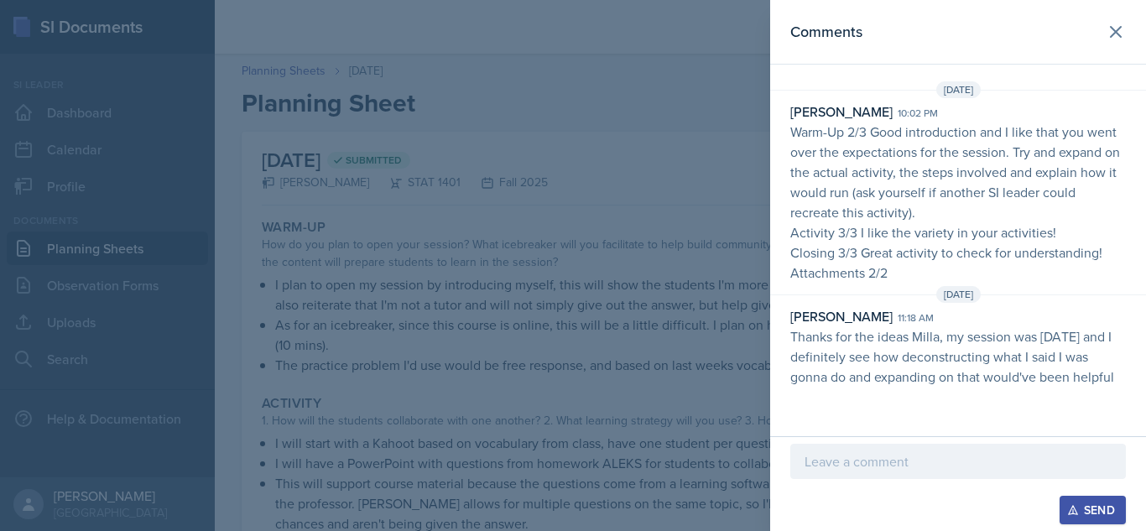
click at [575, 200] on div at bounding box center [573, 265] width 1146 height 531
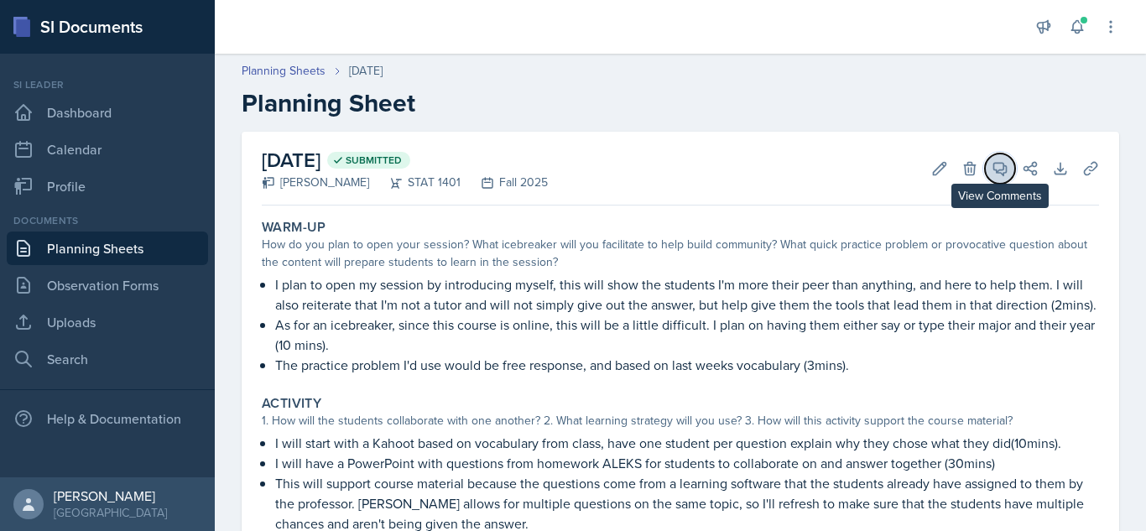
click at [1000, 164] on icon at bounding box center [1000, 168] width 17 height 17
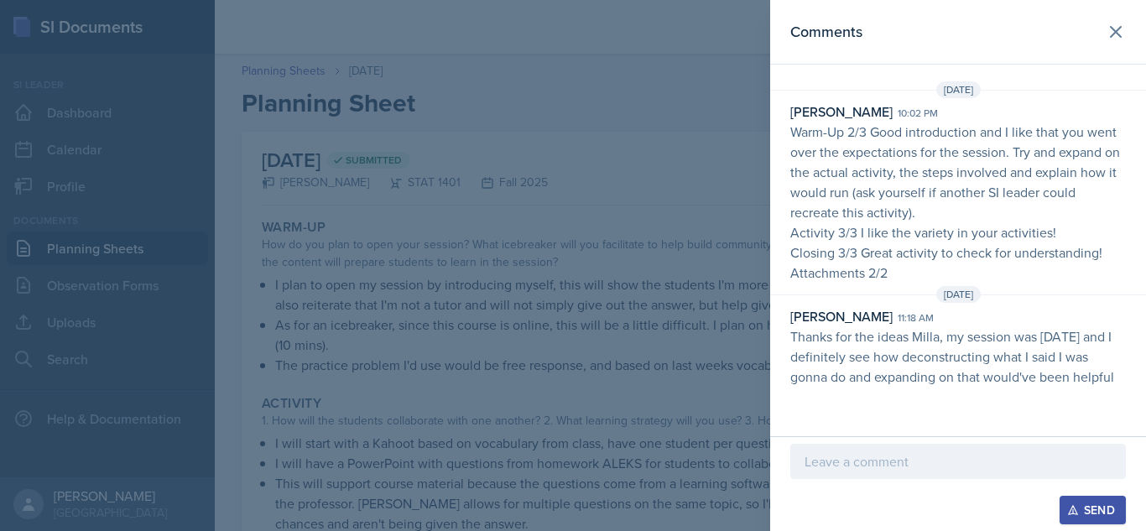
click at [688, 404] on div at bounding box center [573, 265] width 1146 height 531
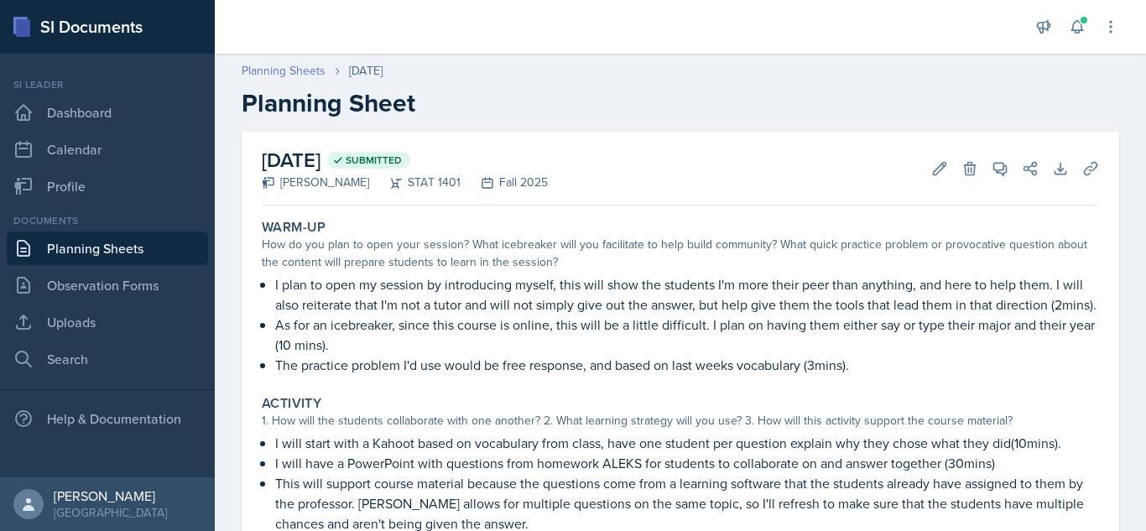
click at [318, 64] on link "Planning Sheets" at bounding box center [284, 71] width 84 height 18
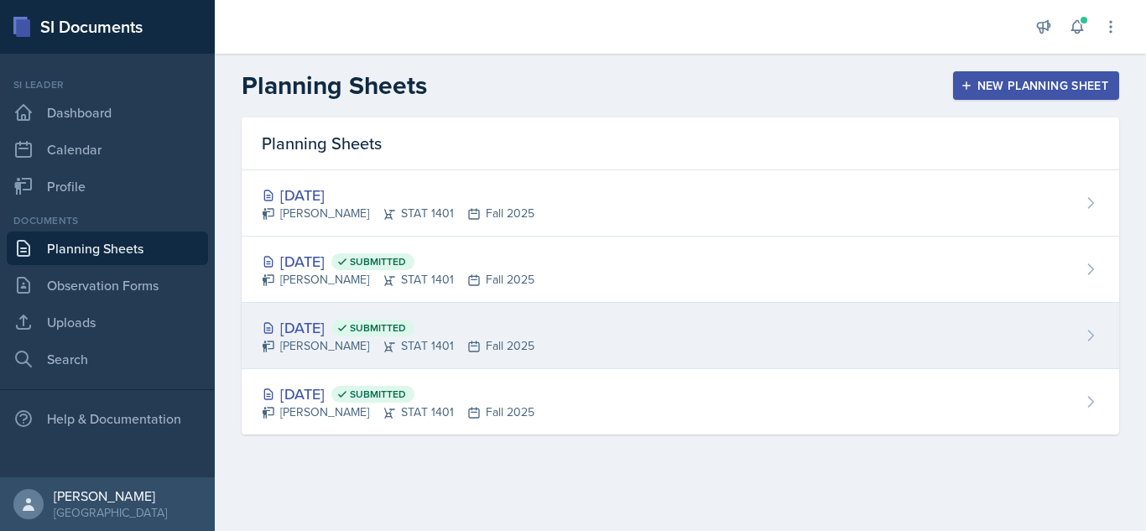
click at [348, 329] on icon at bounding box center [342, 328] width 12 height 12
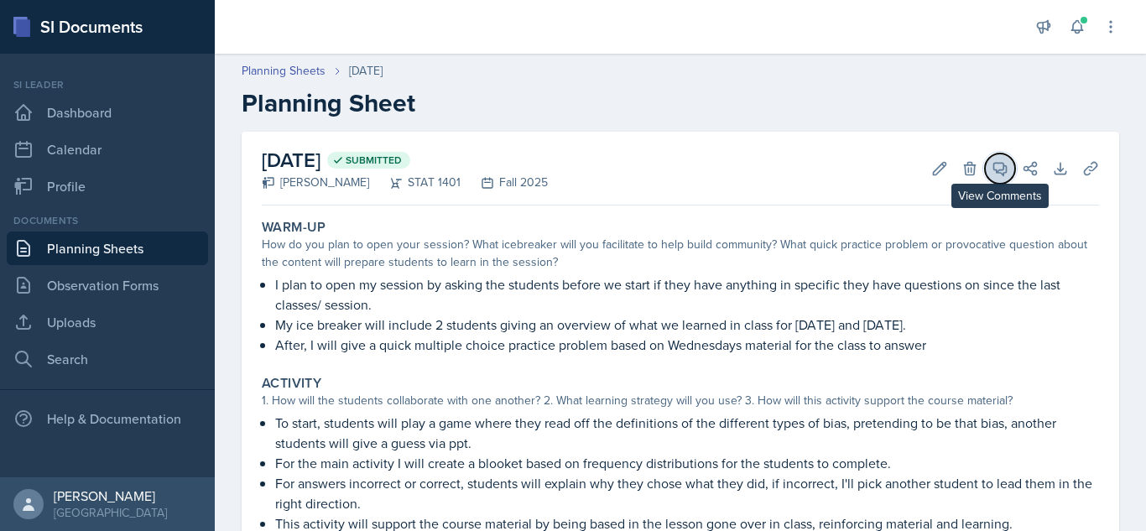
click at [989, 175] on button "View Comments" at bounding box center [1000, 169] width 30 height 30
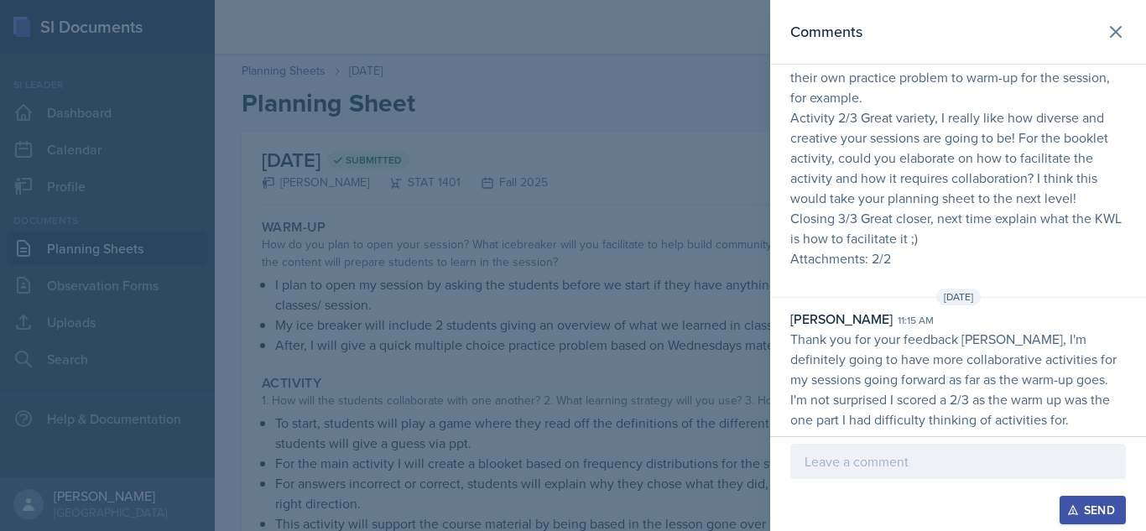
click at [1046, 170] on p "Activity 2/3 Great variety, I really like how diverse and creative your session…" at bounding box center [958, 157] width 336 height 101
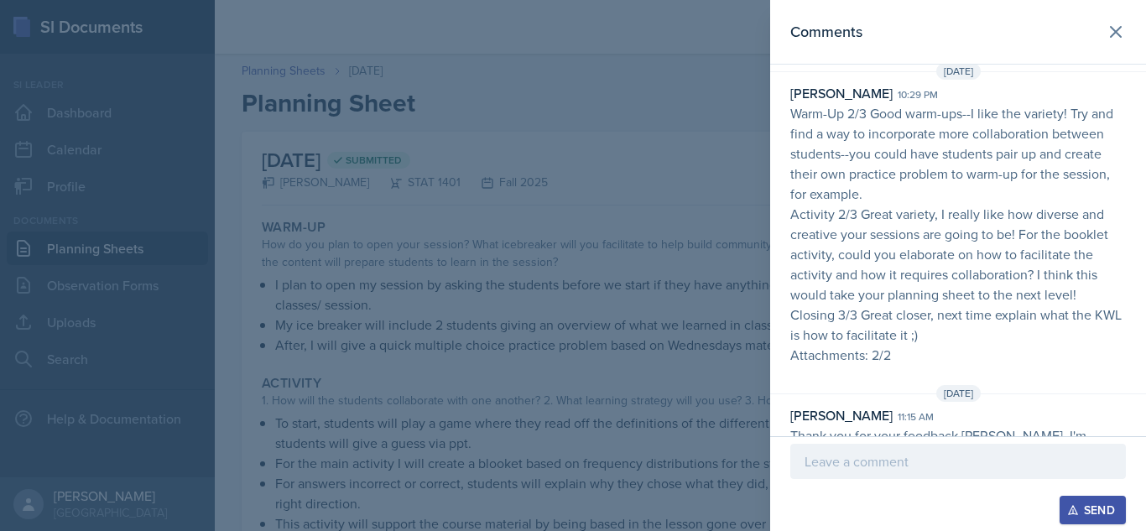
scroll to position [20, 0]
click at [503, 125] on div at bounding box center [573, 265] width 1146 height 531
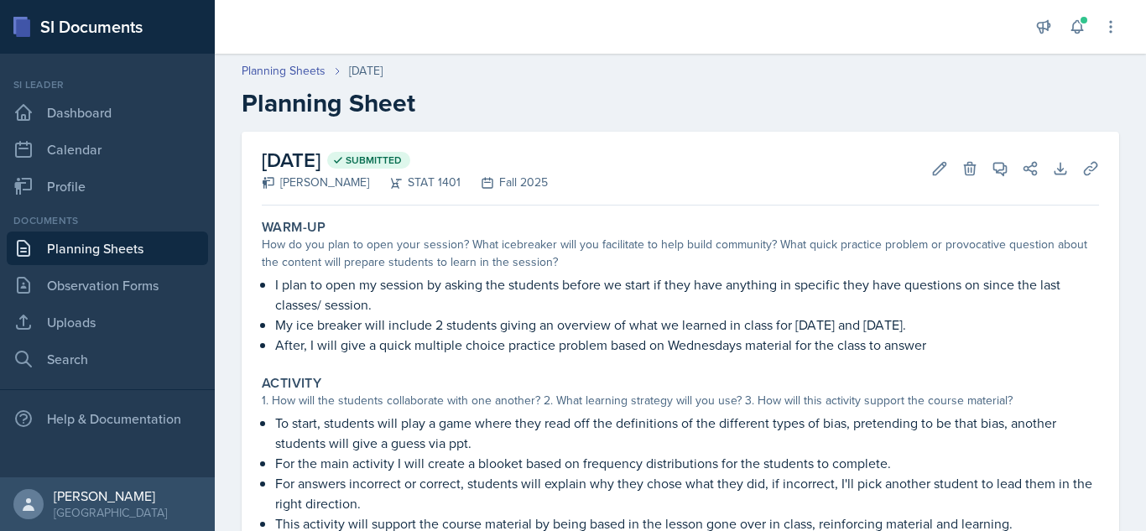
click at [848, 384] on div "Activity" at bounding box center [680, 383] width 837 height 17
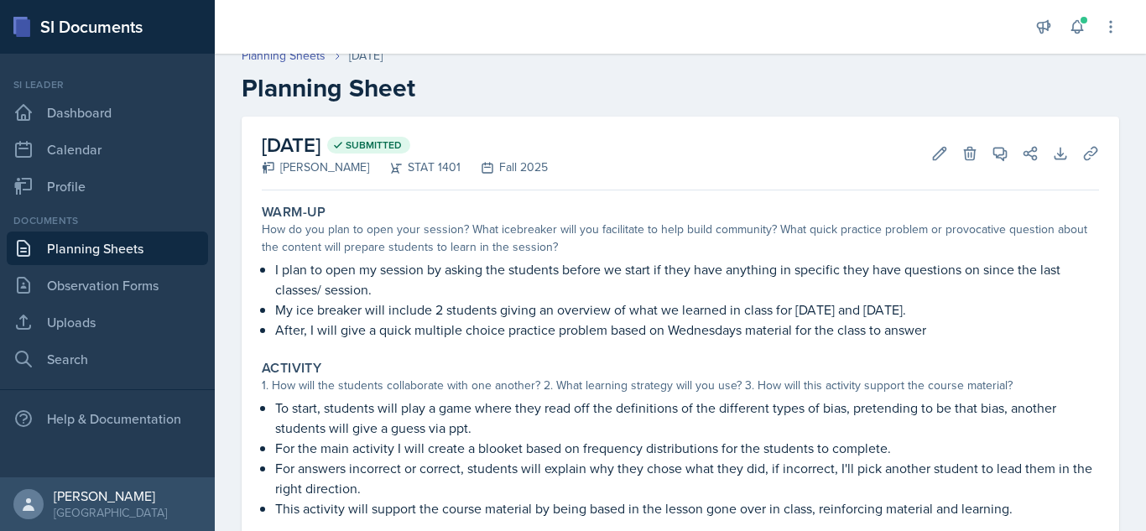
scroll to position [1, 0]
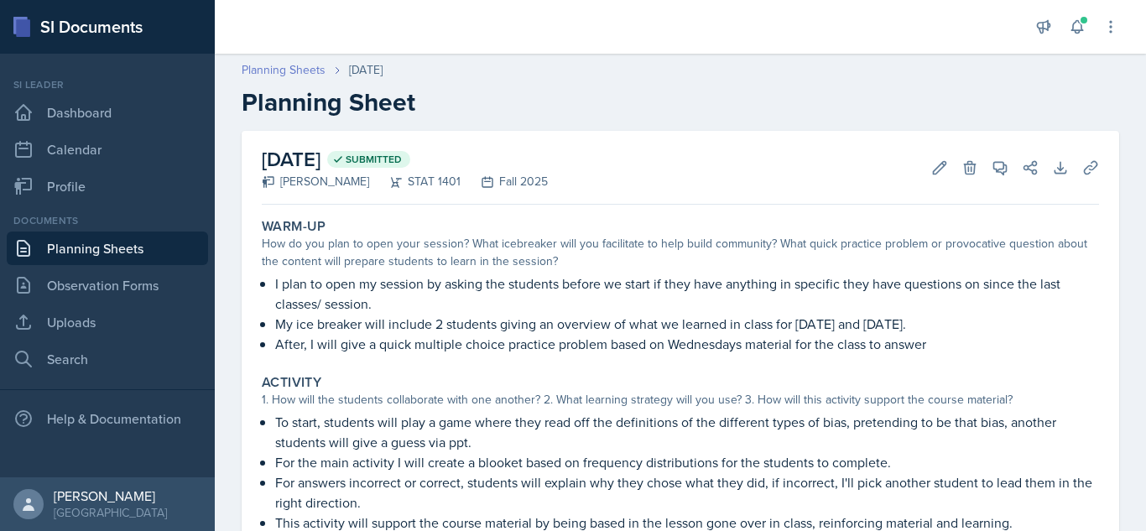
click at [286, 75] on link "Planning Sheets" at bounding box center [284, 70] width 84 height 18
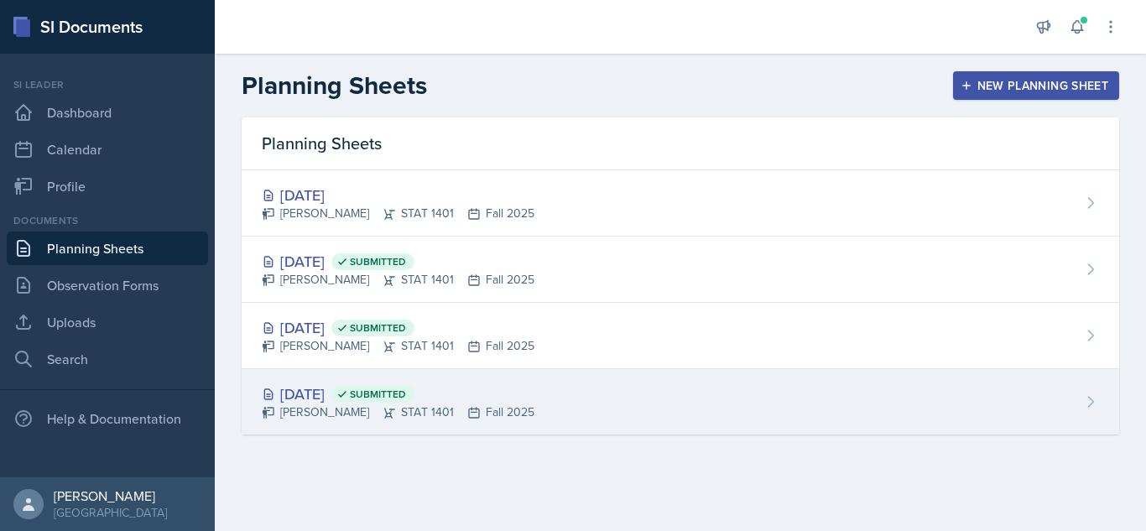
click at [496, 393] on div "[DATE] Submitted" at bounding box center [398, 394] width 273 height 23
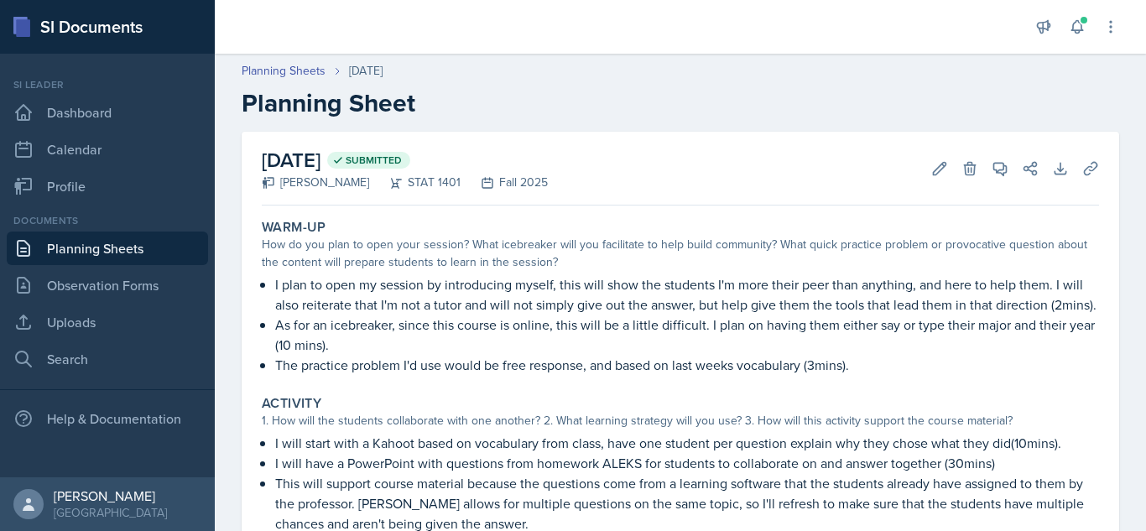
click at [593, 351] on p "As for an icebreaker, since this course is online, this will be a little diffic…" at bounding box center [687, 335] width 824 height 40
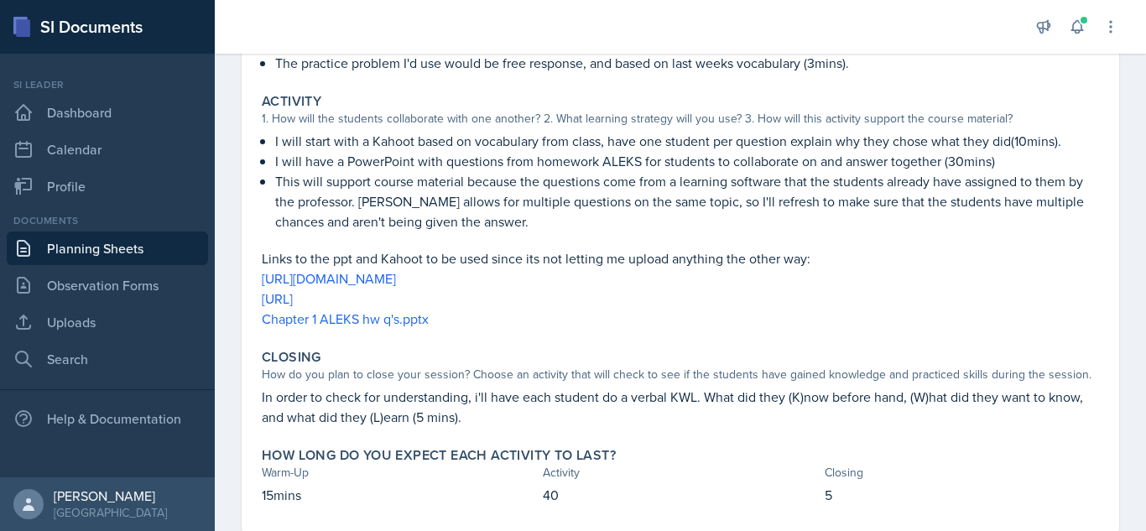
scroll to position [343, 0]
